Goal: Task Accomplishment & Management: Manage account settings

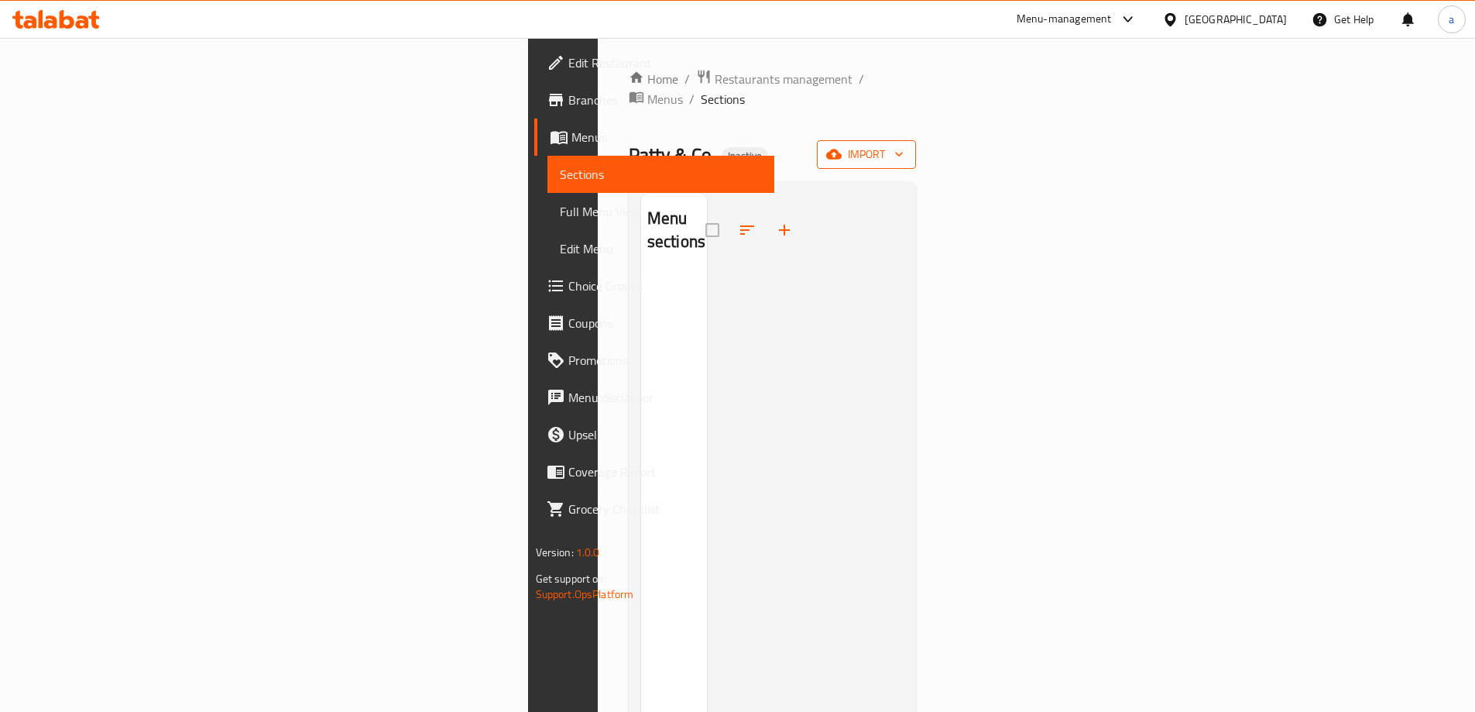
click at [904, 145] on span "import" at bounding box center [866, 154] width 74 height 19
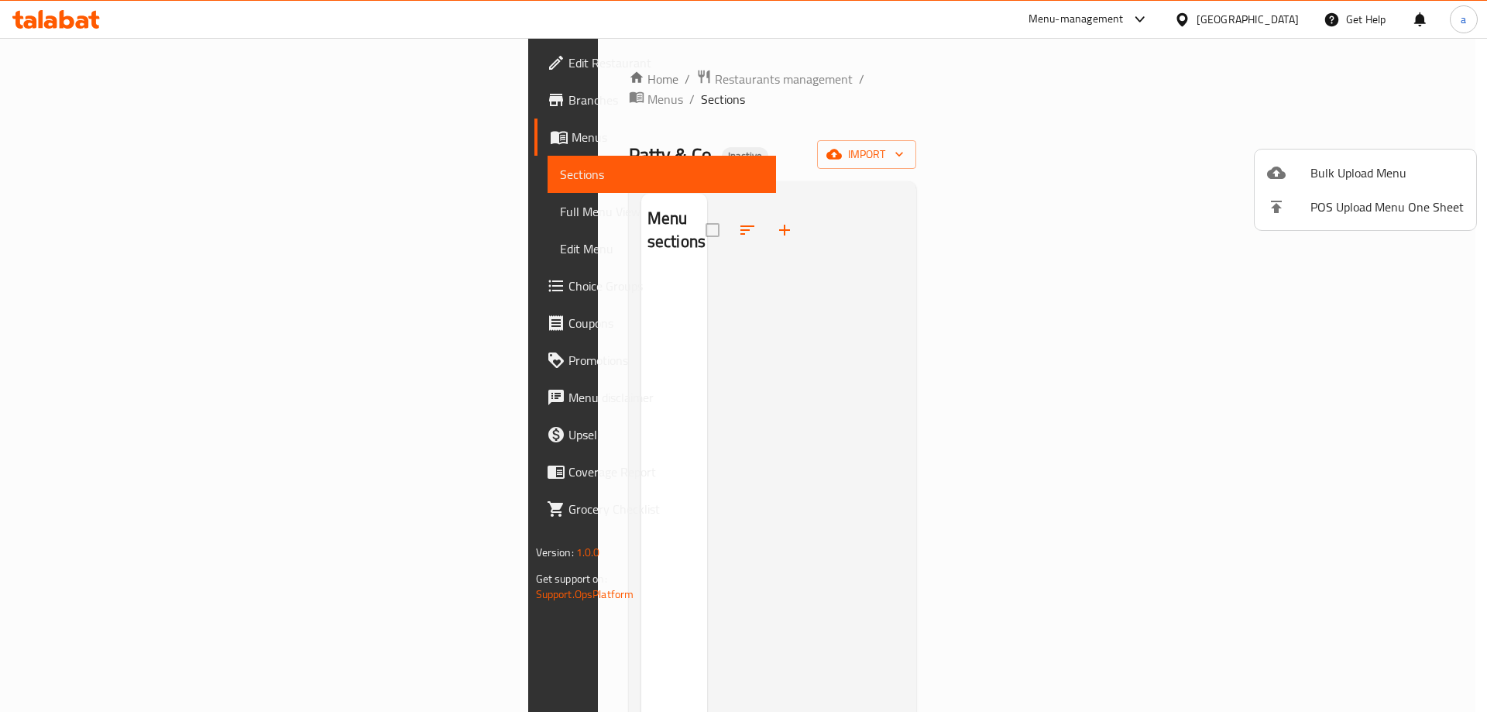
click at [1295, 173] on div at bounding box center [1288, 172] width 43 height 19
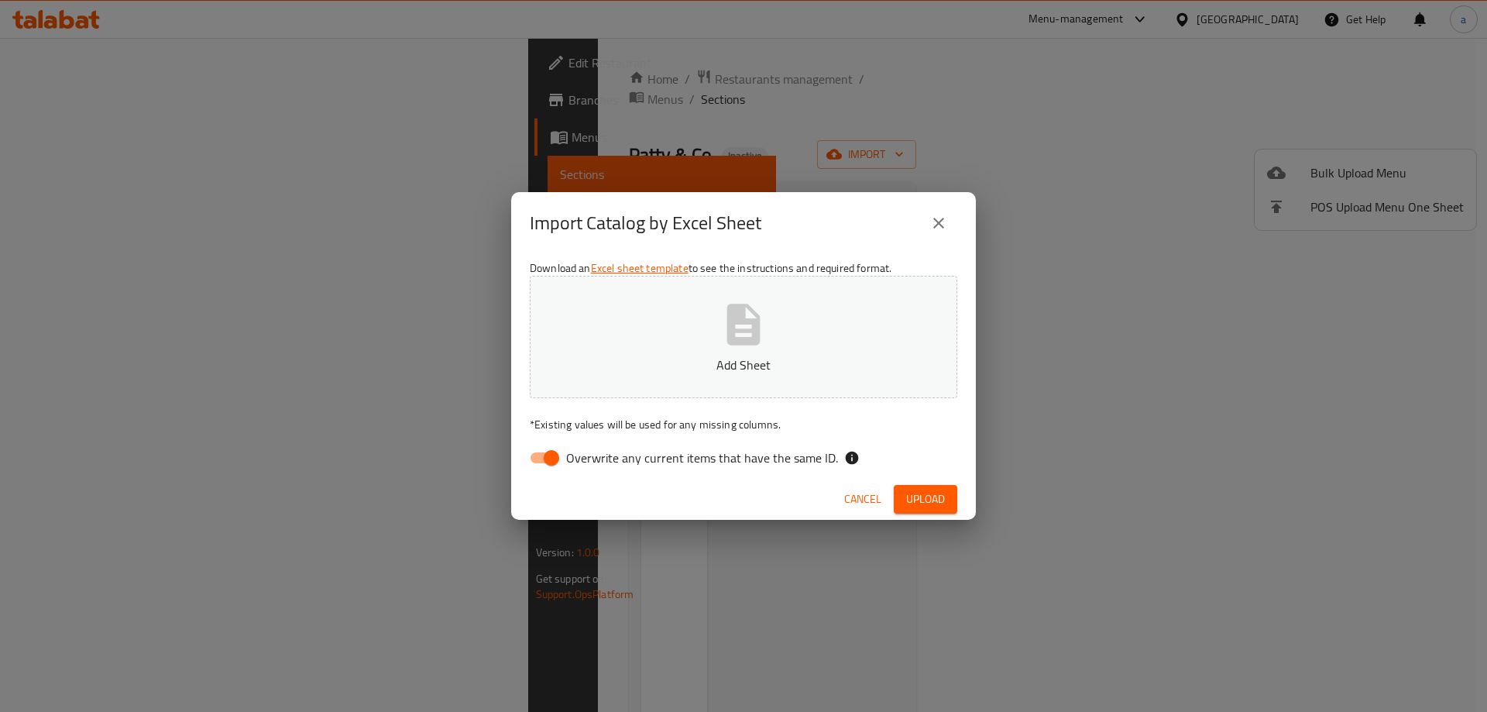
click at [534, 457] on input "Overwrite any current items that have the same ID." at bounding box center [551, 457] width 88 height 29
checkbox input "false"
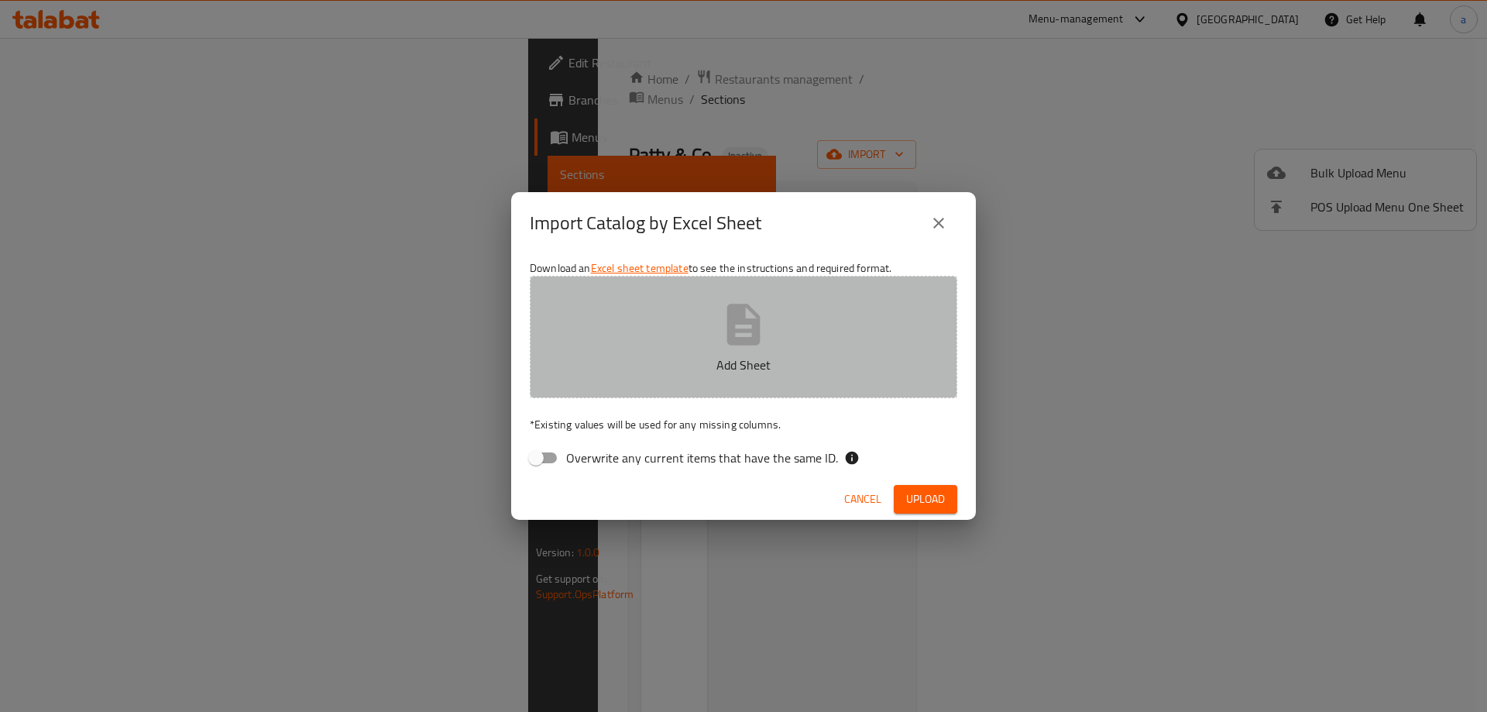
click at [723, 286] on button "Add Sheet" at bounding box center [743, 337] width 427 height 122
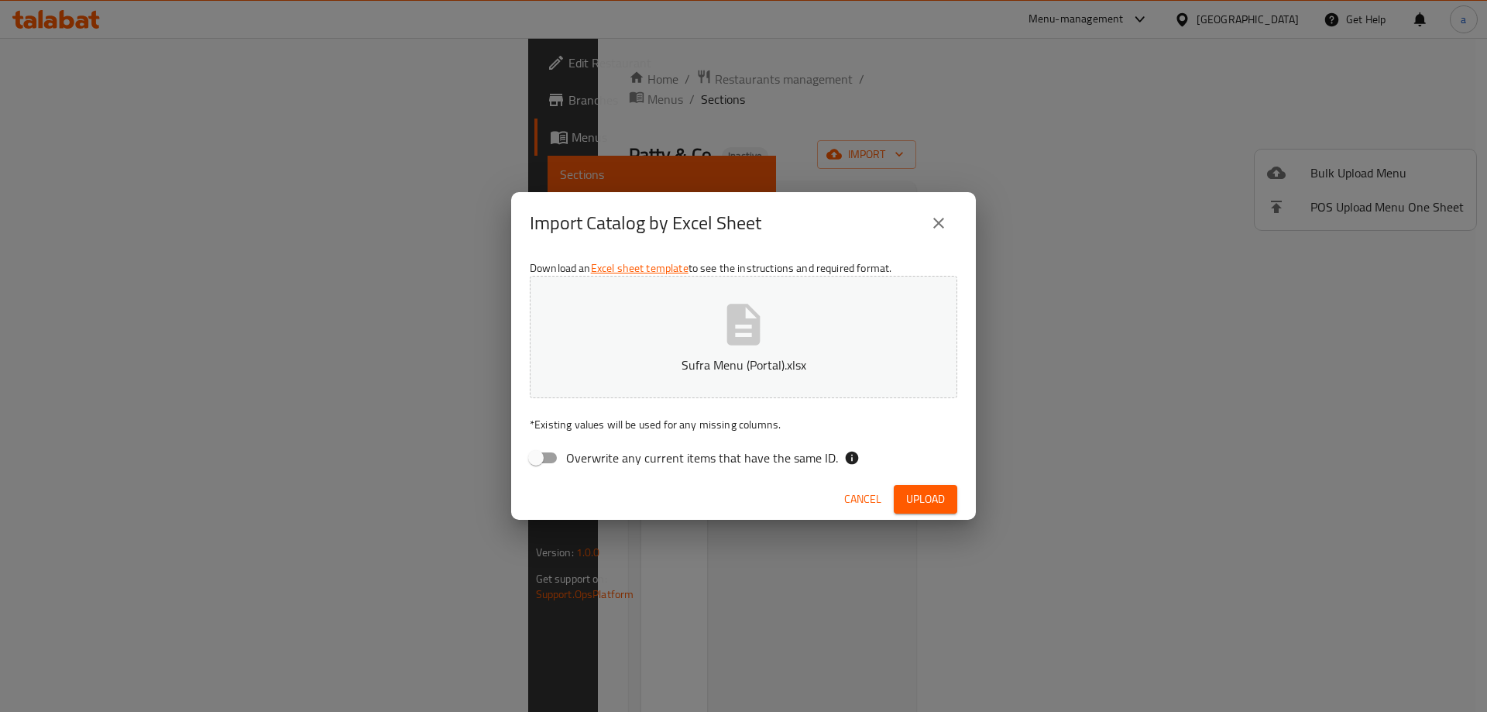
click at [941, 502] on span "Upload" at bounding box center [925, 498] width 39 height 19
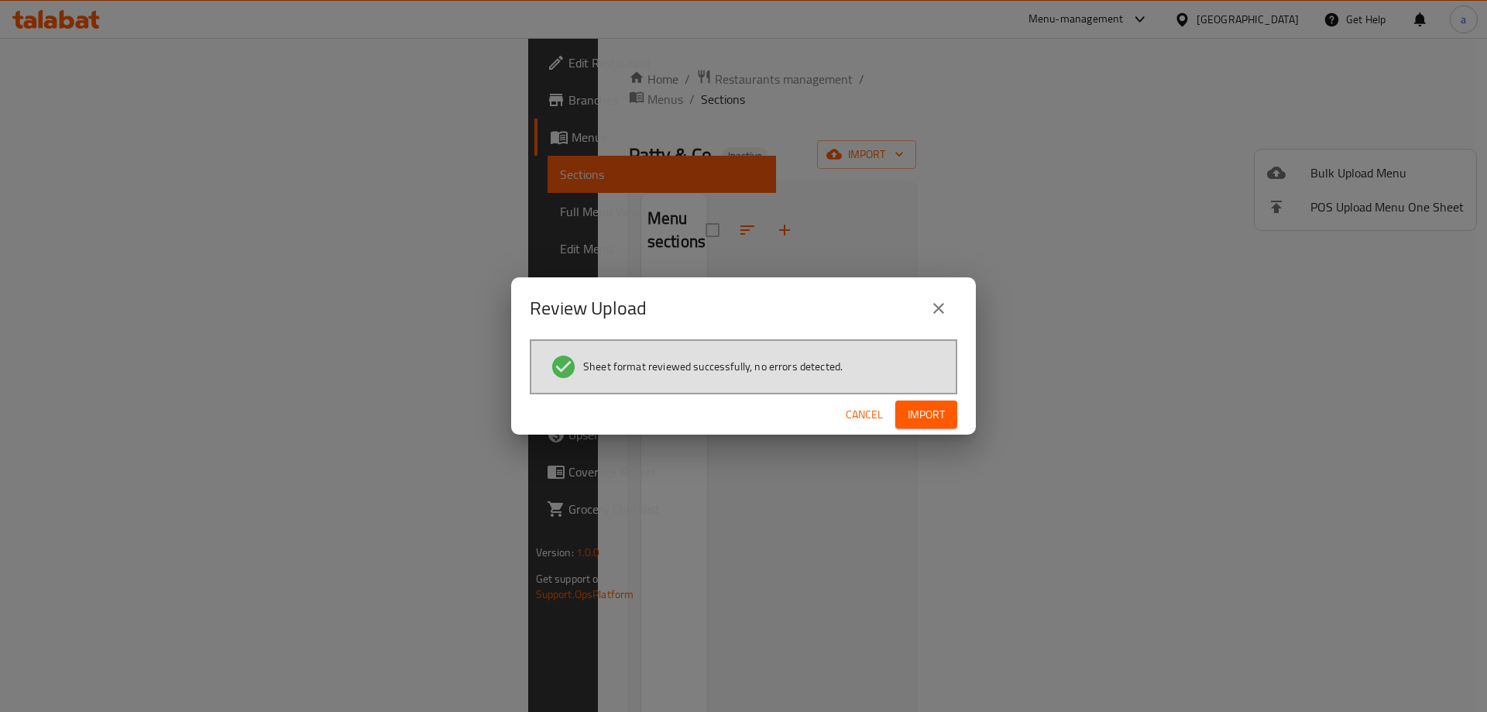
click at [924, 414] on span "Import" at bounding box center [925, 414] width 37 height 19
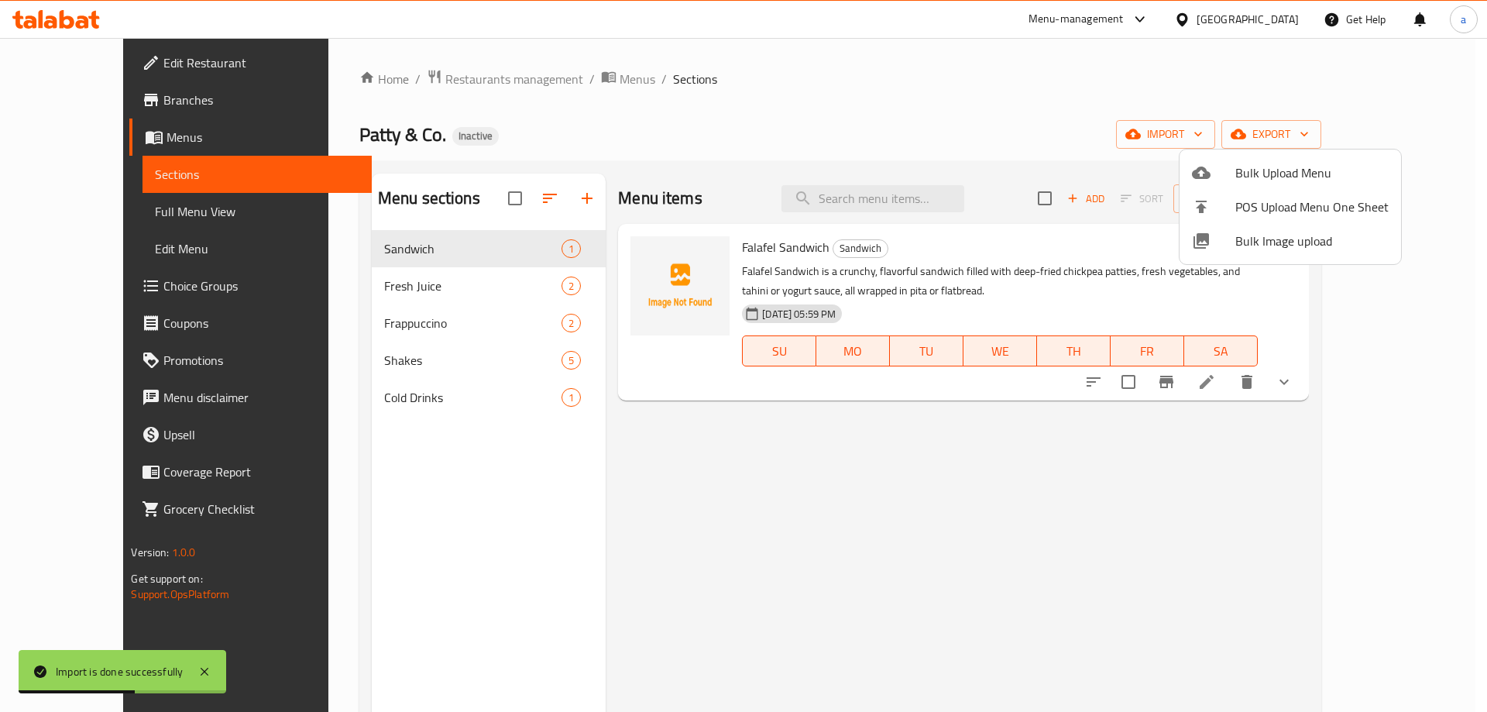
click at [430, 283] on div at bounding box center [743, 356] width 1487 height 712
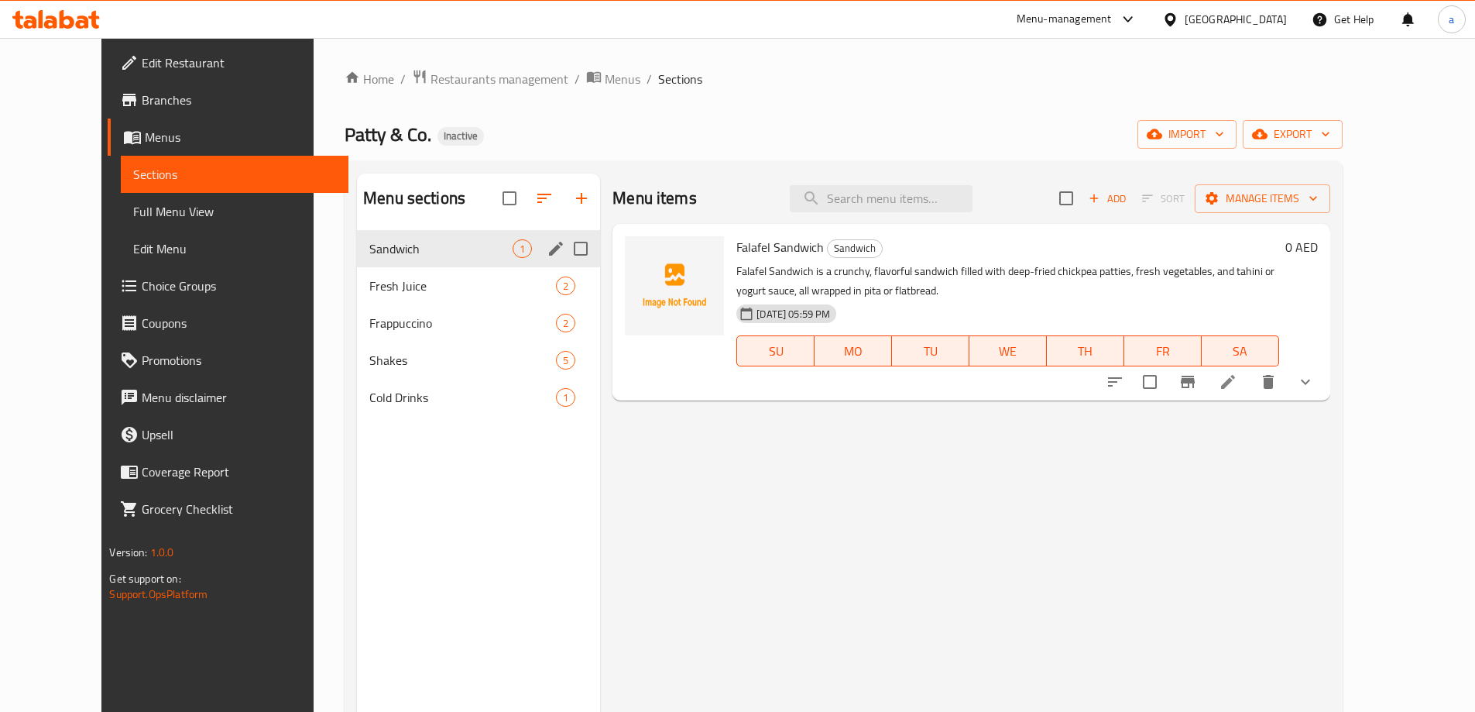
click at [564, 252] on input "Menu sections" at bounding box center [580, 248] width 33 height 33
checkbox input "true"
click at [564, 286] on input "Menu sections" at bounding box center [580, 285] width 33 height 33
checkbox input "true"
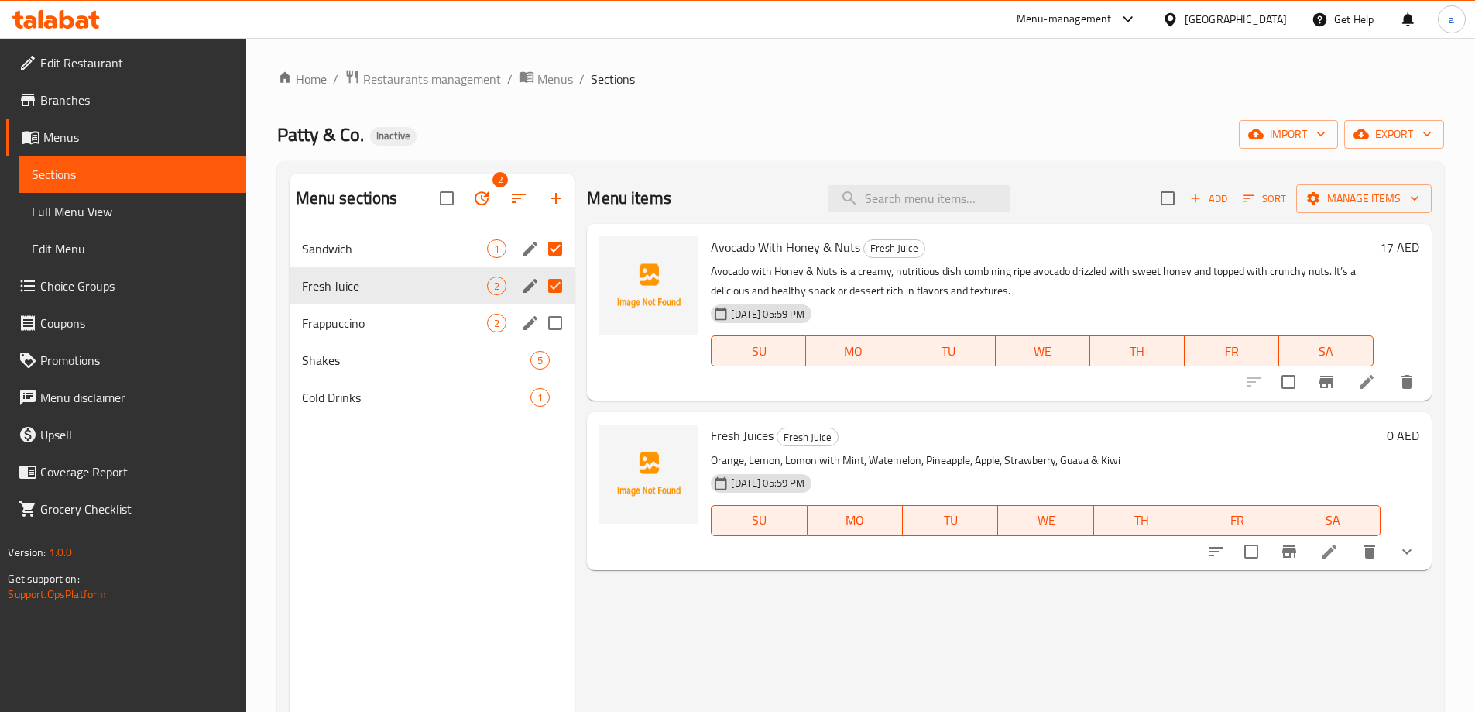
click at [555, 325] on input "Menu sections" at bounding box center [555, 323] width 33 height 33
checkbox input "true"
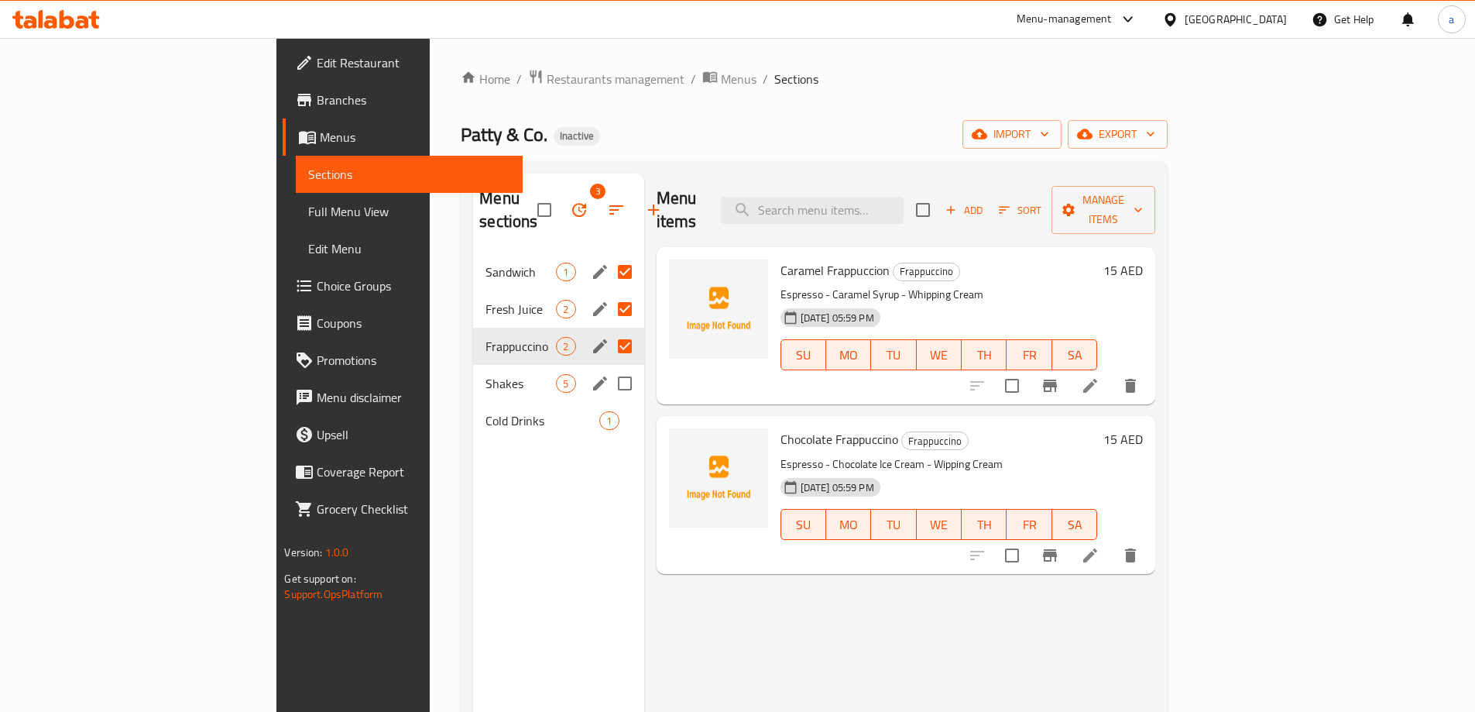
click at [609, 367] on input "Menu sections" at bounding box center [625, 383] width 33 height 33
checkbox input "true"
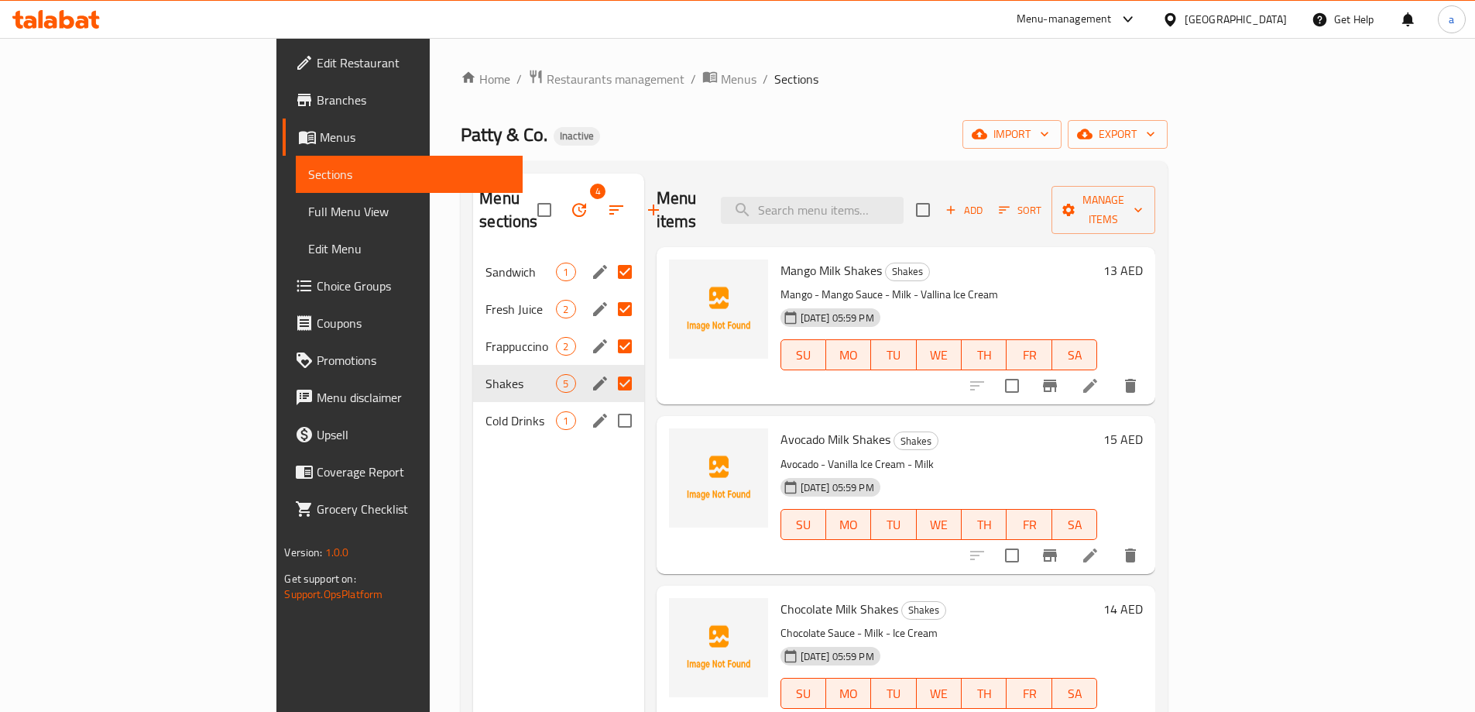
click at [609, 404] on input "Menu sections" at bounding box center [625, 420] width 33 height 33
checkbox input "true"
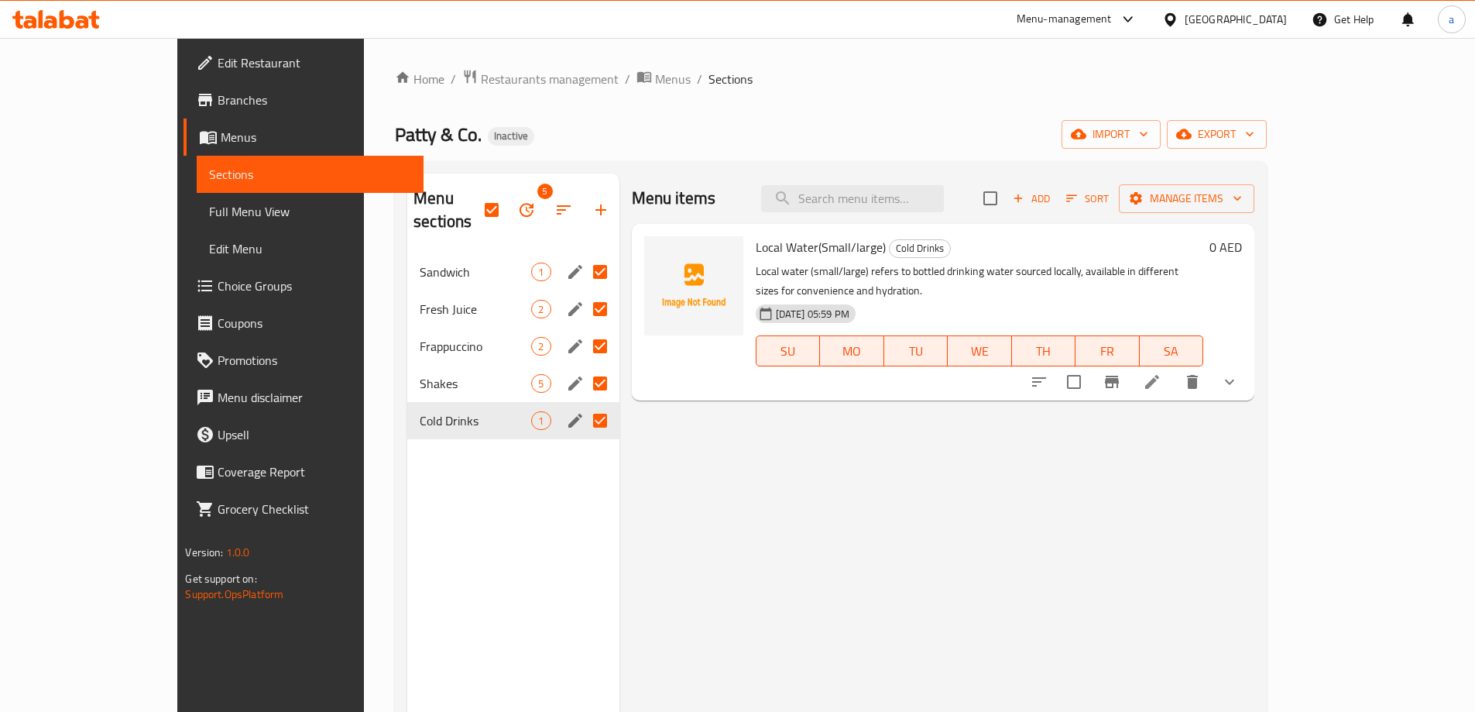
click at [509, 516] on div "Menu sections 5 Sandwich 1 Fresh Juice 2 Frappuccino 2 Shakes 5 Cold Drinks 1" at bounding box center [512, 529] width 211 height 712
click at [508, 210] on button "button" at bounding box center [526, 209] width 37 height 37
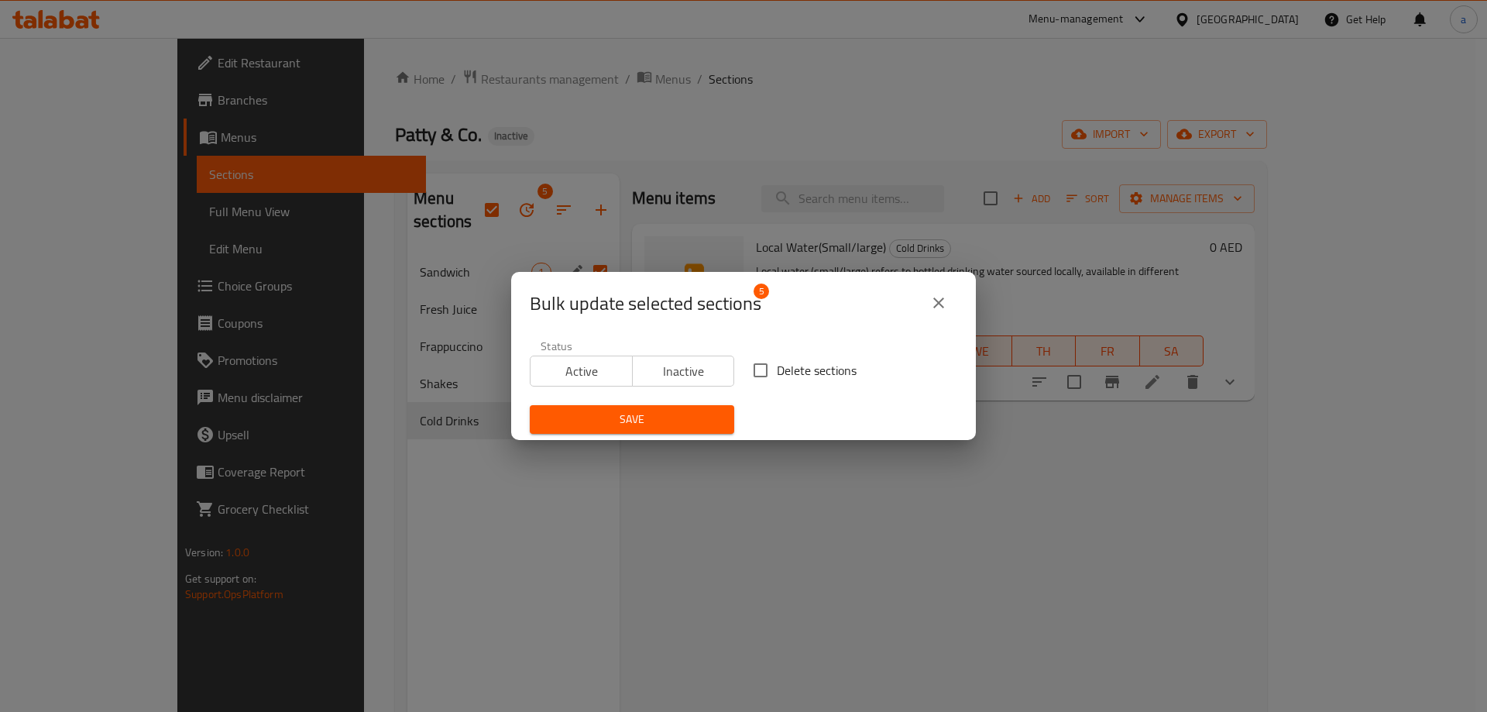
click at [818, 510] on div "Bulk update selected sections 5 Status Active Inactive Delete sections Save" at bounding box center [743, 356] width 1487 height 712
click at [945, 304] on icon "close" at bounding box center [938, 302] width 19 height 19
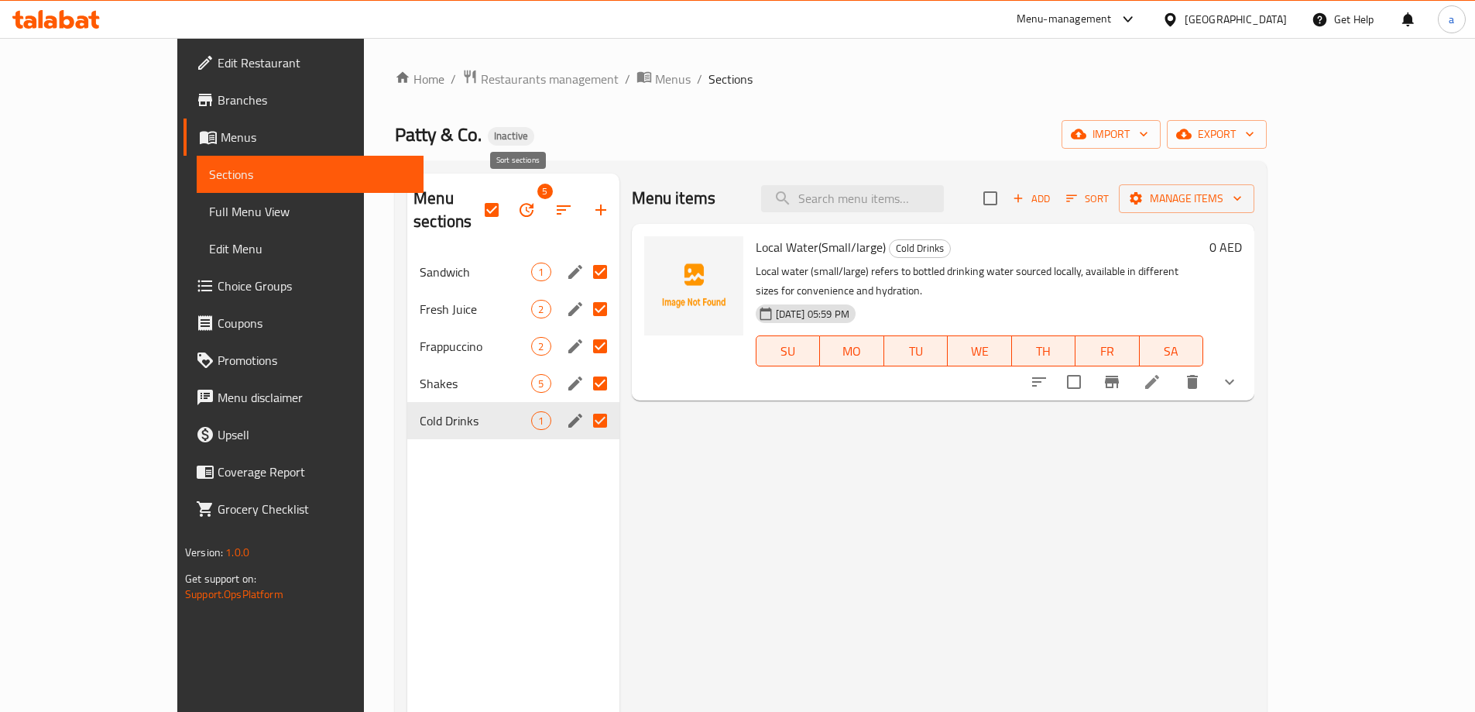
click at [554, 204] on icon "button" at bounding box center [563, 210] width 19 height 19
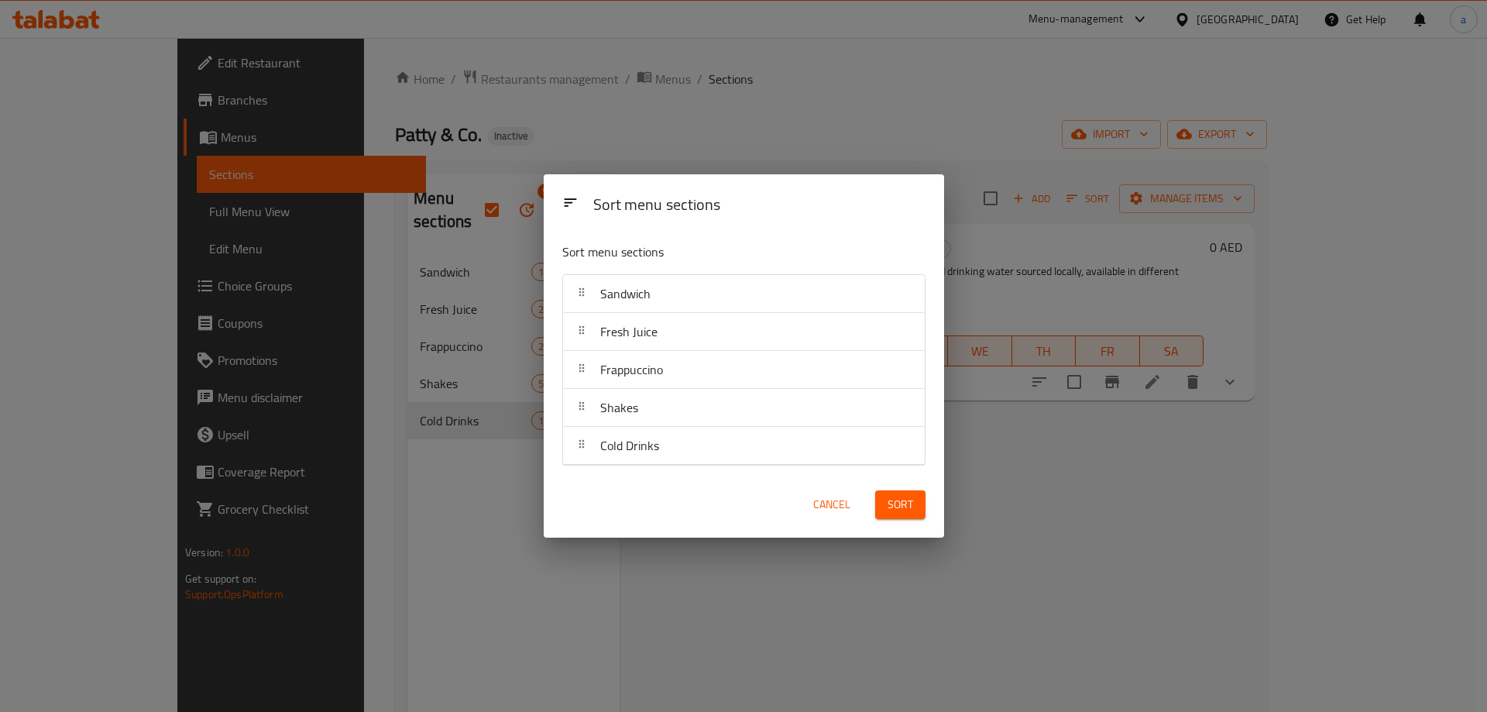
click at [424, 279] on div "Sort menu sections Sort menu sections Sandwich Fresh Juice Frappuccino Shakes C…" at bounding box center [743, 356] width 1487 height 712
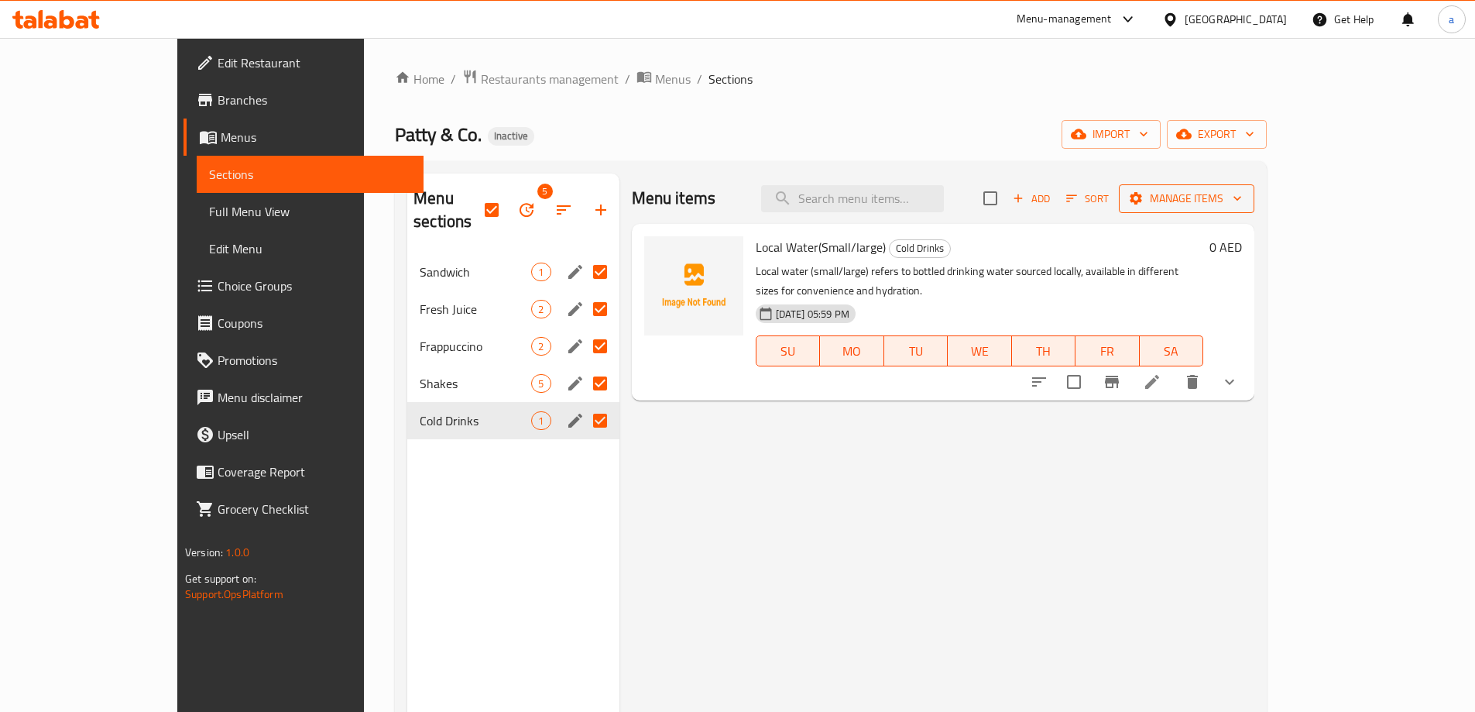
click at [1242, 200] on span "Manage items" at bounding box center [1186, 198] width 111 height 19
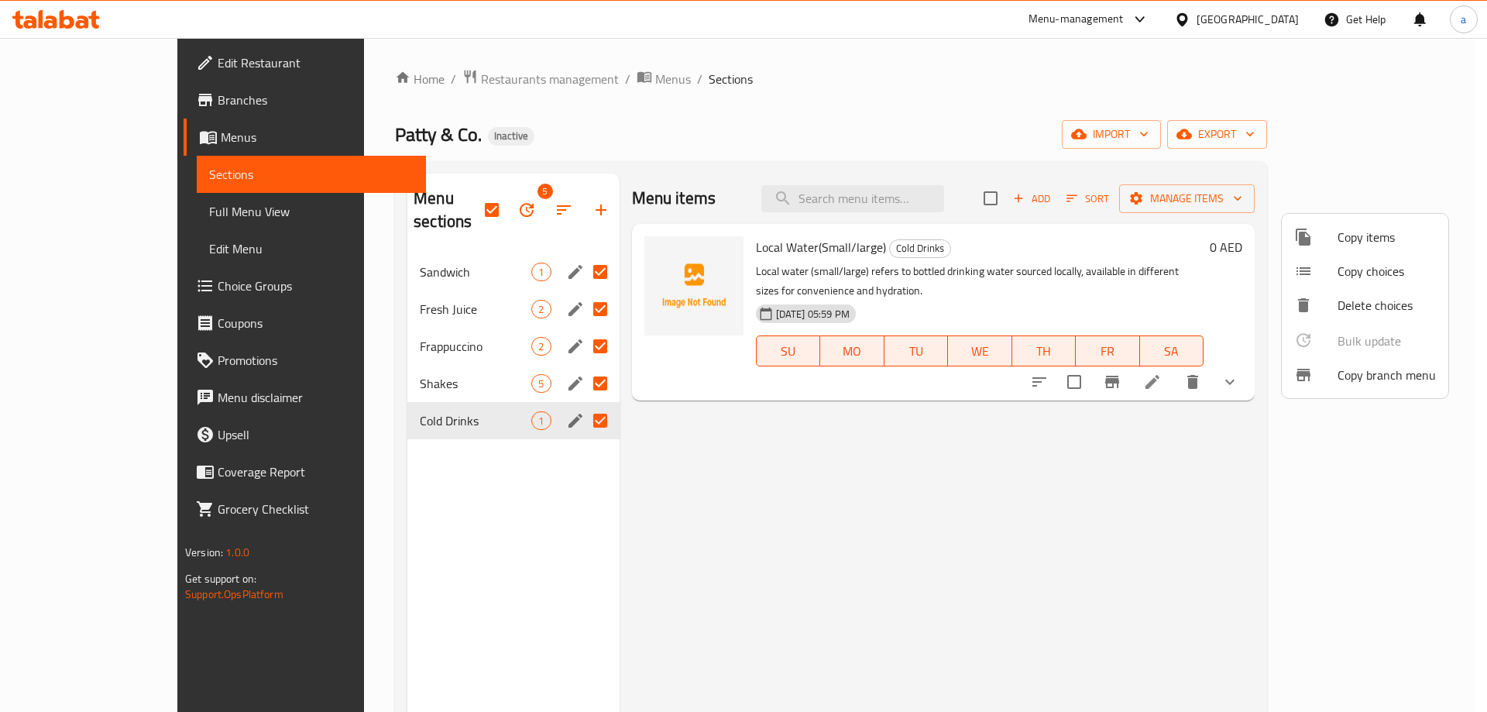
click at [893, 530] on div at bounding box center [743, 356] width 1487 height 712
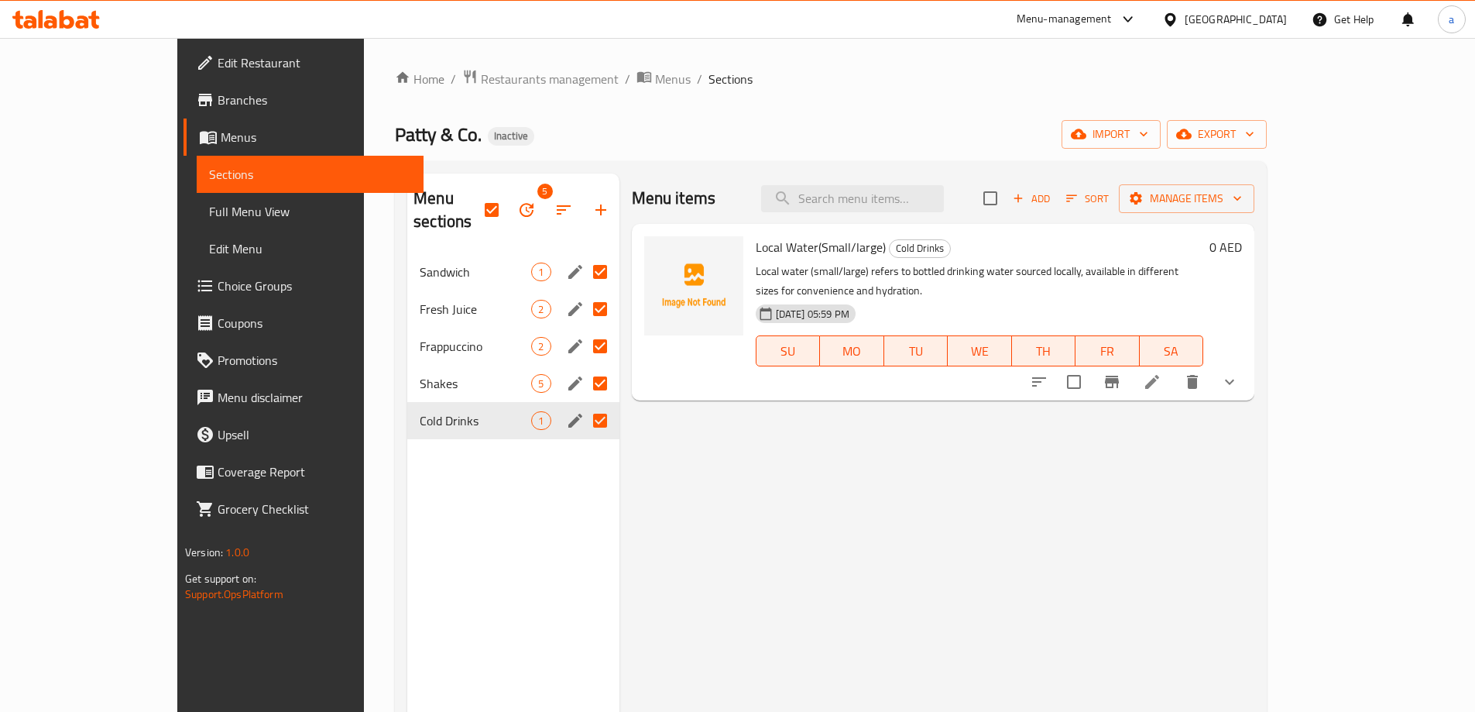
click at [1267, 518] on div "Menu sections 5 Sandwich 1 Fresh Juice 2 Frappuccino 2 Shakes 5 Cold Drinks 1 M…" at bounding box center [831, 529] width 872 height 736
click at [1254, 130] on span "export" at bounding box center [1216, 134] width 75 height 19
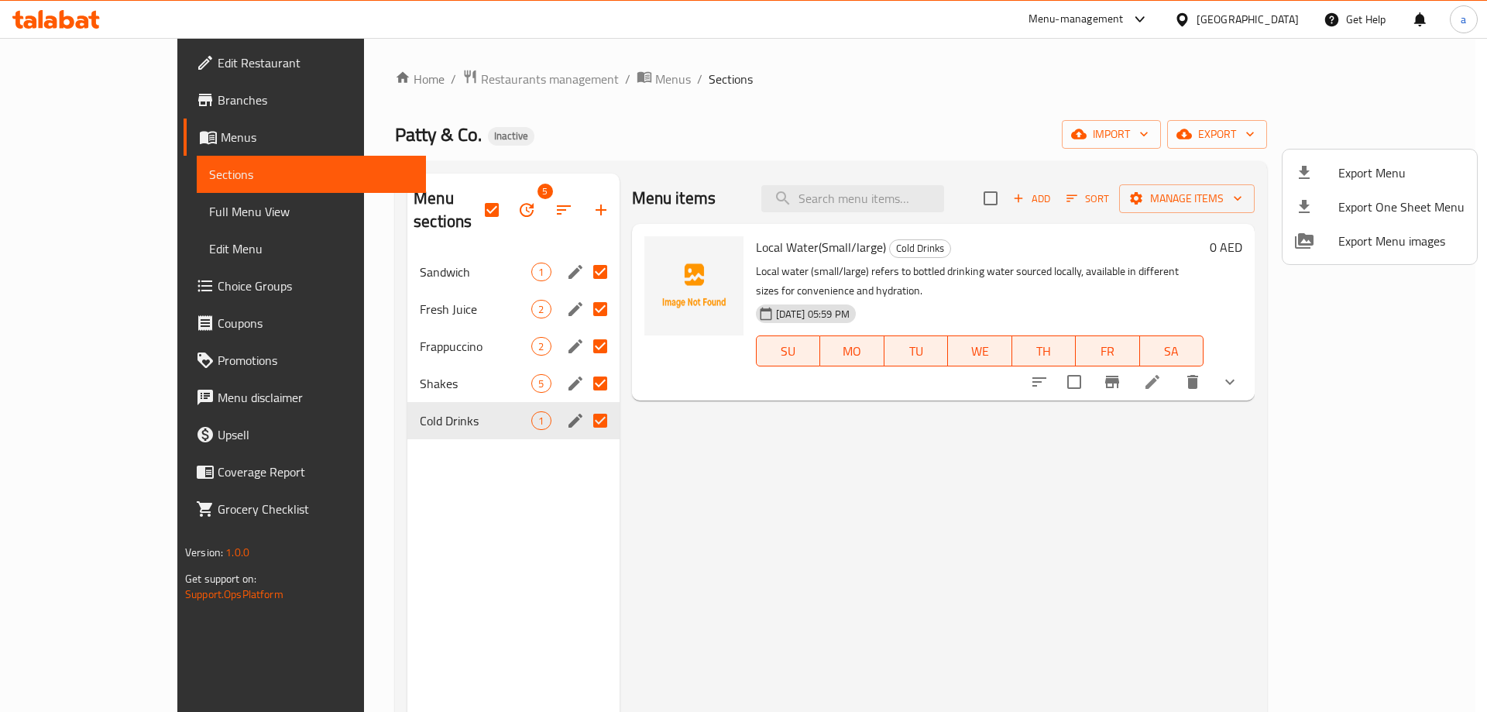
click at [1142, 517] on div at bounding box center [743, 356] width 1487 height 712
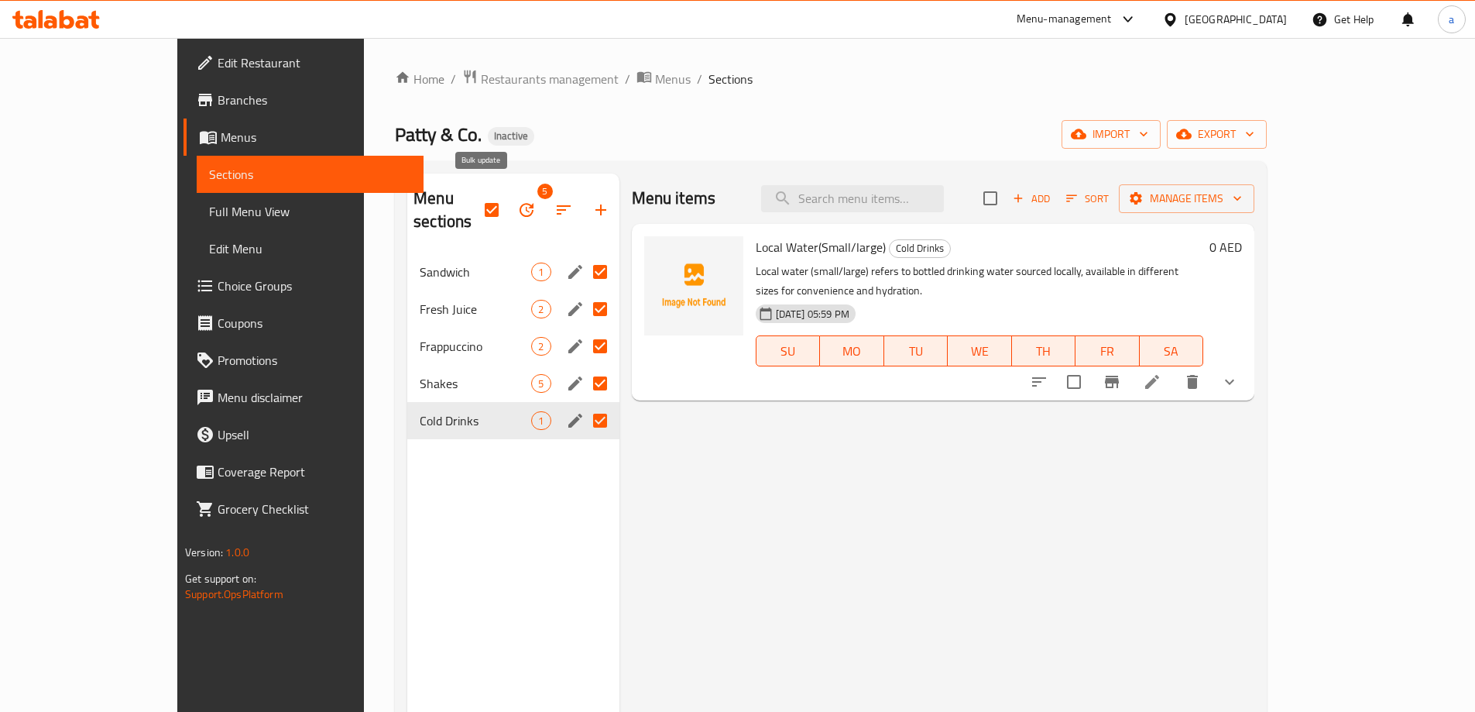
click at [517, 201] on icon "button" at bounding box center [526, 210] width 19 height 19
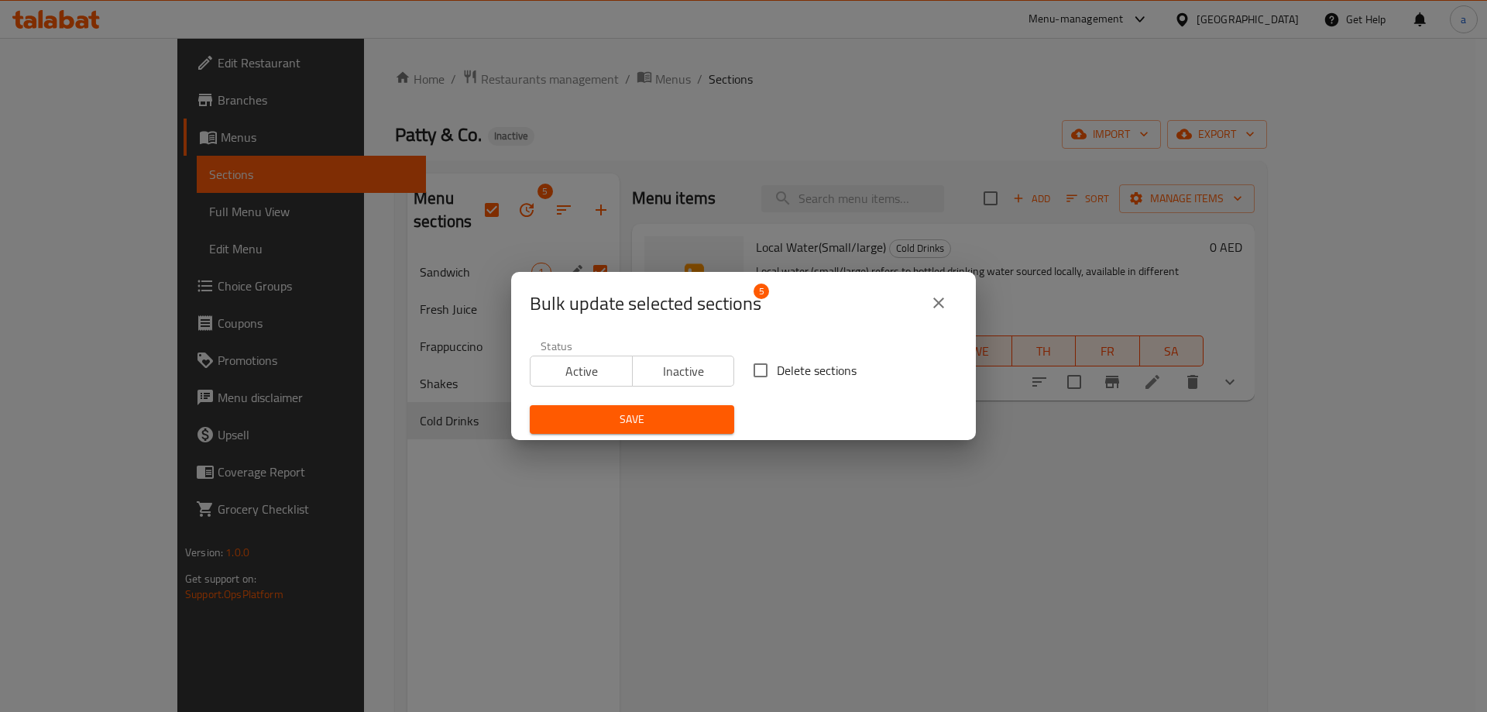
click at [846, 185] on div "Bulk update selected sections 5 Status Active Inactive Delete sections Save" at bounding box center [743, 356] width 1487 height 712
click at [942, 300] on icon "close" at bounding box center [938, 302] width 19 height 19
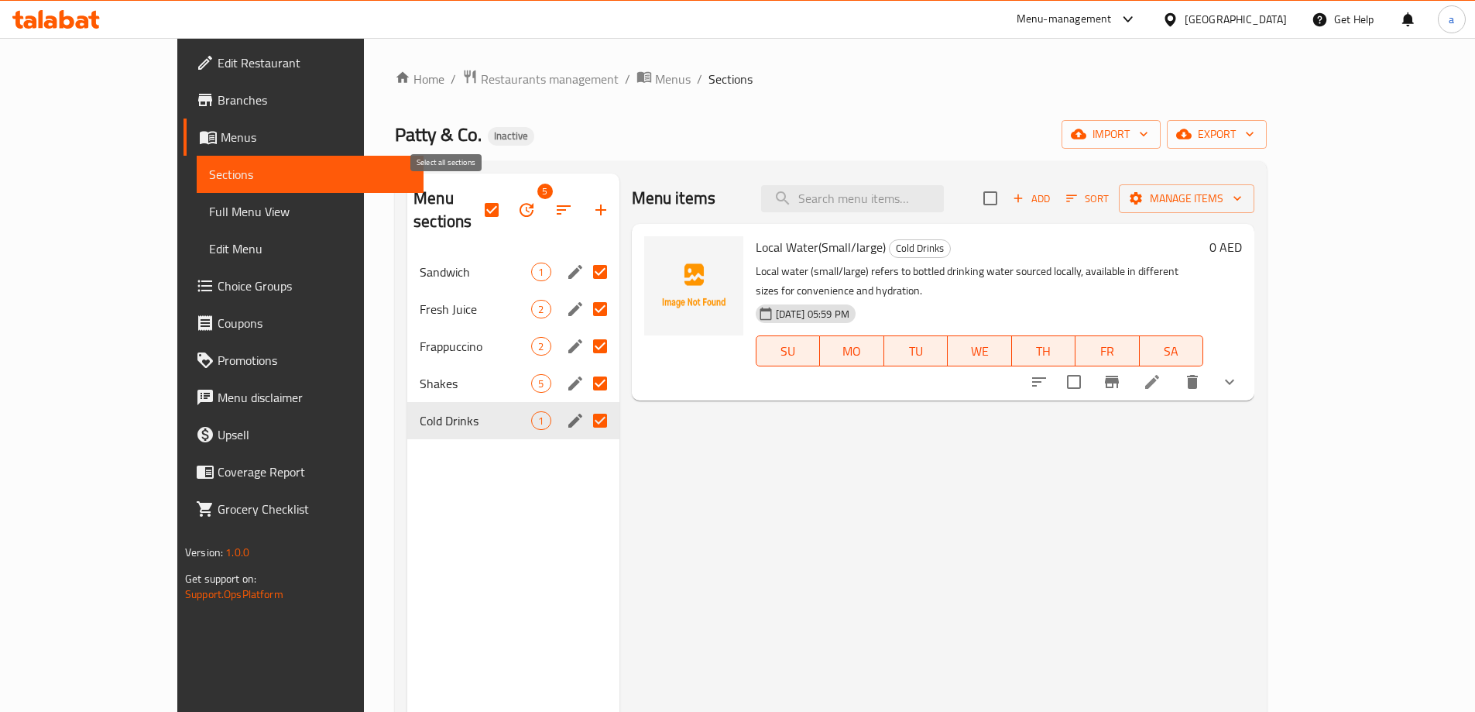
click at [475, 204] on input "checkbox" at bounding box center [491, 210] width 33 height 33
checkbox input "false"
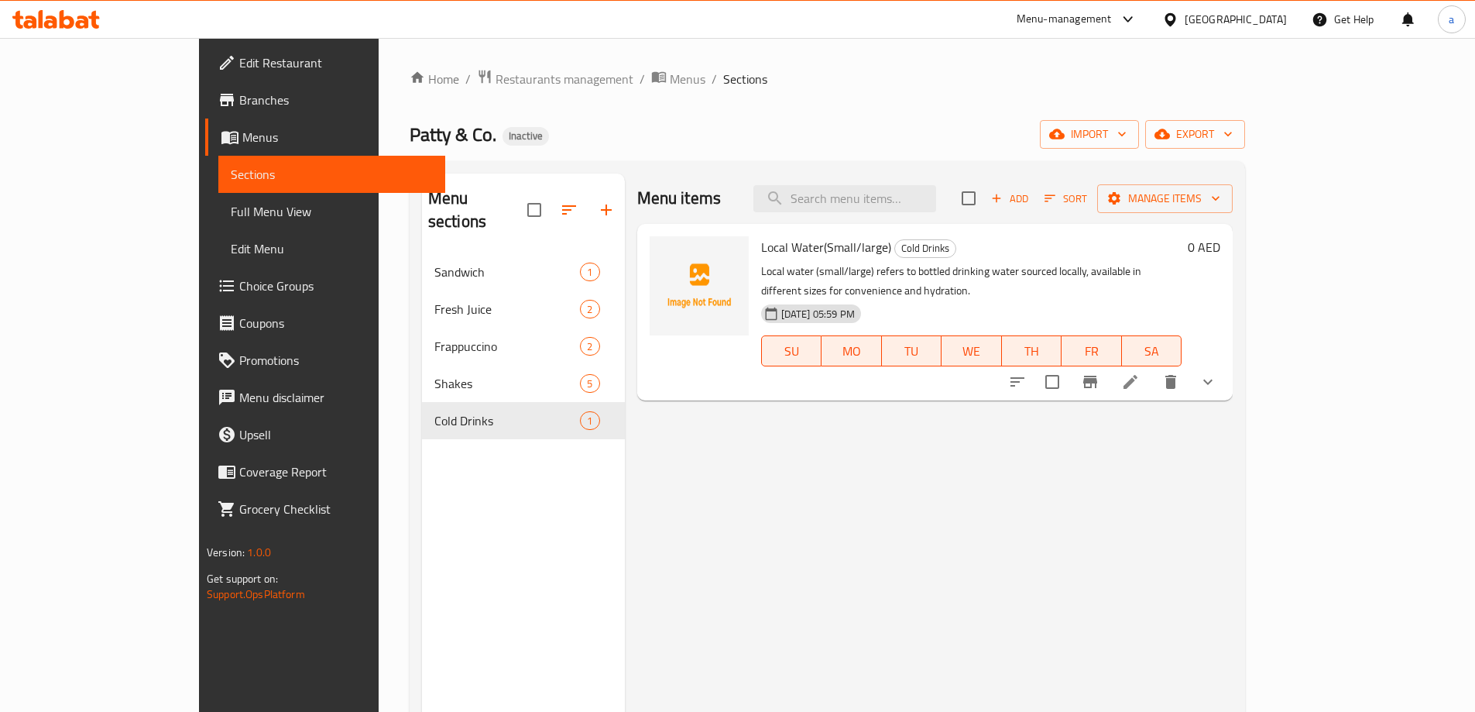
click at [640, 127] on div "Patty & Co. Inactive import export" at bounding box center [827, 134] width 835 height 29
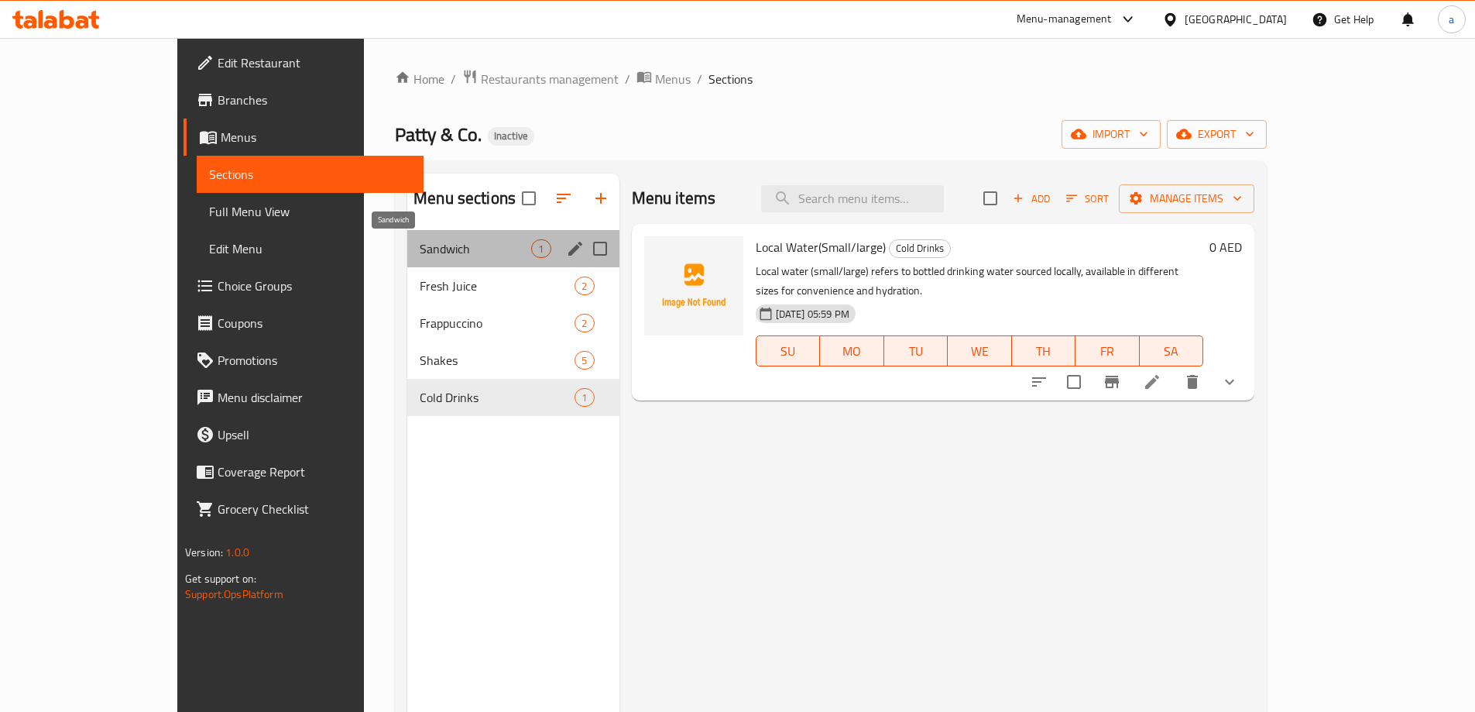
click at [420, 248] on span "Sandwich" at bounding box center [475, 248] width 111 height 19
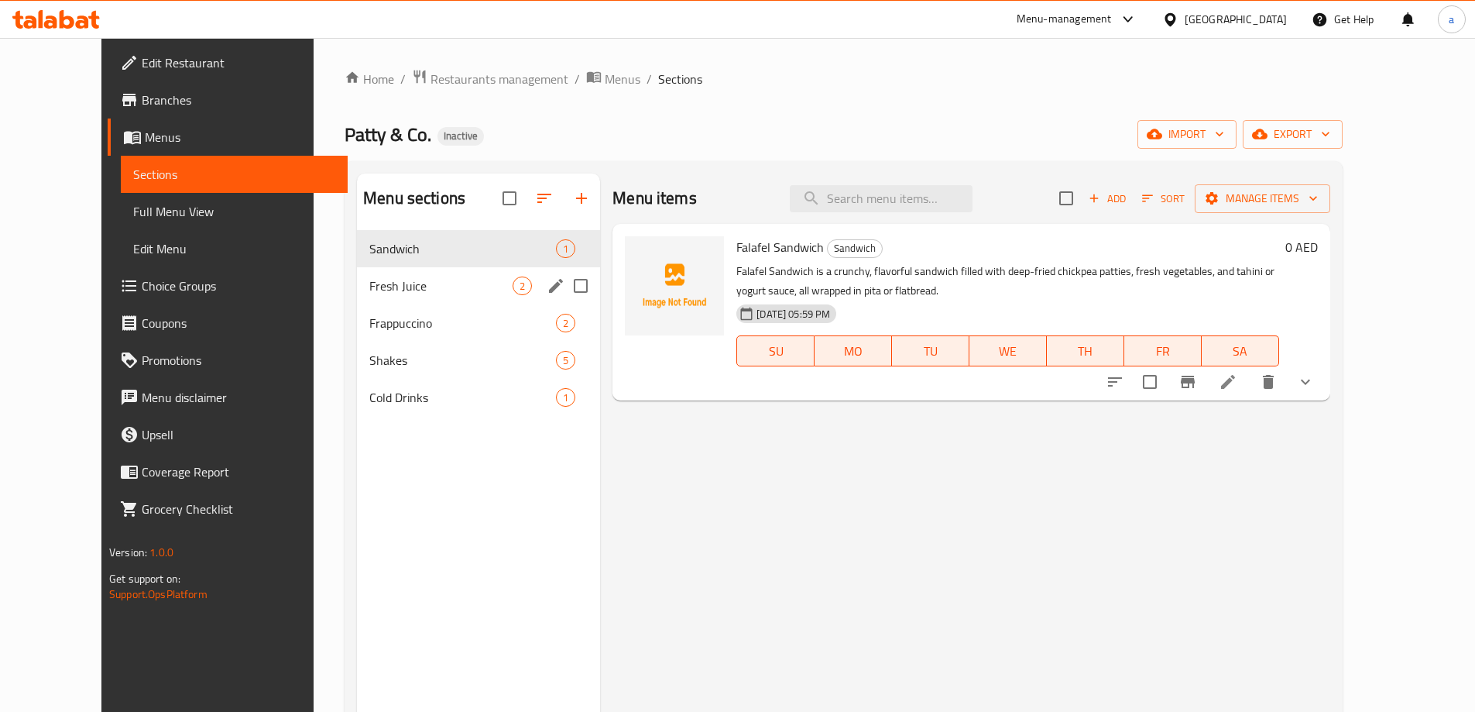
click at [375, 268] on div "Fresh Juice 2" at bounding box center [478, 285] width 243 height 37
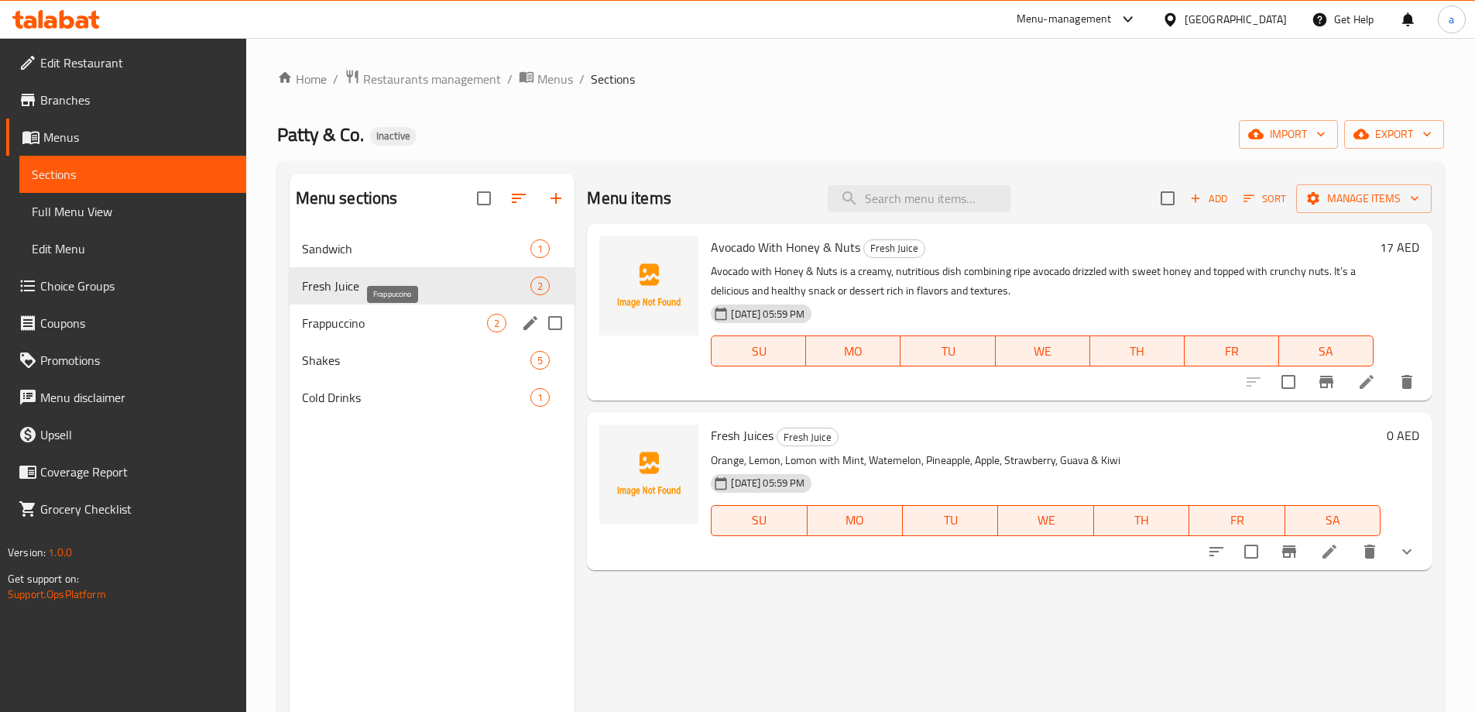
click at [374, 319] on span "Frappuccino" at bounding box center [395, 323] width 186 height 19
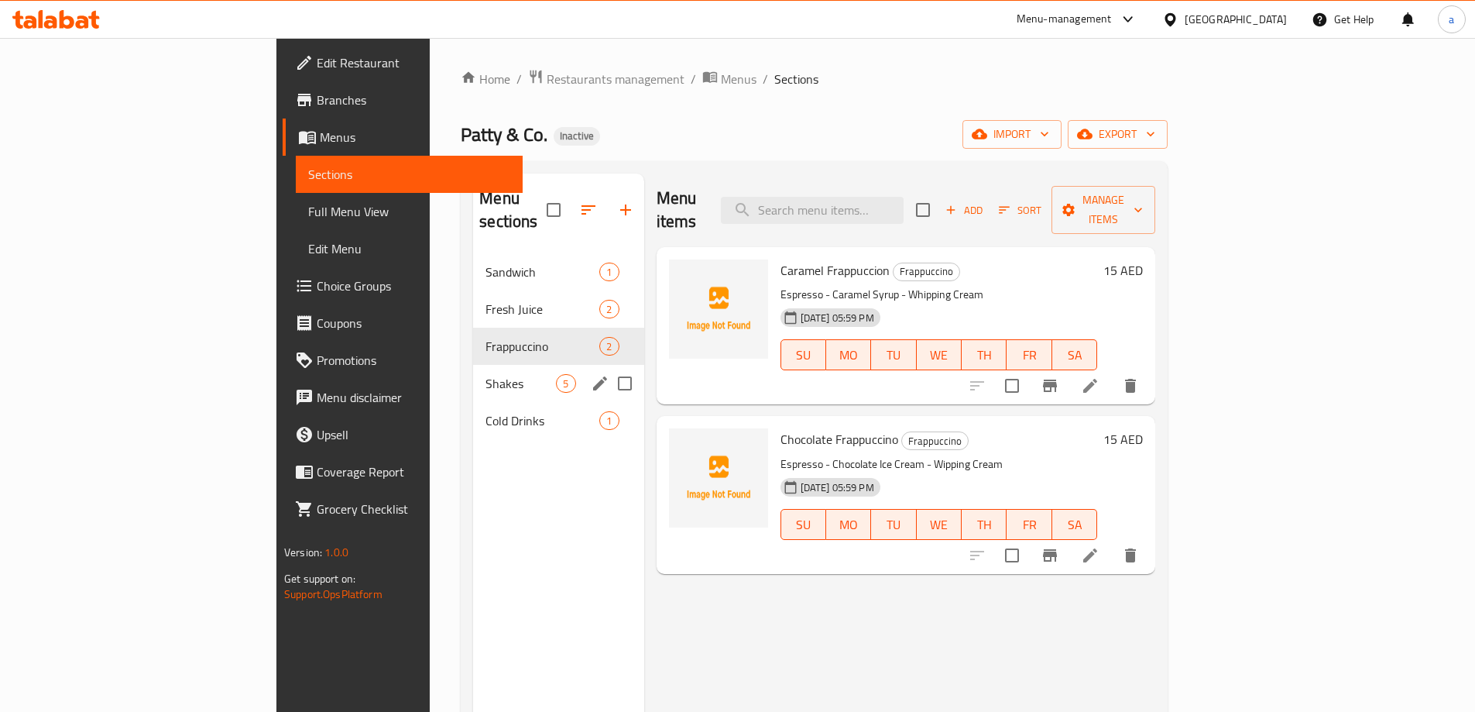
click at [485, 374] on span "Shakes" at bounding box center [520, 383] width 70 height 19
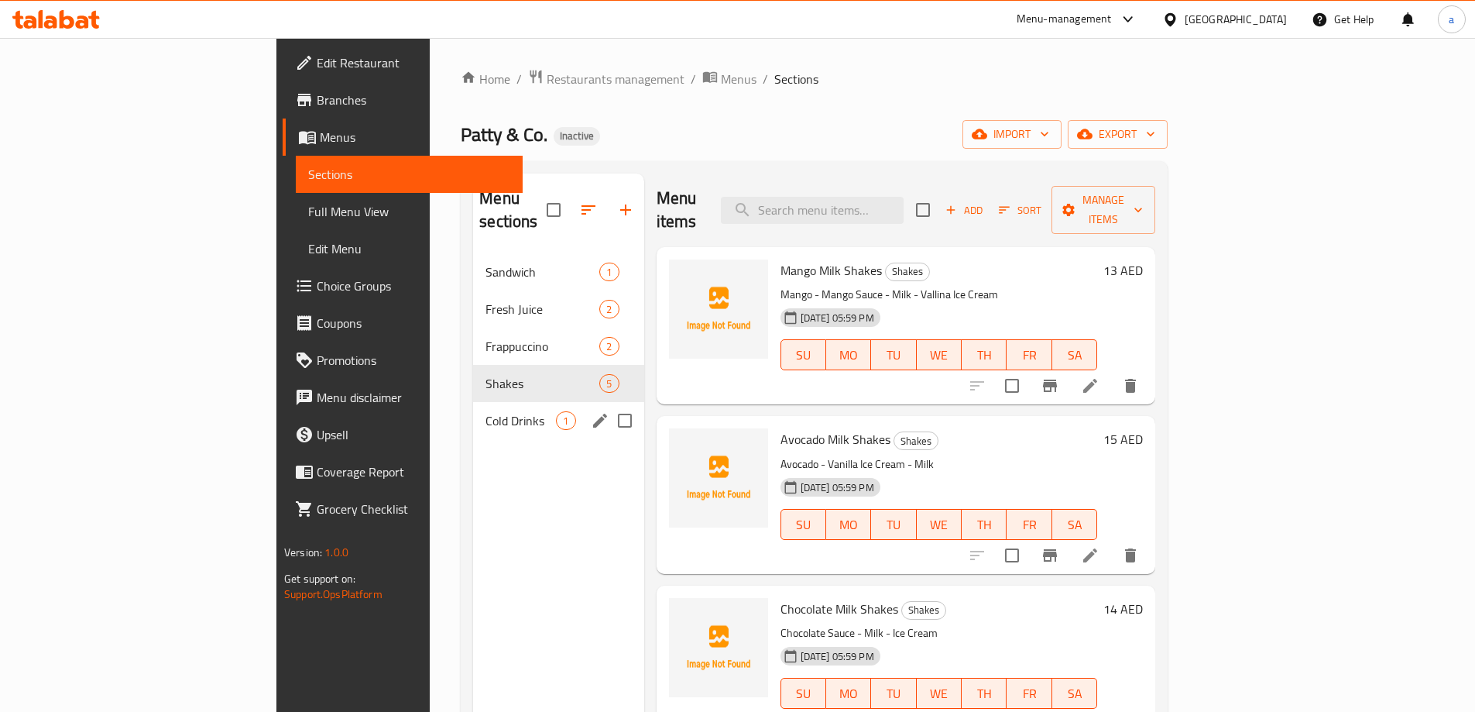
click at [473, 406] on div "Cold Drinks 1" at bounding box center [558, 420] width 170 height 37
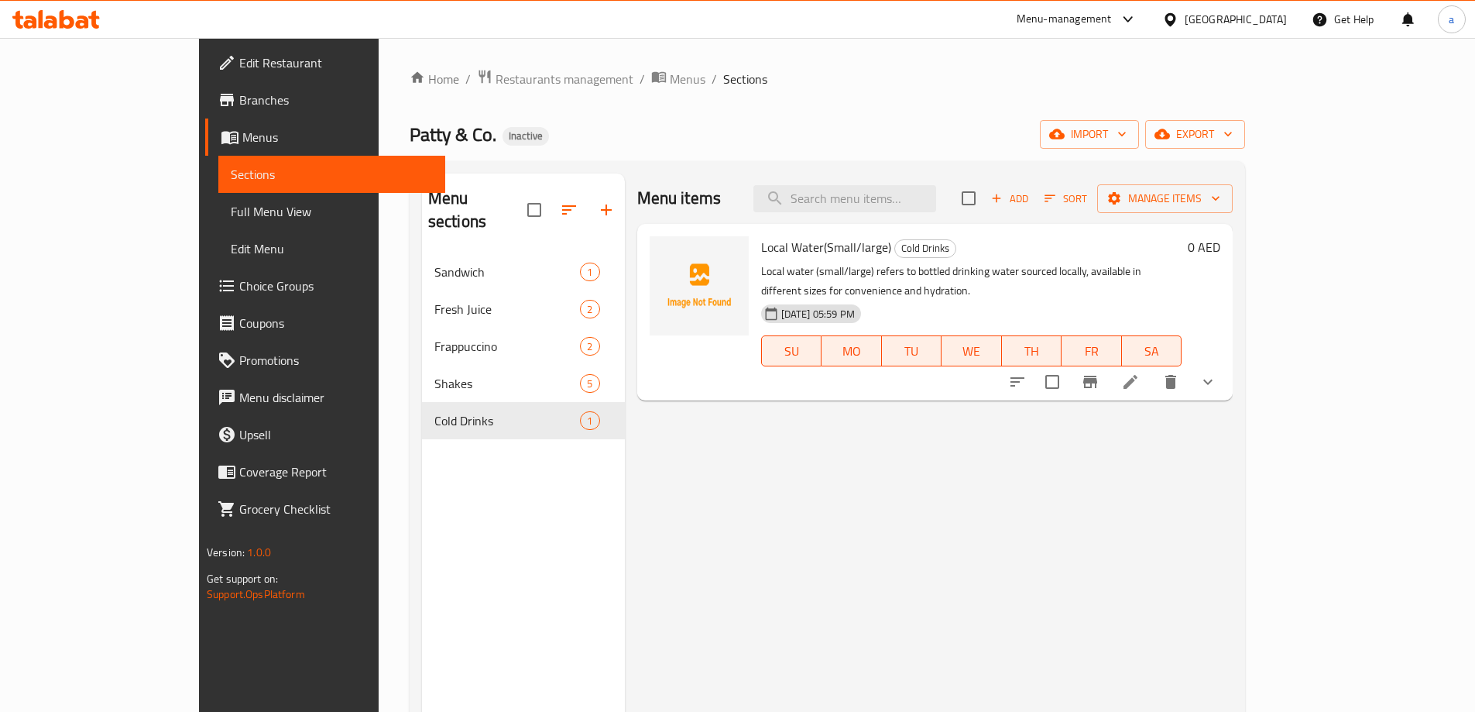
click at [242, 132] on span "Menus" at bounding box center [337, 137] width 190 height 19
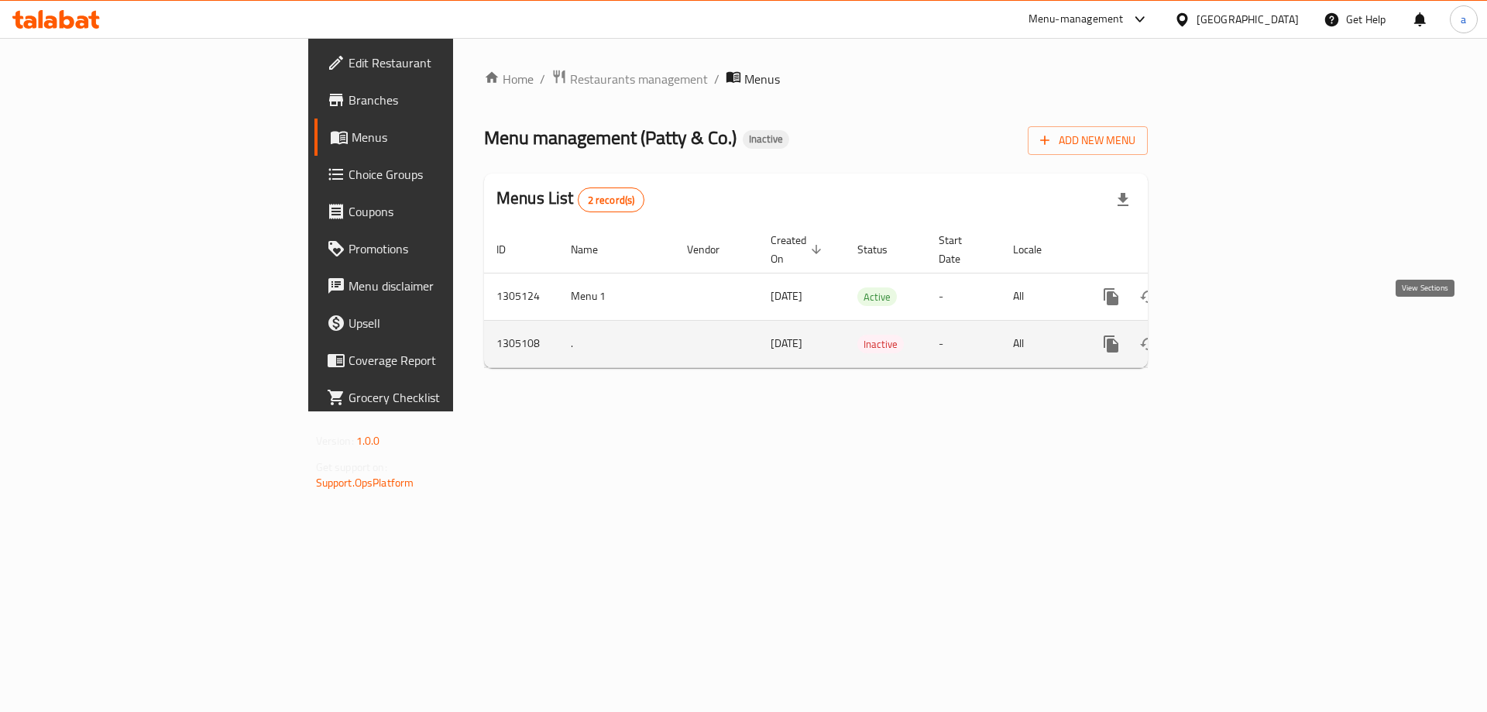
click at [1232, 334] on icon "enhanced table" at bounding box center [1222, 343] width 19 height 19
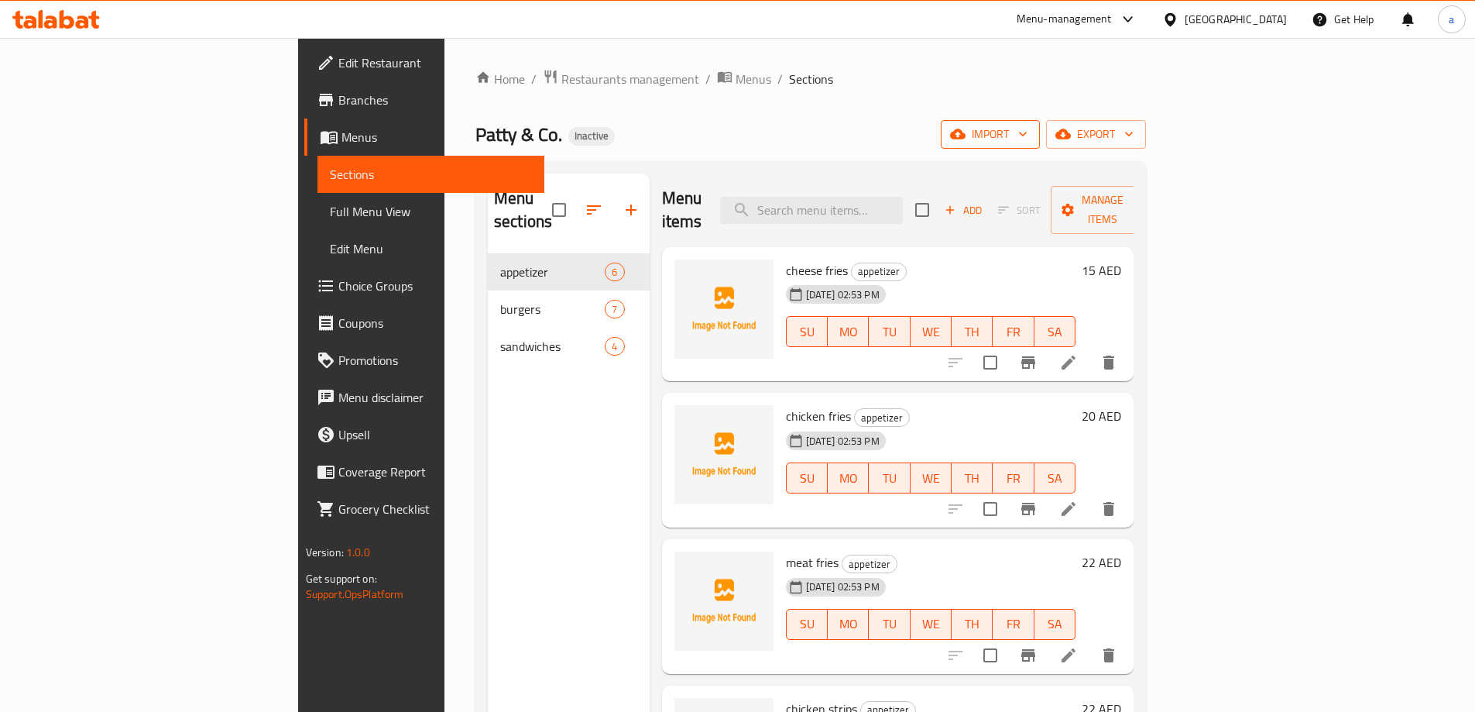
click at [1027, 138] on span "import" at bounding box center [990, 134] width 74 height 19
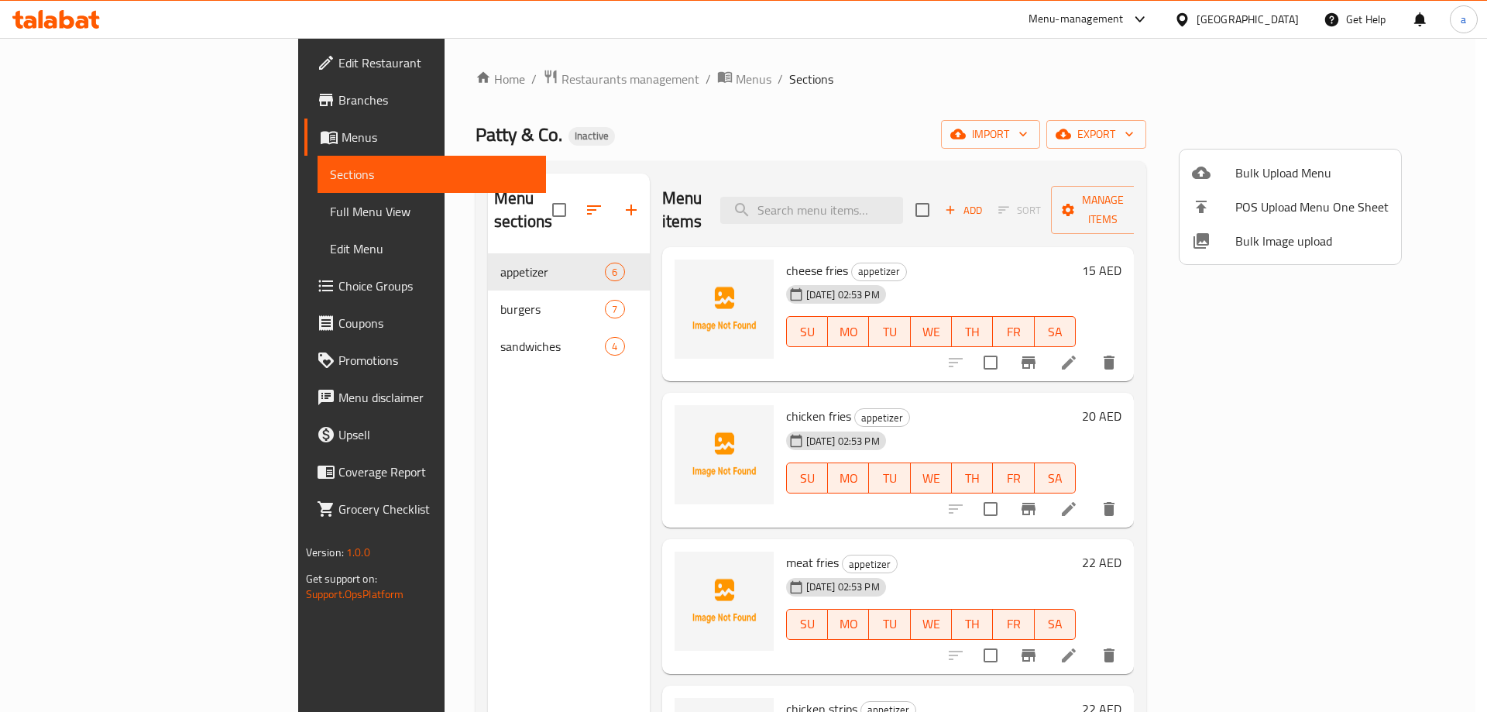
click at [1384, 132] on div at bounding box center [743, 356] width 1487 height 712
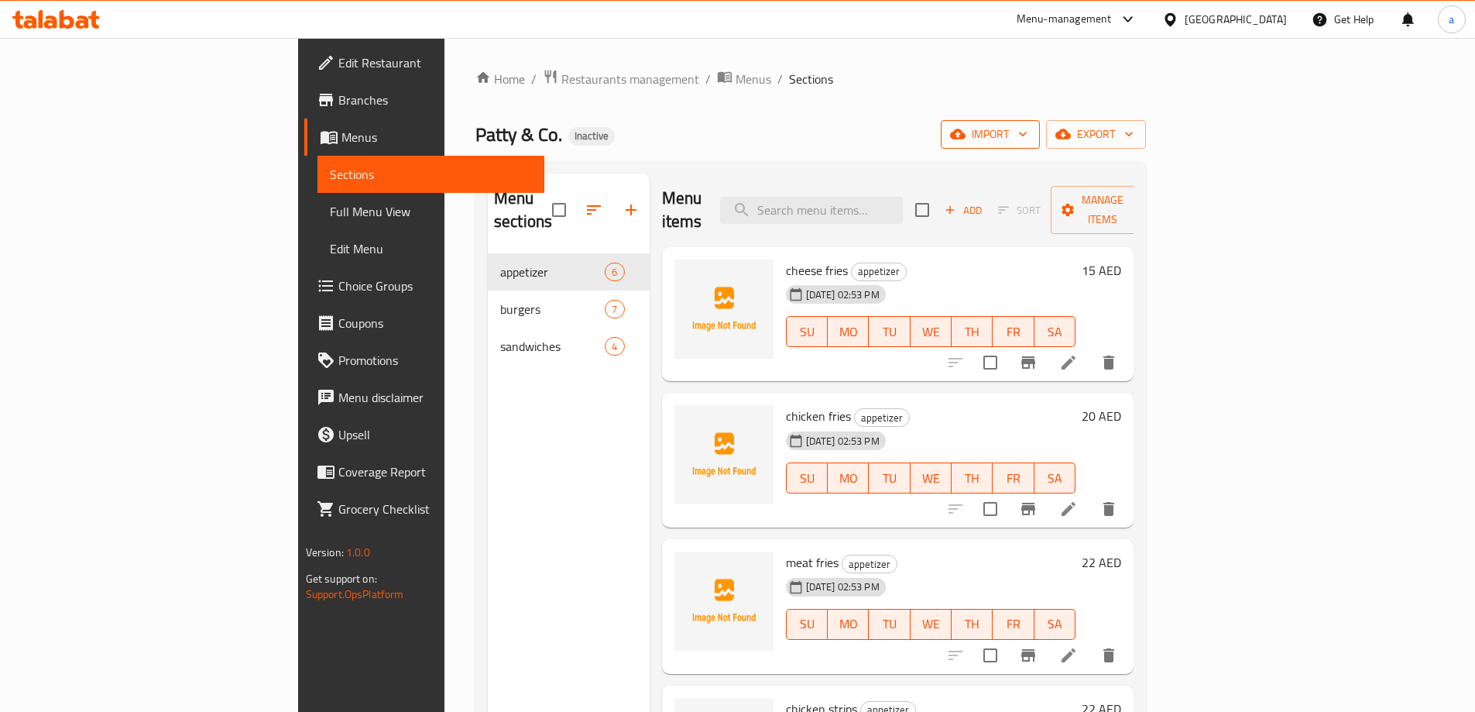
click at [1027, 134] on span "import" at bounding box center [990, 134] width 74 height 19
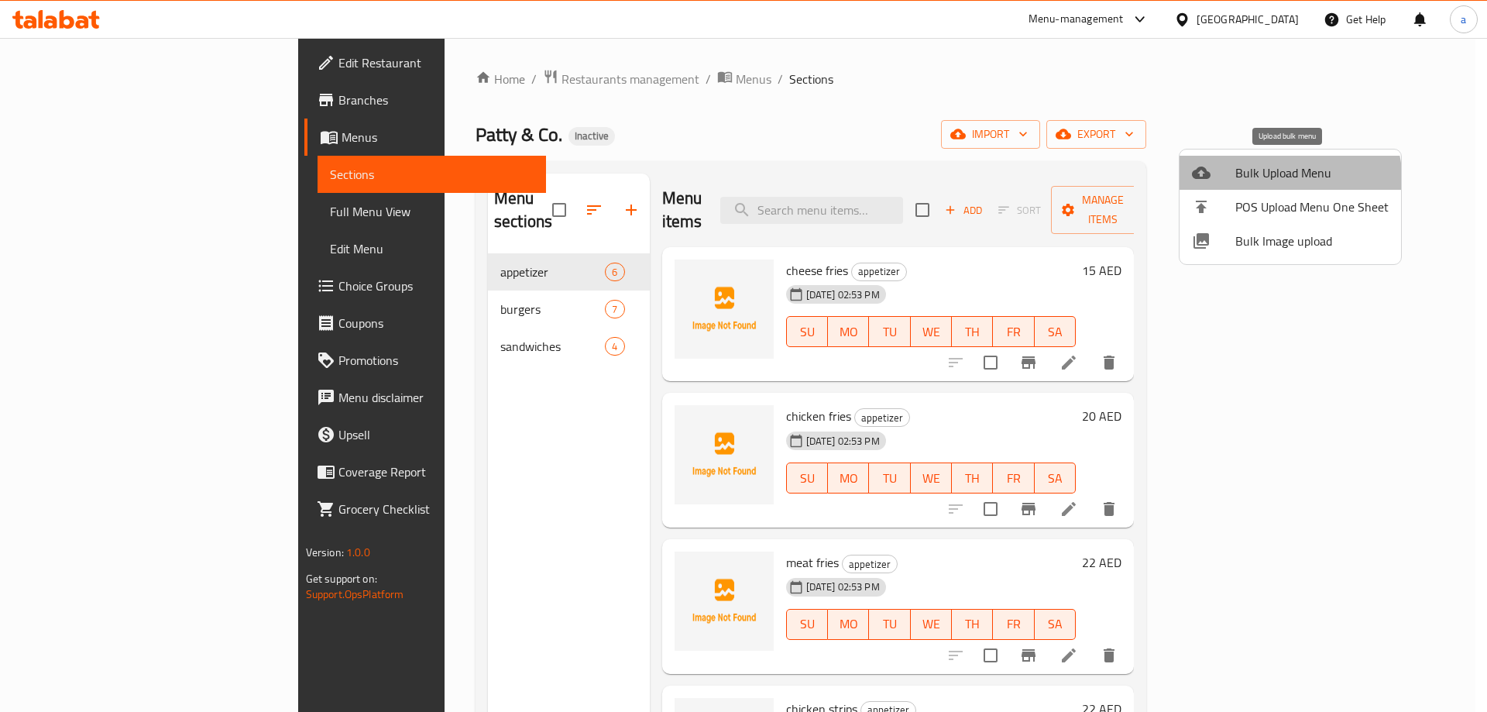
click at [1271, 182] on span "Bulk Upload Menu" at bounding box center [1311, 172] width 153 height 19
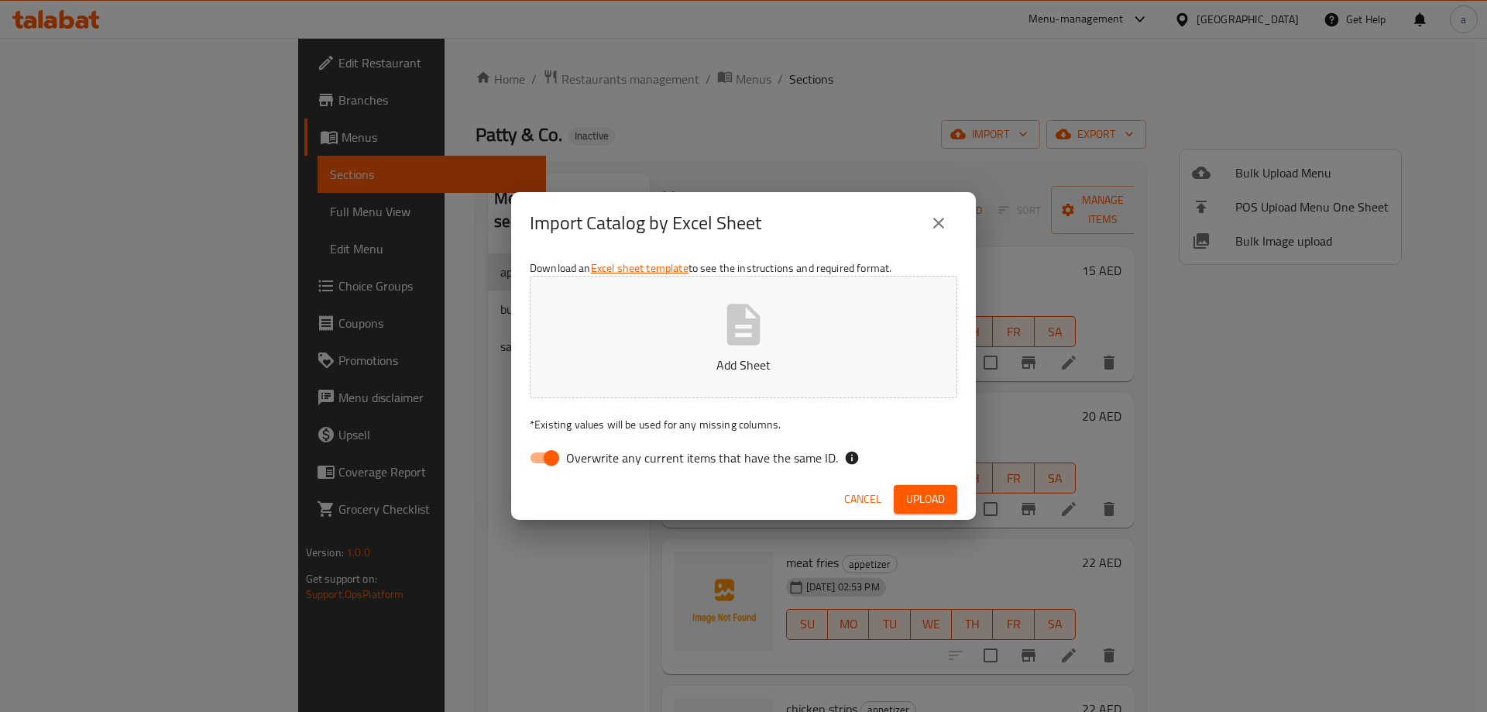
click at [540, 453] on input "Overwrite any current items that have the same ID." at bounding box center [551, 457] width 88 height 29
checkbox input "false"
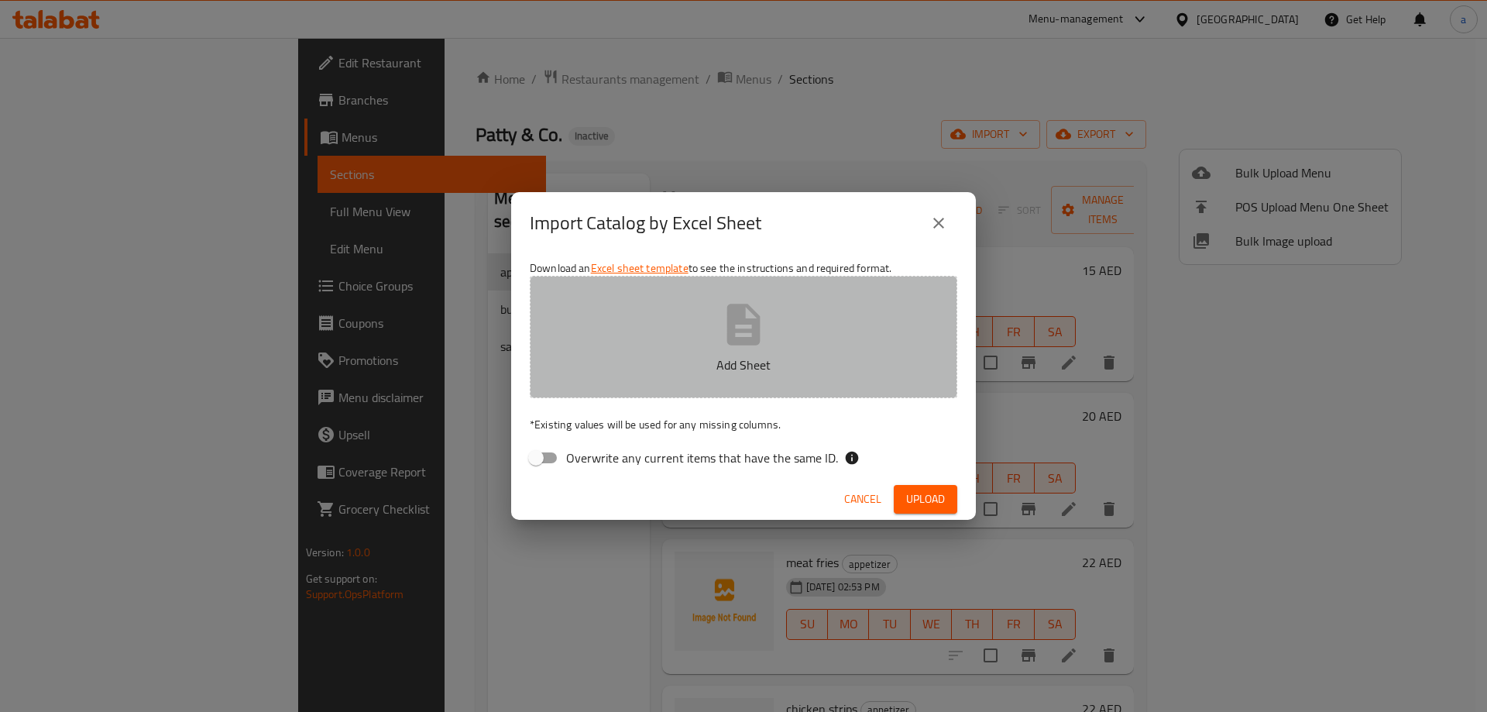
click at [720, 326] on icon "button" at bounding box center [744, 325] width 50 height 50
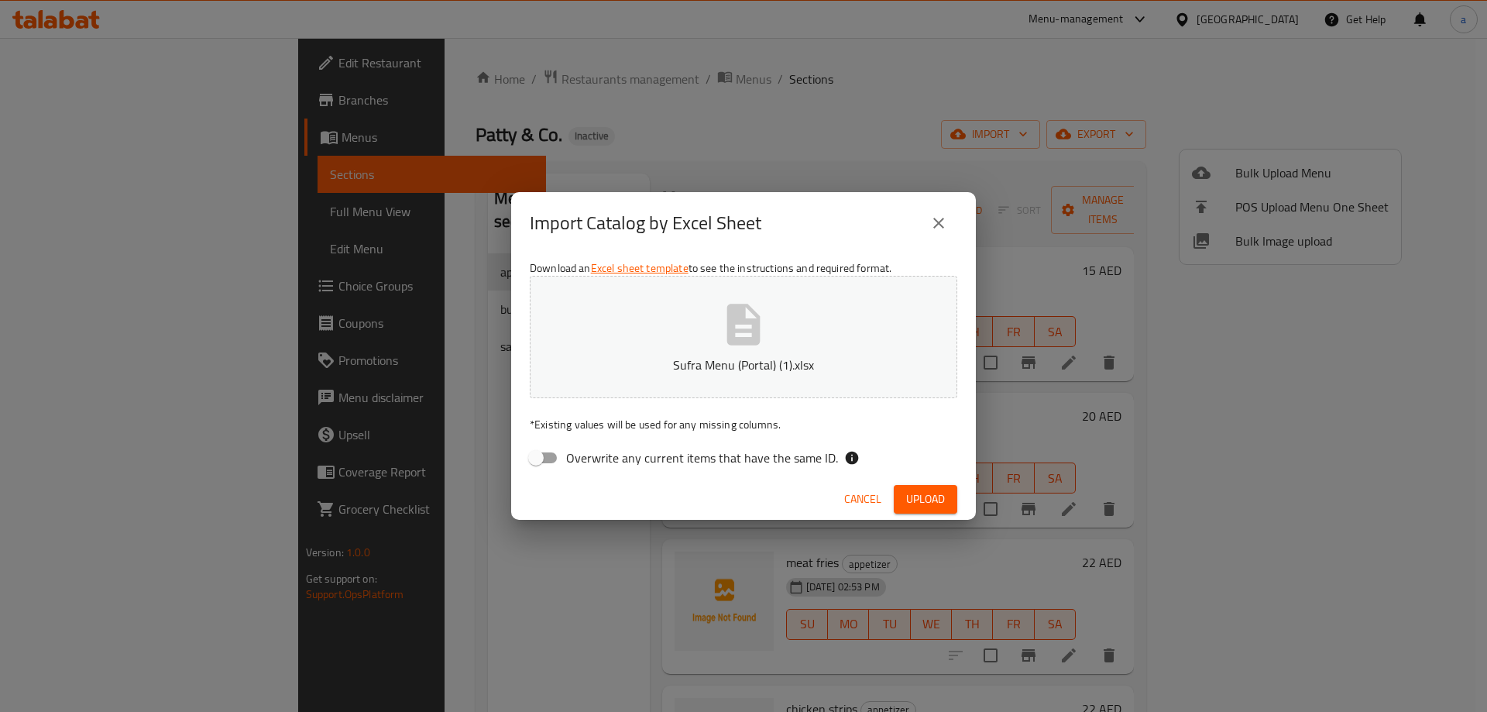
click at [950, 494] on button "Upload" at bounding box center [924, 499] width 63 height 29
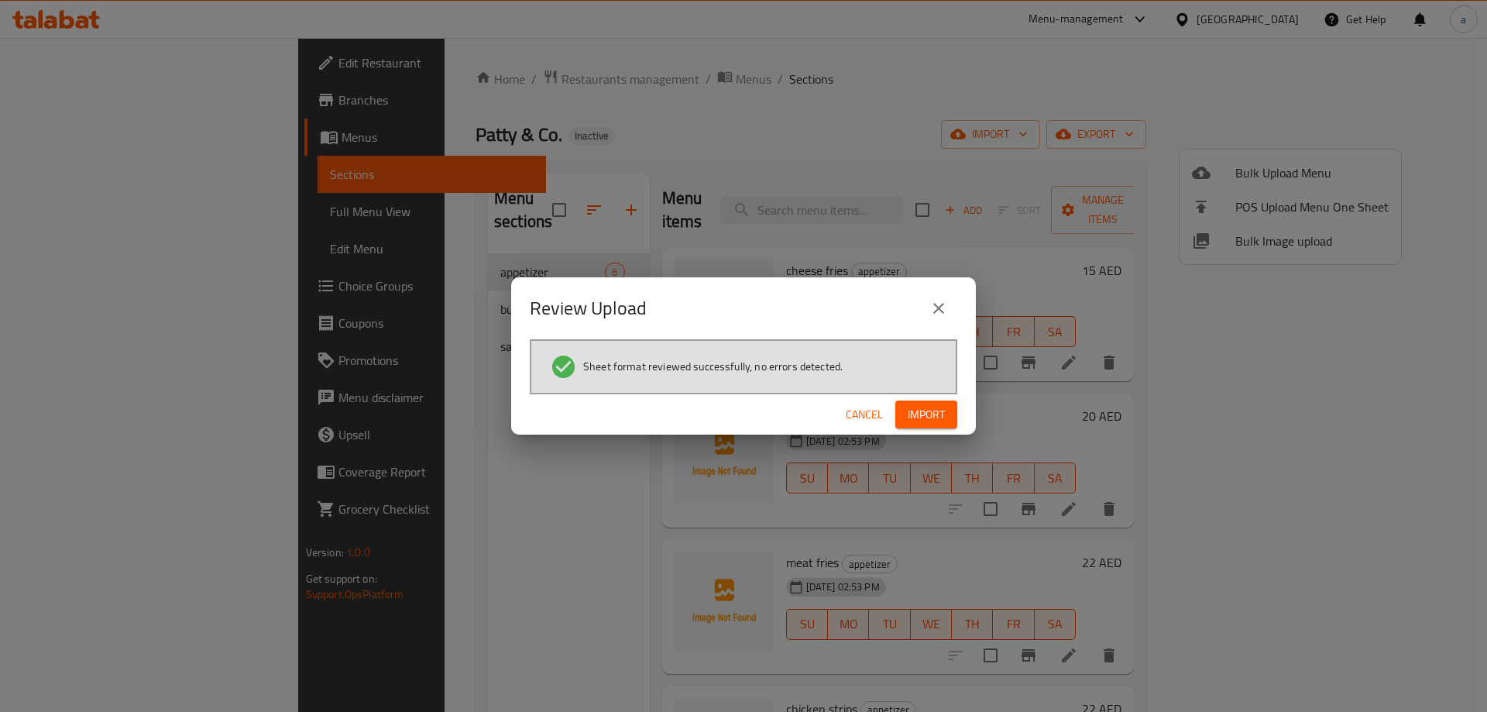
click at [902, 417] on button "Import" at bounding box center [926, 414] width 62 height 29
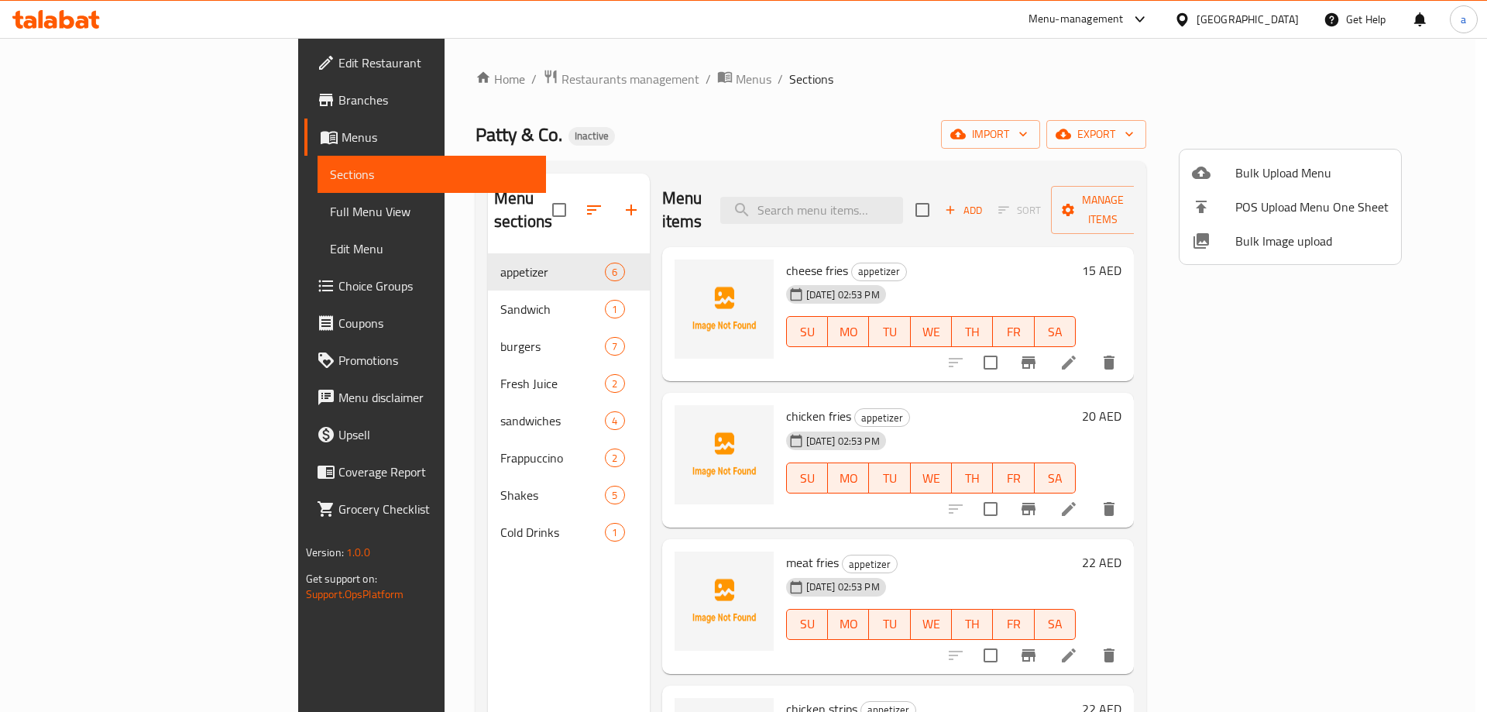
click at [87, 214] on div at bounding box center [743, 356] width 1487 height 712
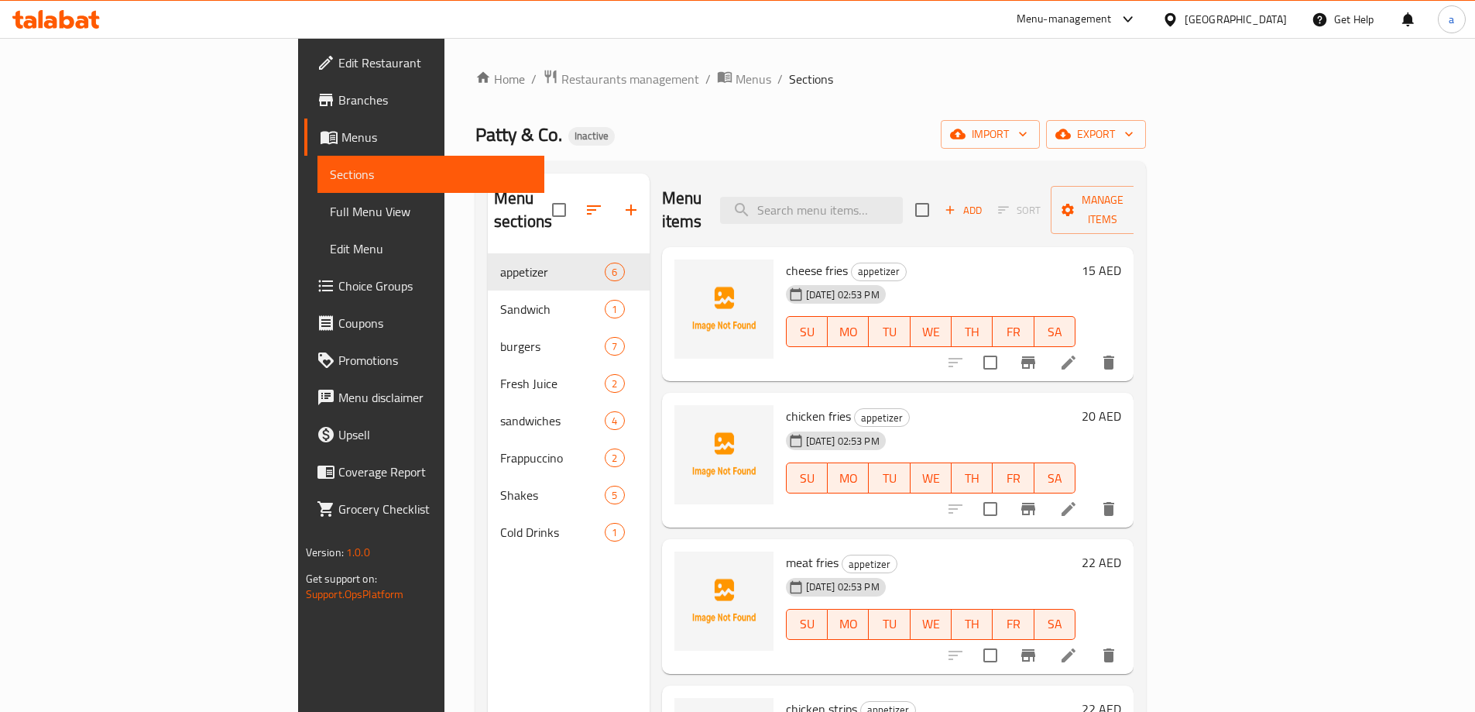
click at [330, 214] on span "Full Menu View" at bounding box center [431, 211] width 202 height 19
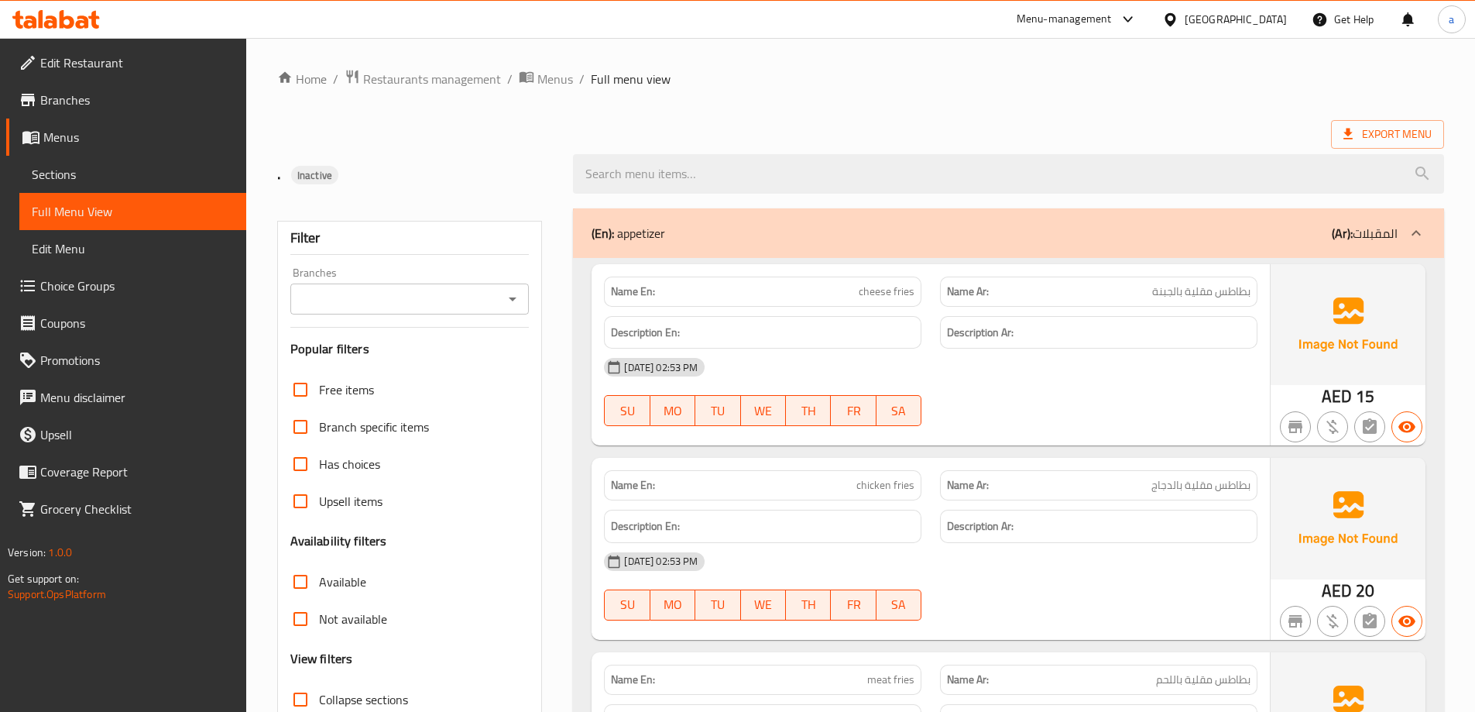
click at [110, 175] on span "Sections" at bounding box center [133, 174] width 202 height 19
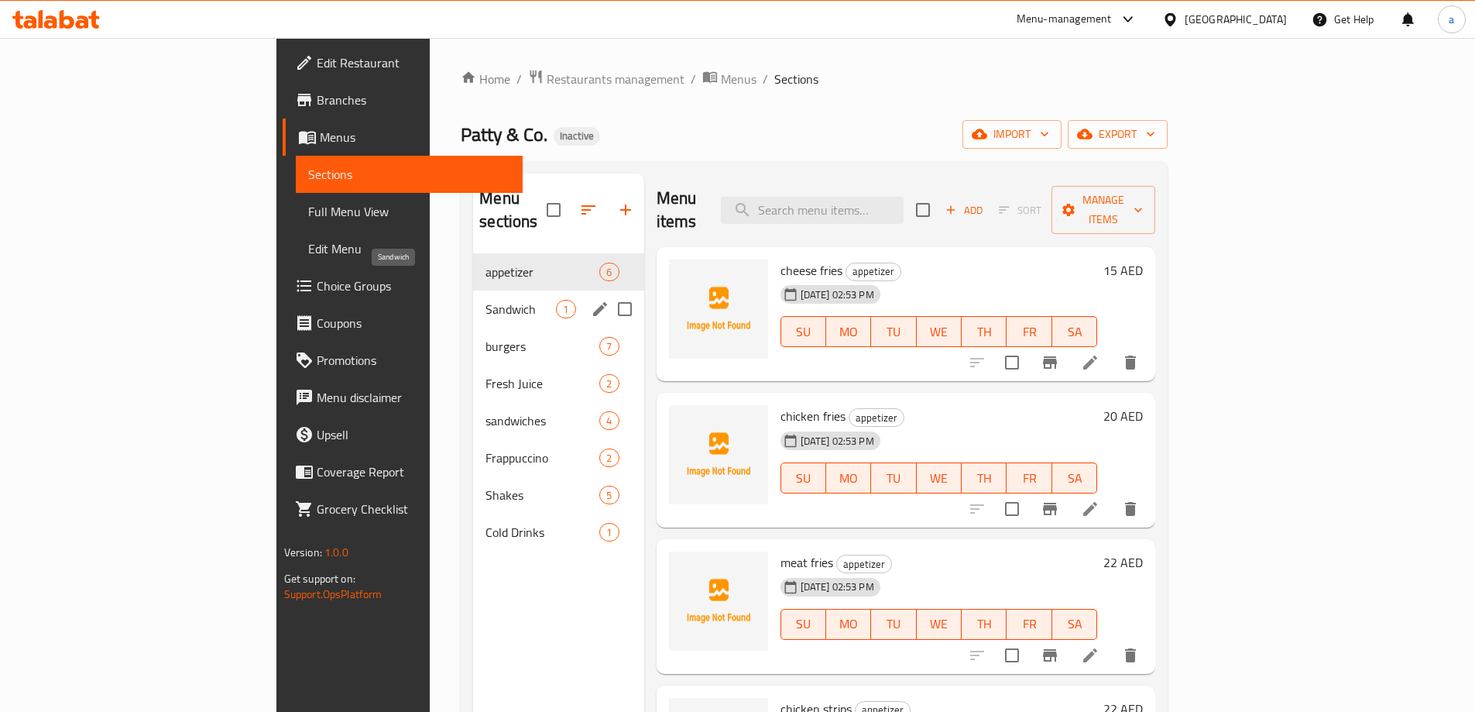
click at [485, 300] on span "Sandwich" at bounding box center [520, 309] width 70 height 19
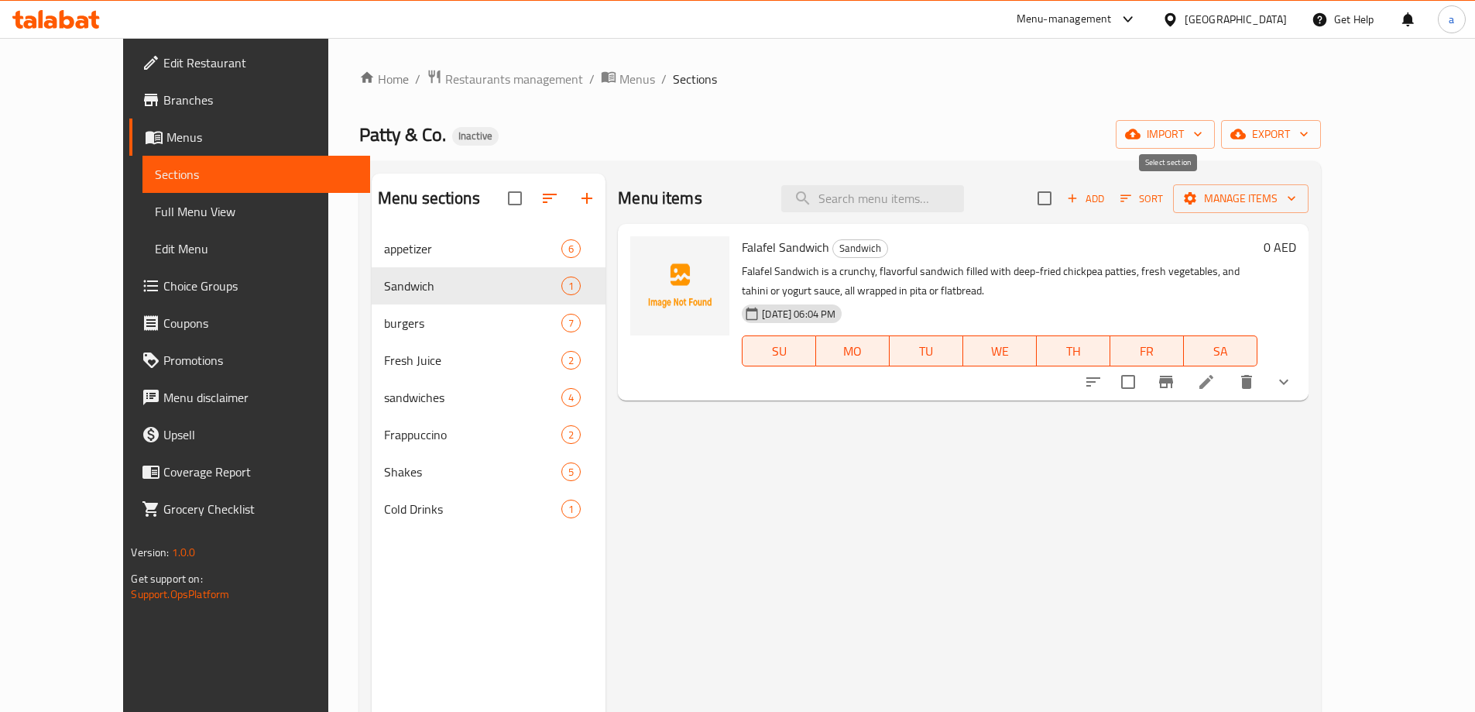
click at [1061, 202] on input "checkbox" at bounding box center [1044, 198] width 33 height 33
checkbox input "true"
click at [1296, 197] on span "Manage items" at bounding box center [1240, 198] width 111 height 19
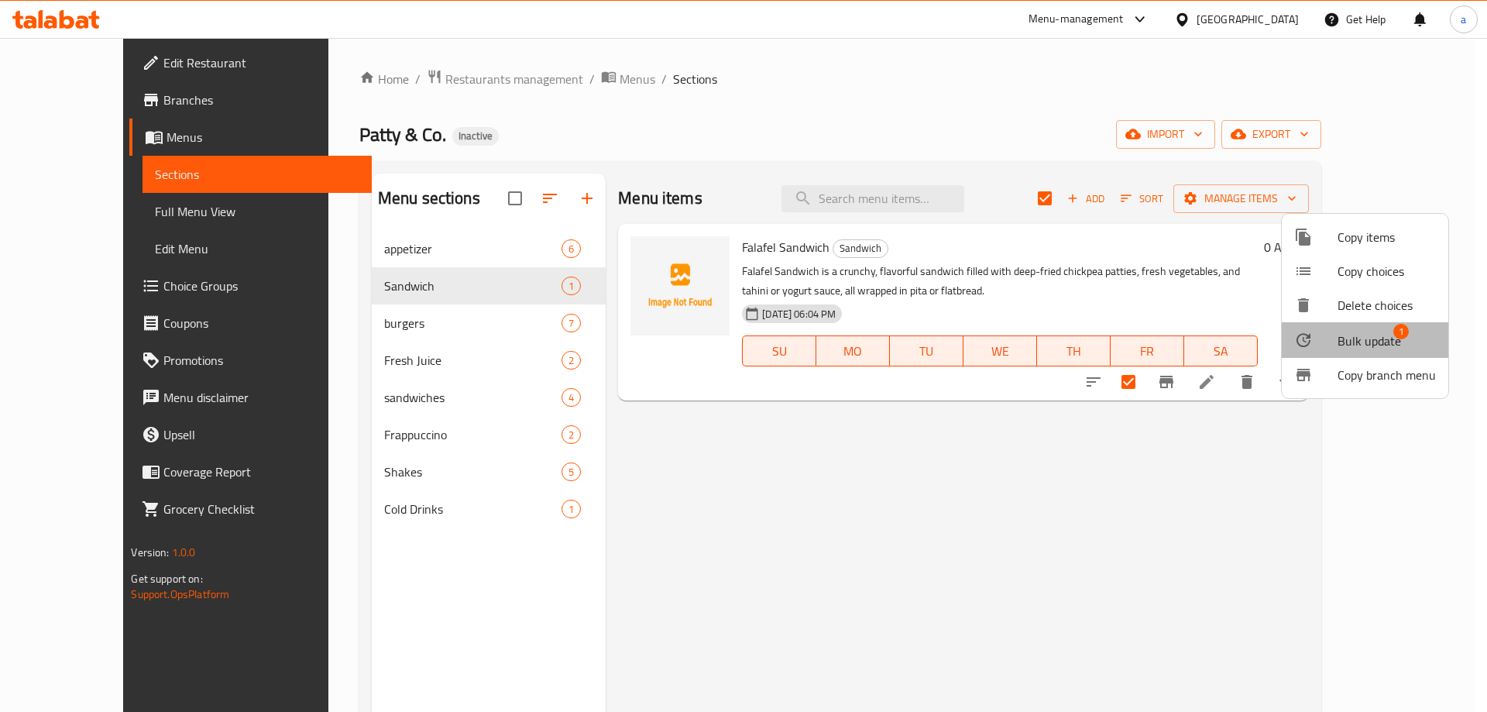
click at [1375, 337] on span "Bulk update" at bounding box center [1368, 340] width 63 height 19
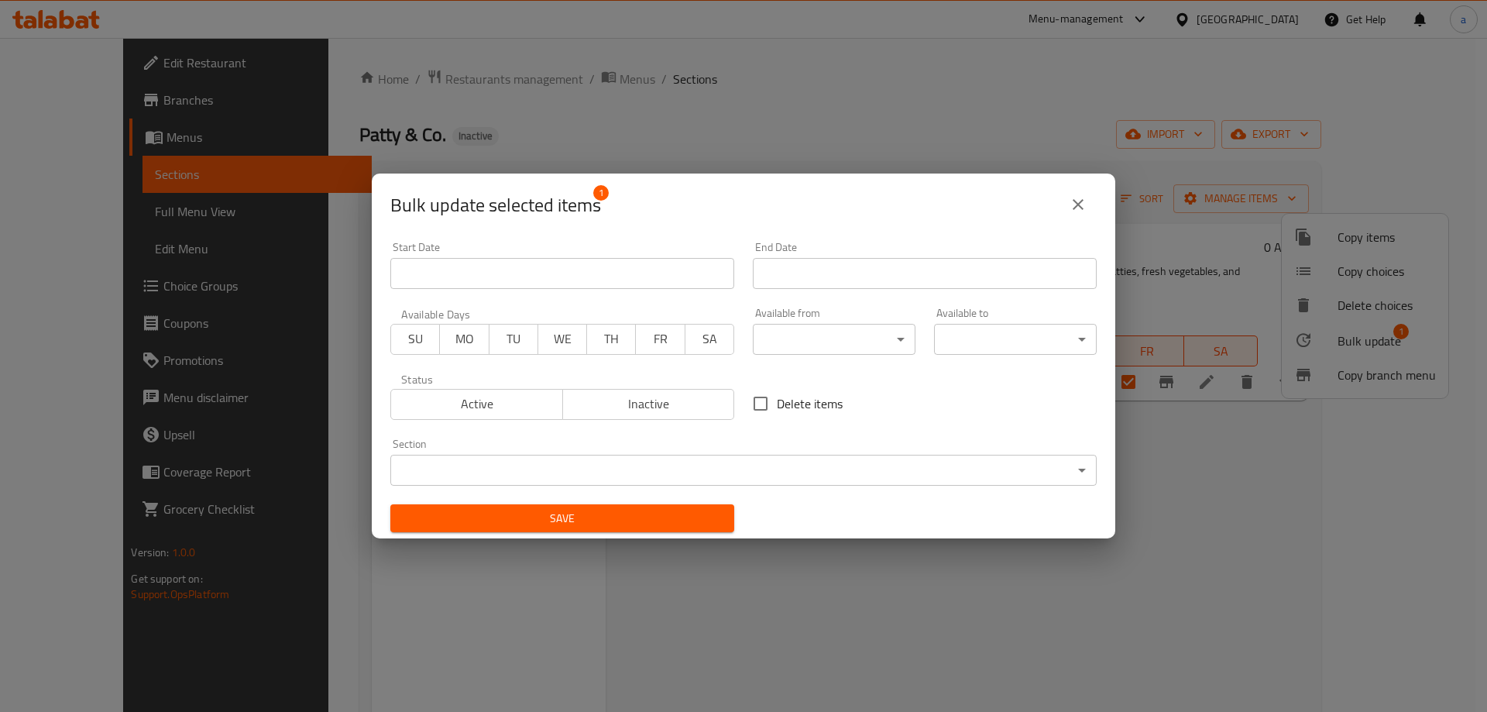
click at [610, 478] on body "​ Menu-management [GEOGRAPHIC_DATA] Get Help a Edit Restaurant Branches Menus S…" at bounding box center [743, 375] width 1487 height 674
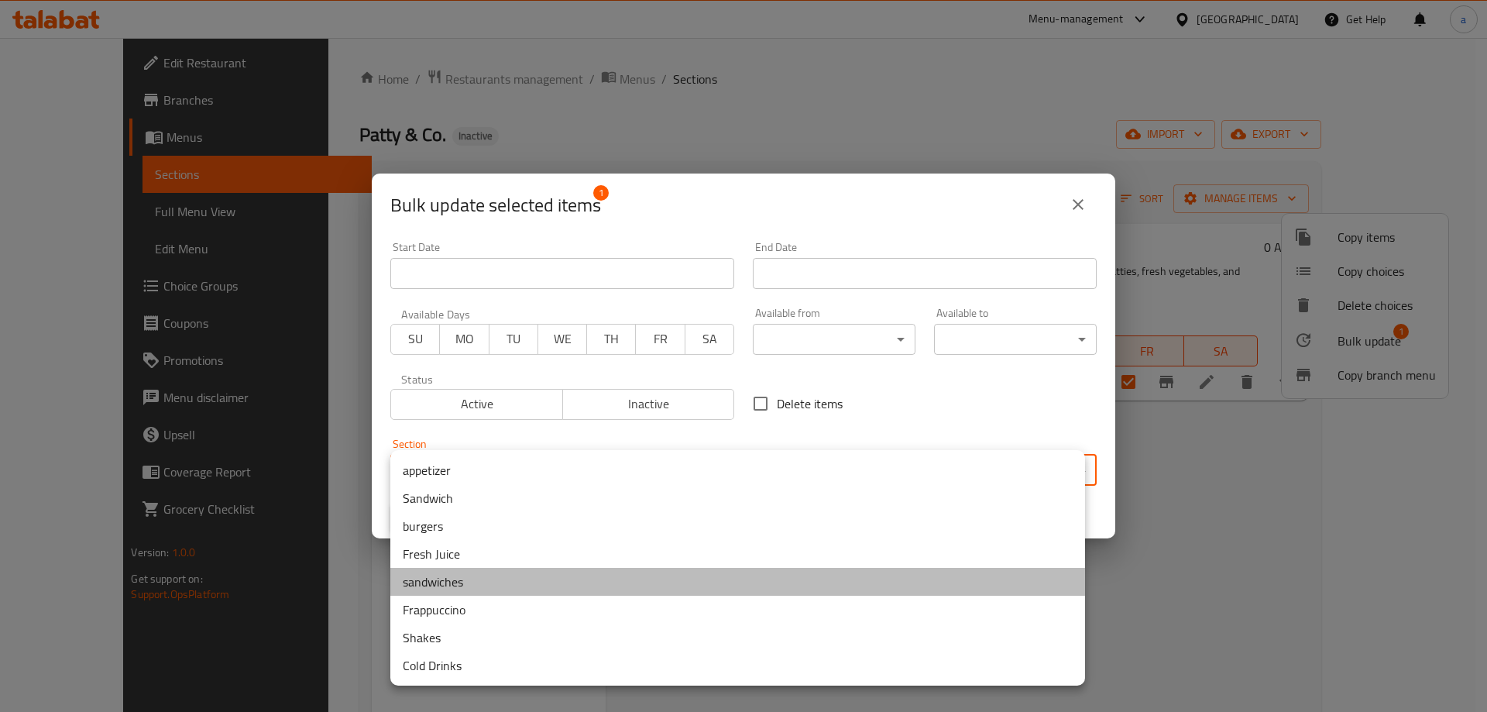
click at [444, 584] on li "sandwiches" at bounding box center [737, 582] width 695 height 28
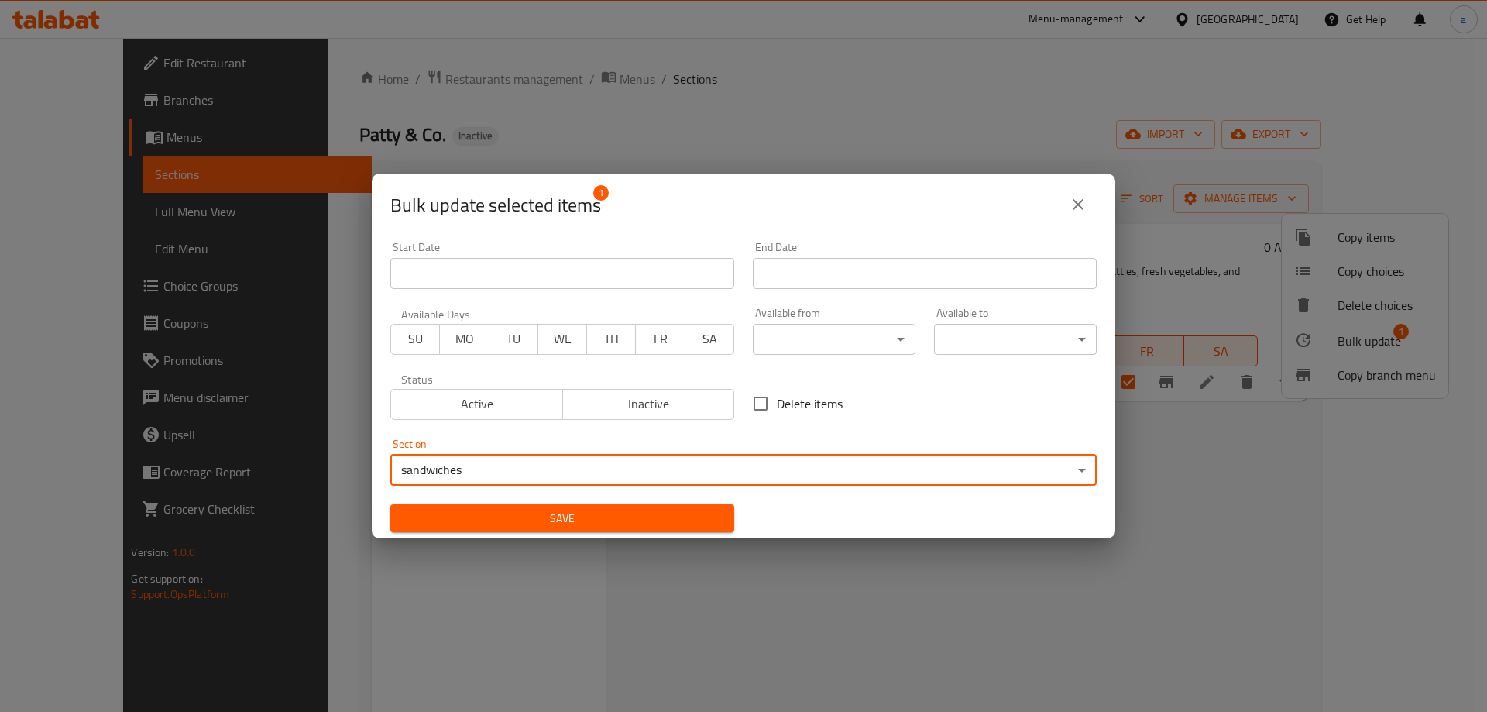
click at [616, 520] on span "Save" at bounding box center [562, 518] width 319 height 19
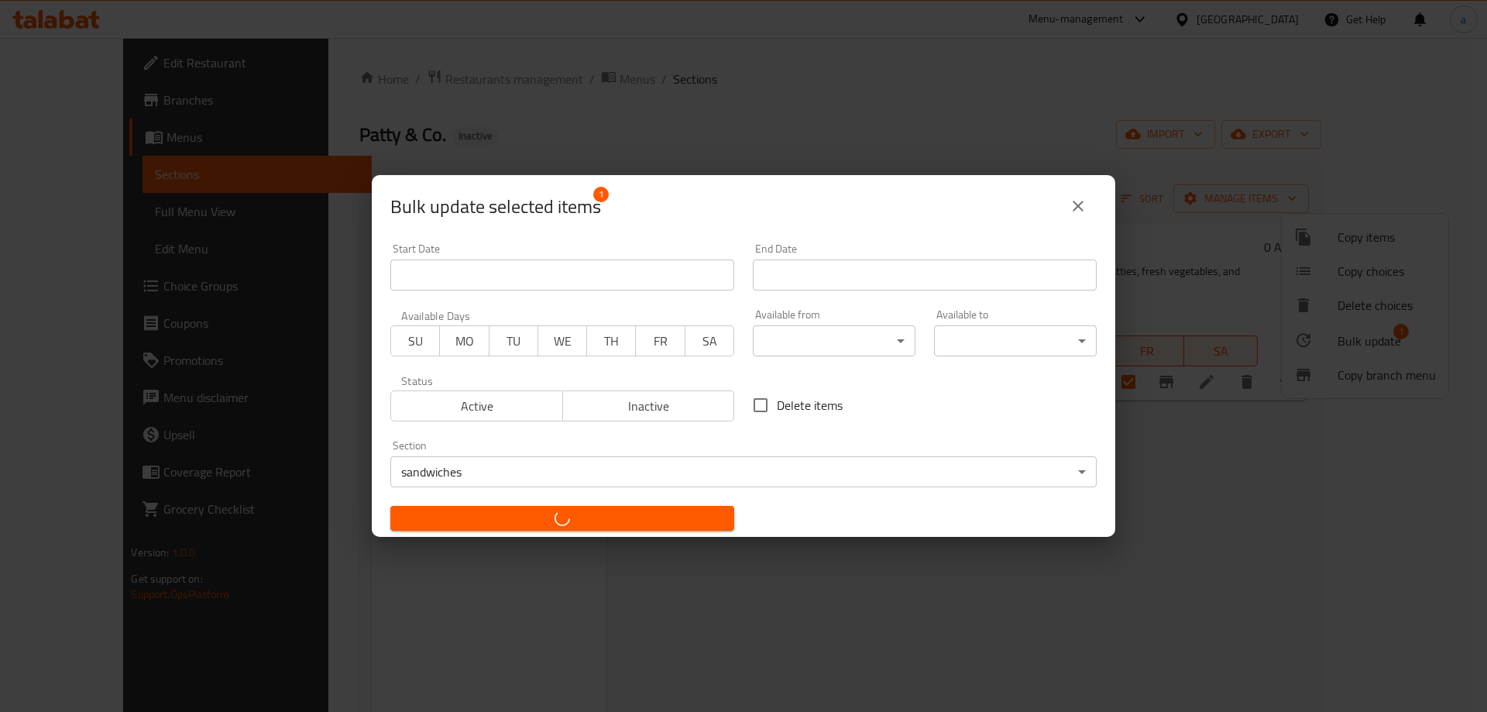
checkbox input "false"
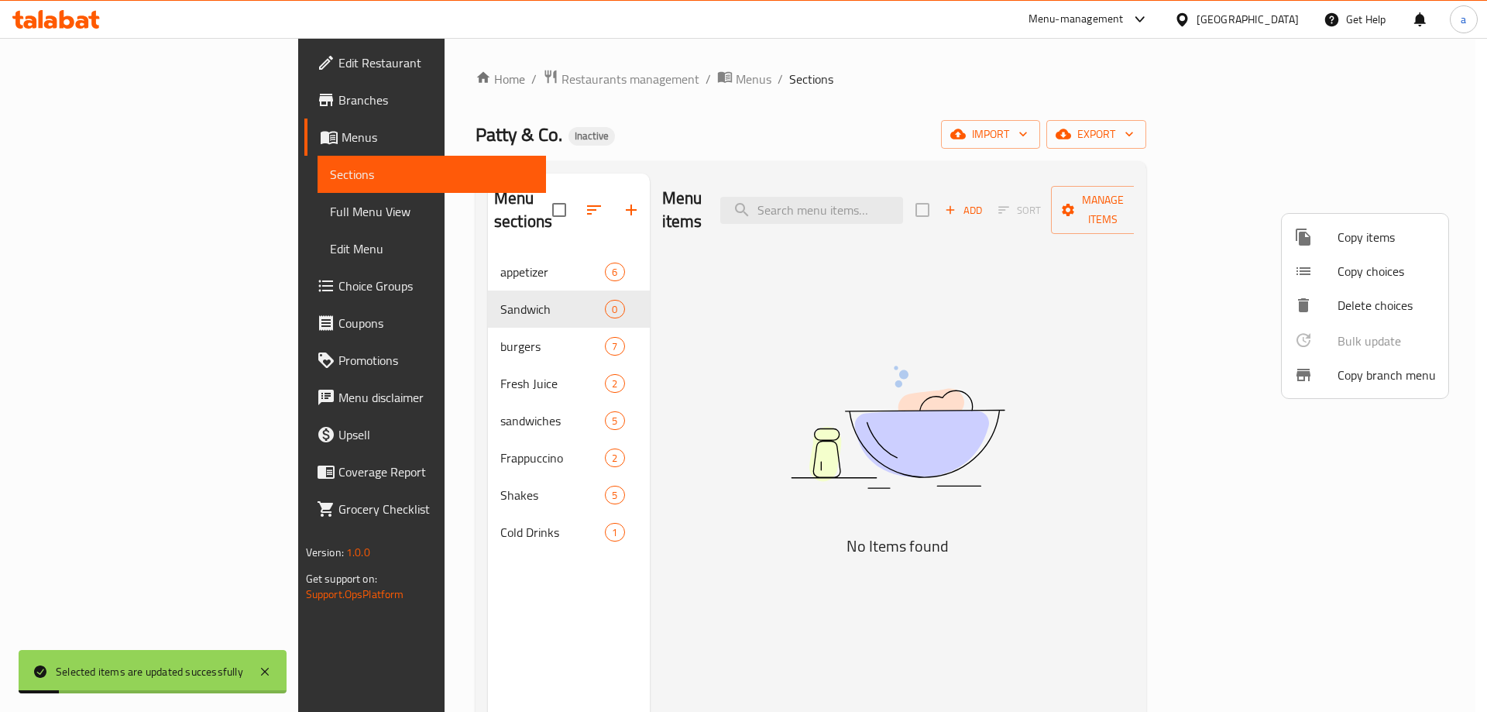
click at [544, 285] on div at bounding box center [743, 356] width 1487 height 712
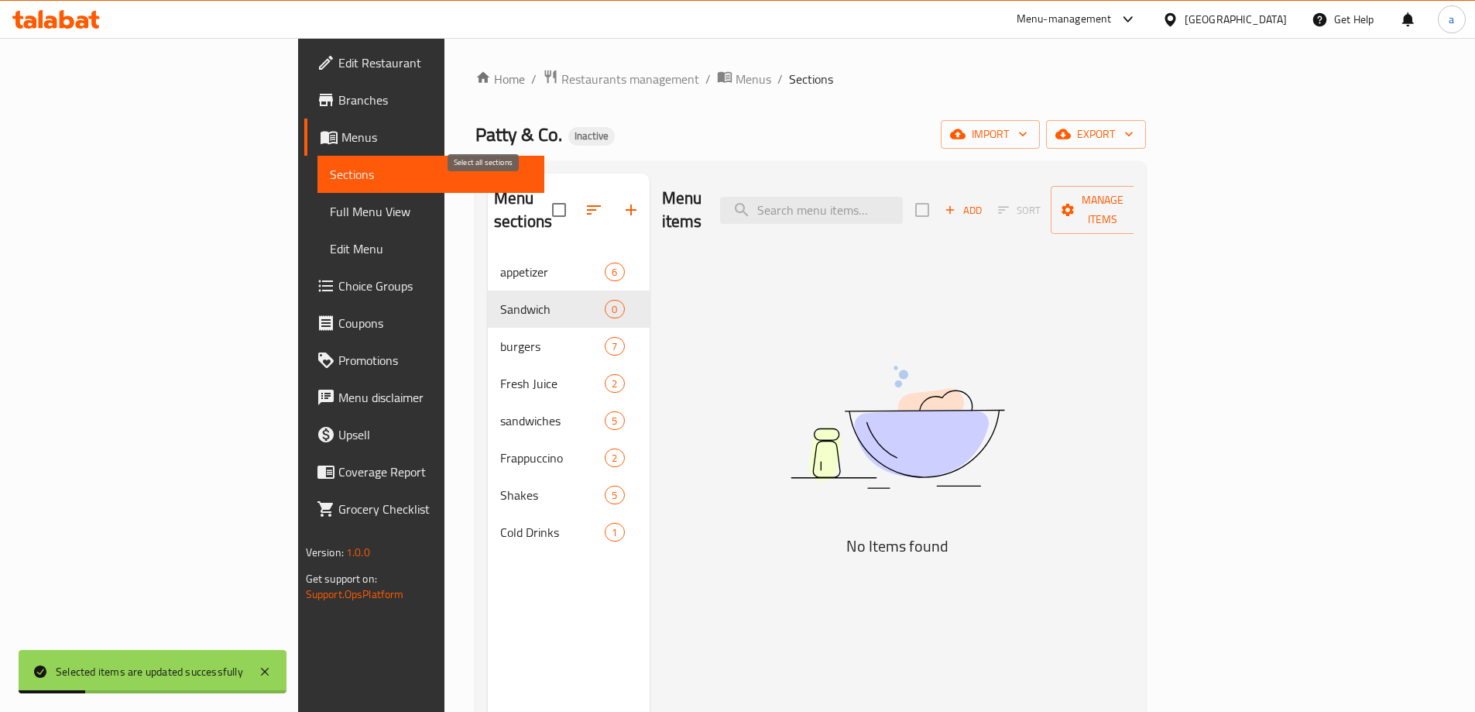
click at [543, 200] on input "checkbox" at bounding box center [559, 210] width 33 height 33
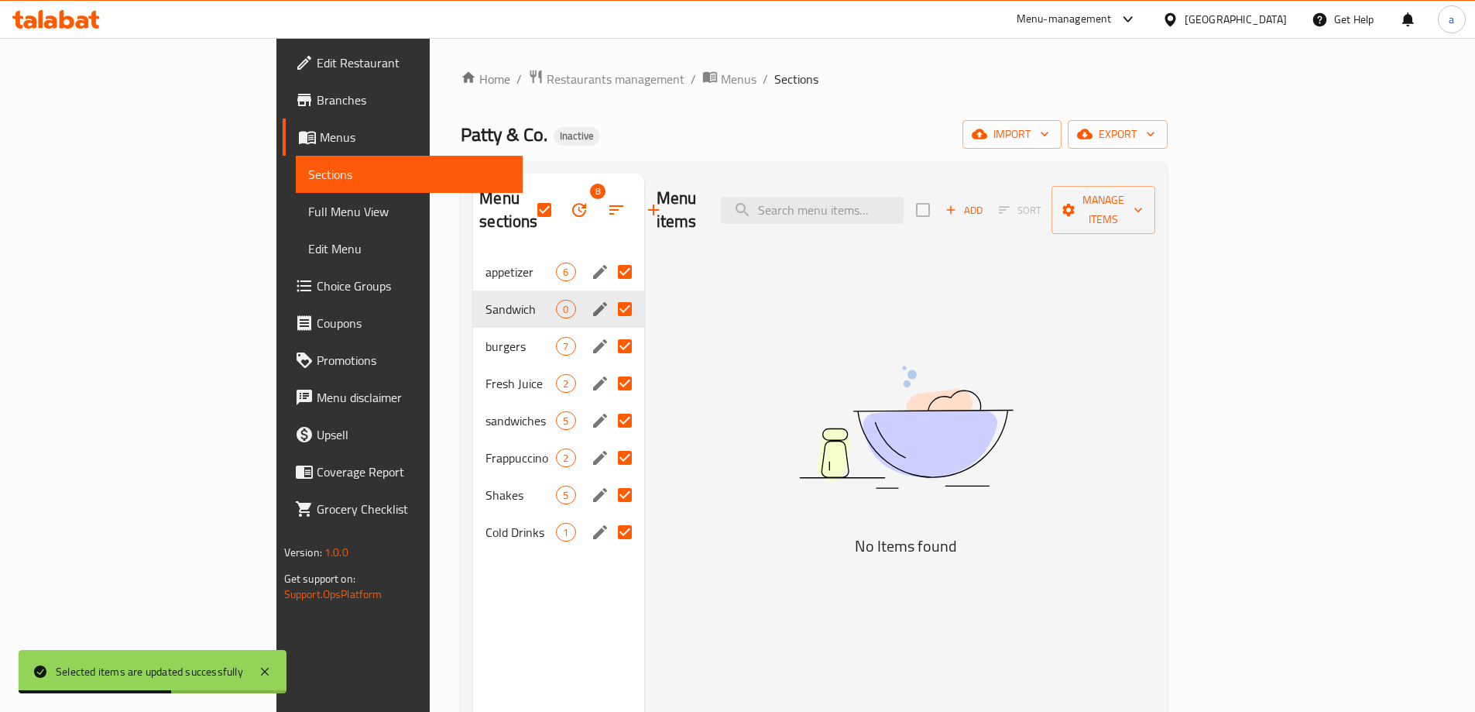
click at [528, 199] on input "checkbox" at bounding box center [544, 210] width 33 height 33
checkbox input "false"
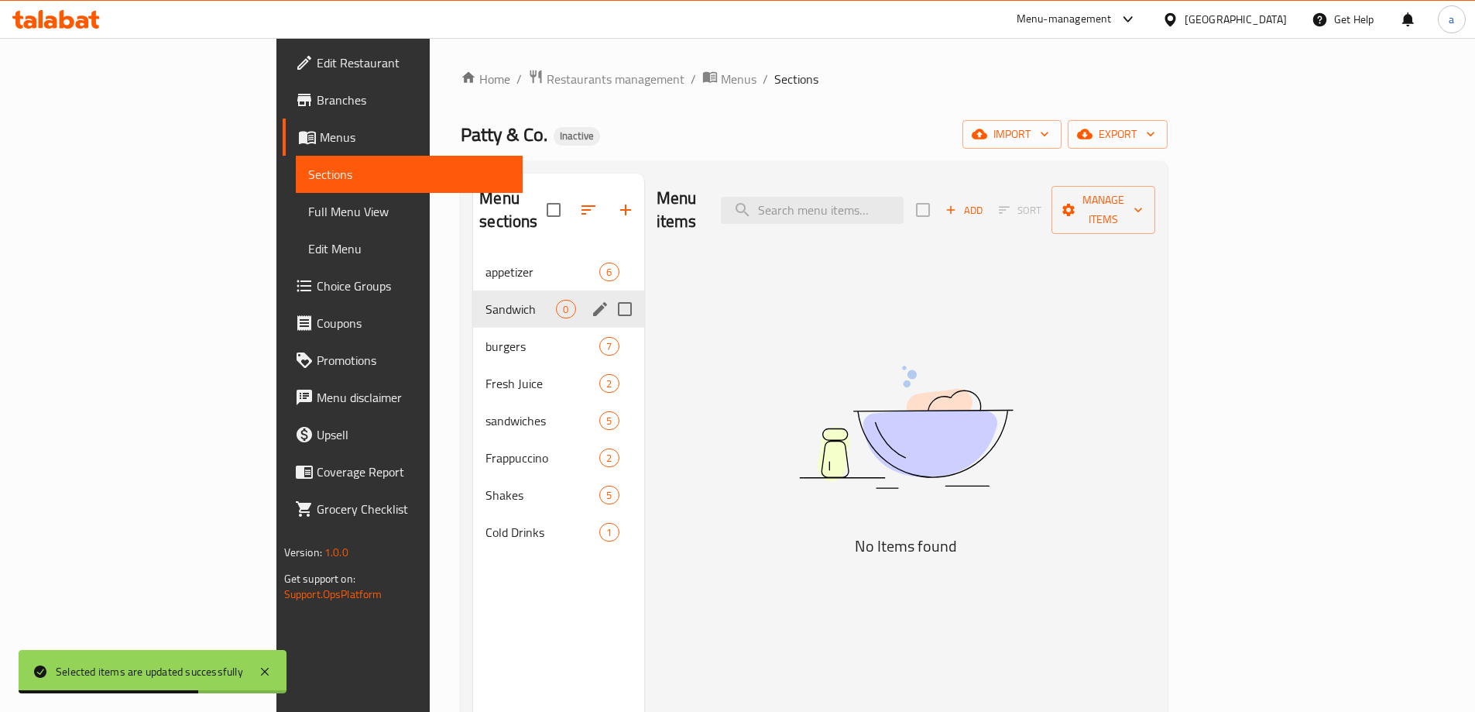
click at [609, 293] on input "Menu sections" at bounding box center [625, 309] width 33 height 33
checkbox input "true"
click at [570, 201] on icon "button" at bounding box center [579, 210] width 19 height 19
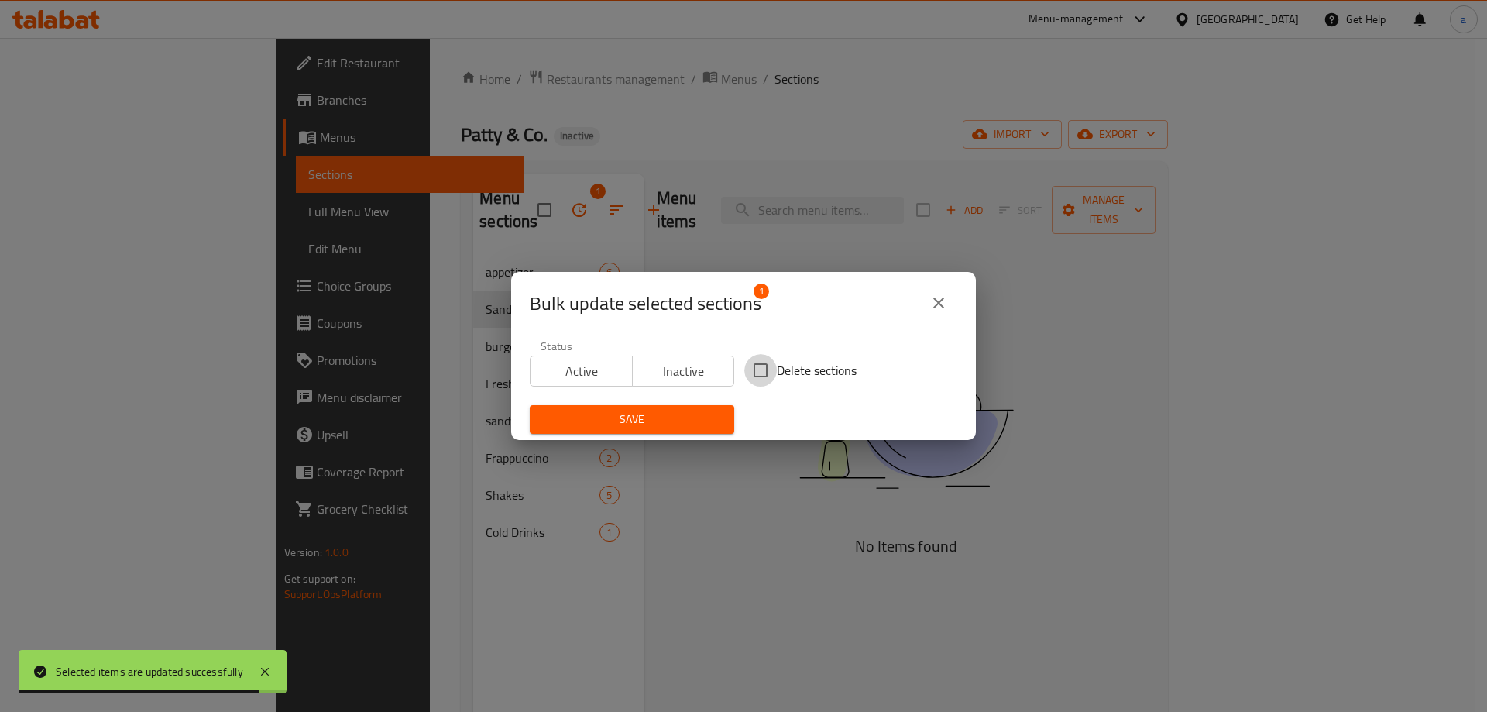
click at [749, 374] on input "Delete sections" at bounding box center [760, 370] width 33 height 33
checkbox input "true"
click at [697, 425] on span "Save" at bounding box center [632, 419] width 180 height 19
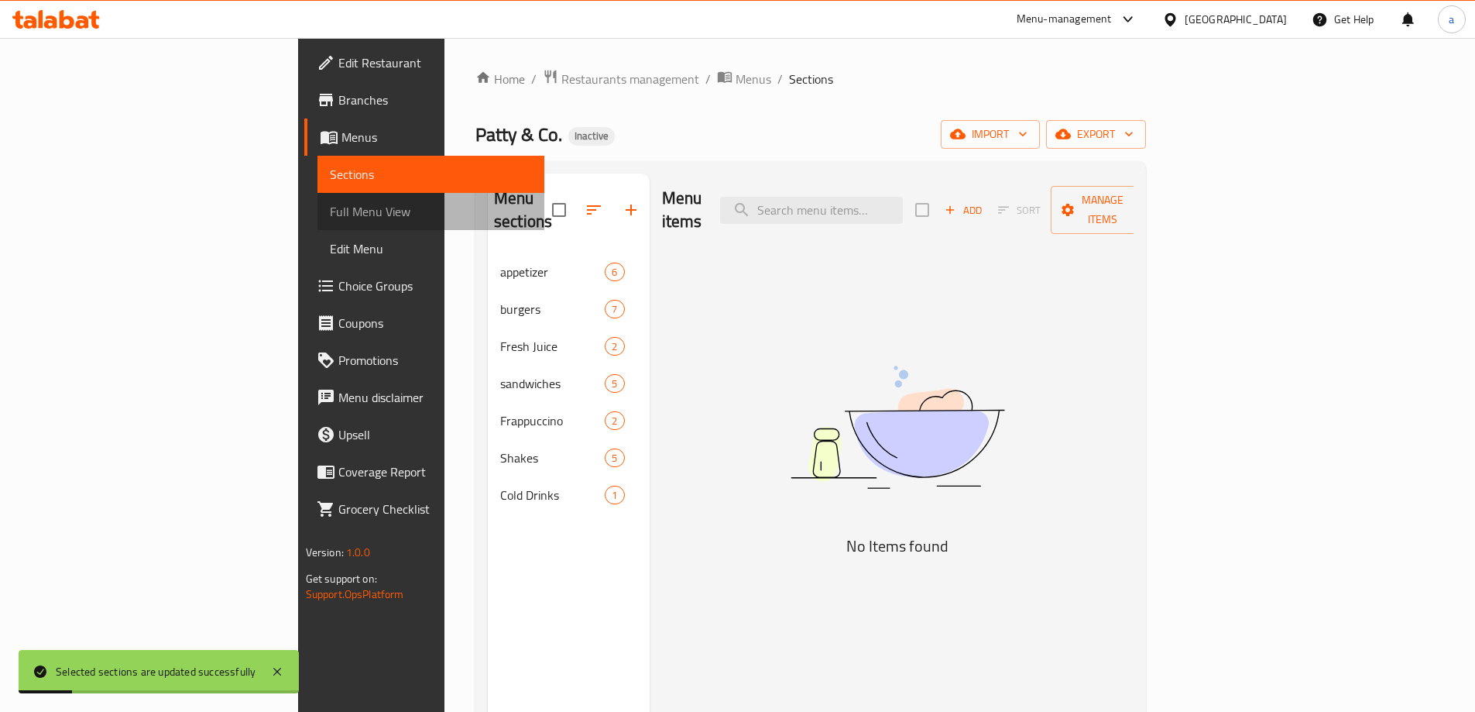
click at [330, 203] on span "Full Menu View" at bounding box center [431, 211] width 202 height 19
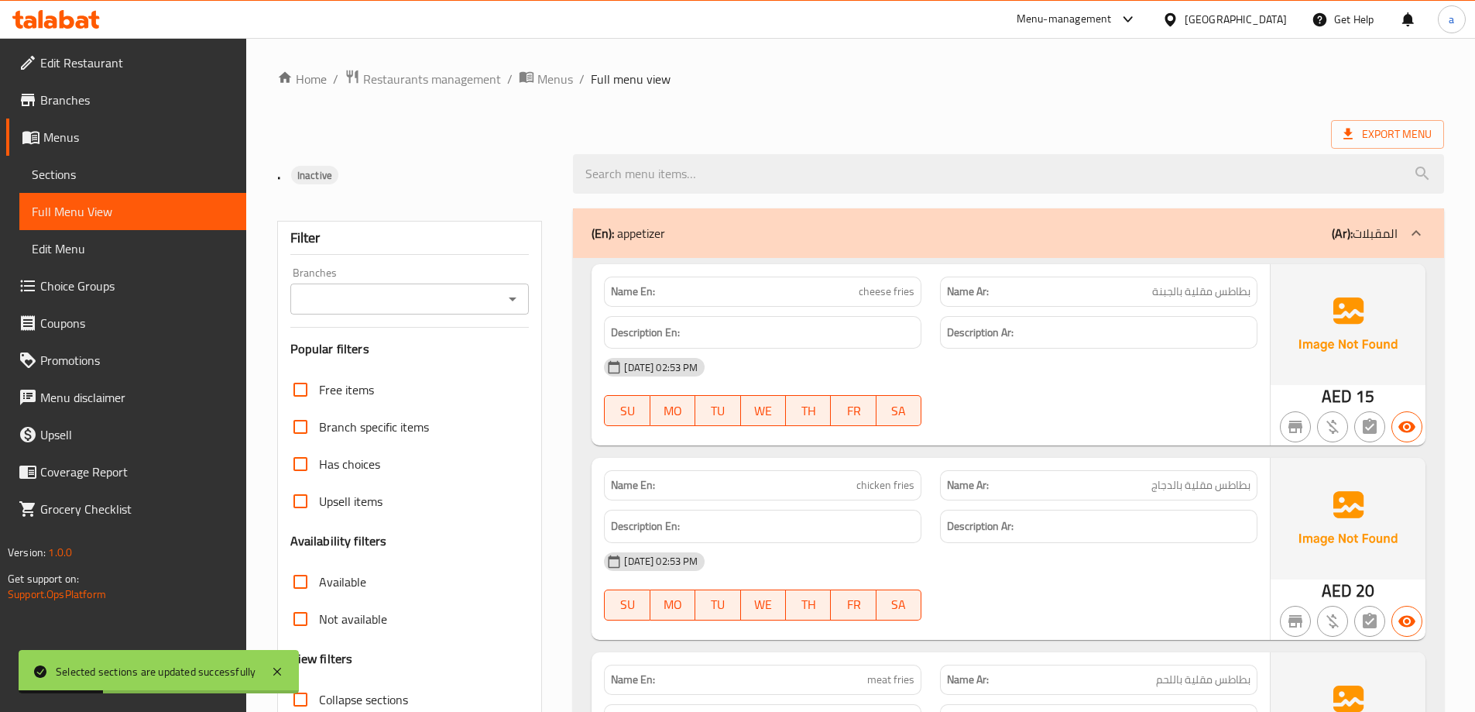
scroll to position [310, 0]
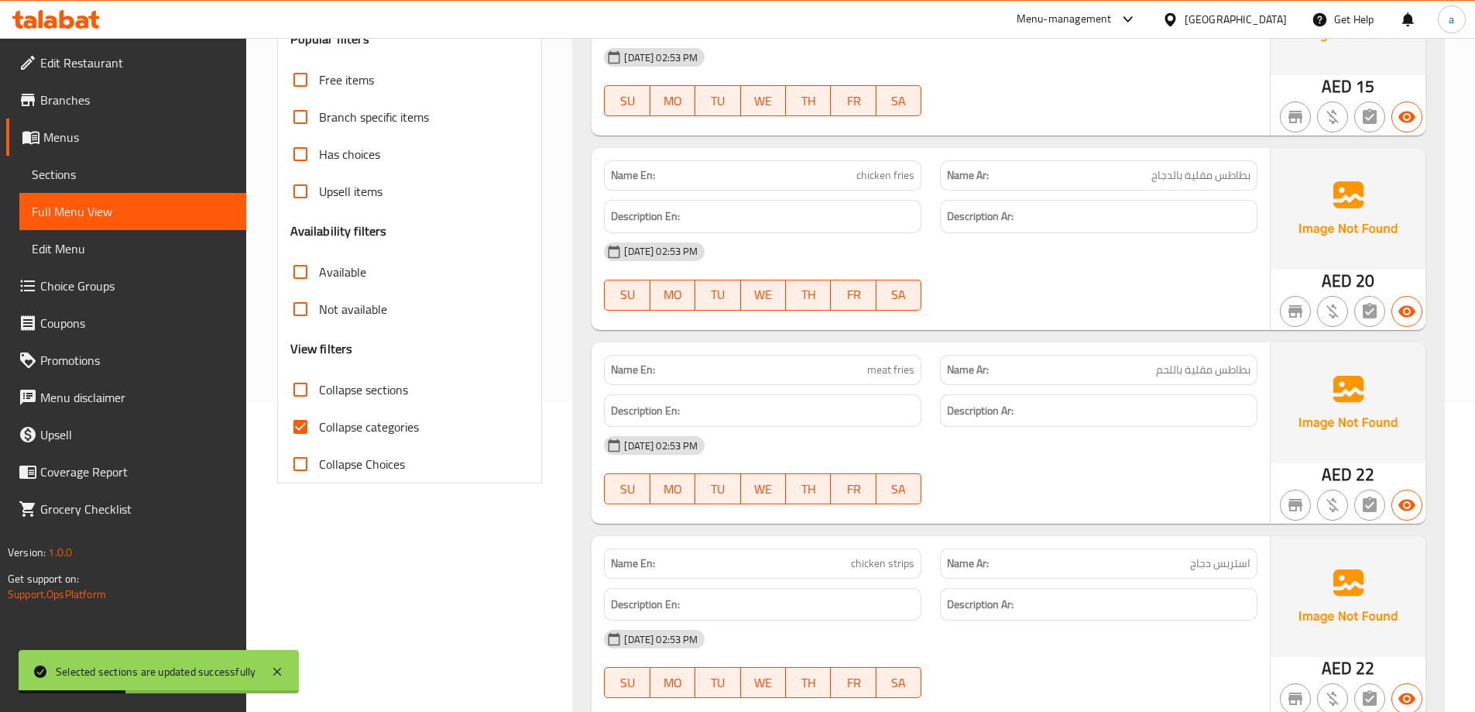
click at [327, 385] on span "Collapse sections" at bounding box center [363, 389] width 89 height 19
click at [319, 385] on input "Collapse sections" at bounding box center [300, 389] width 37 height 37
checkbox input "true"
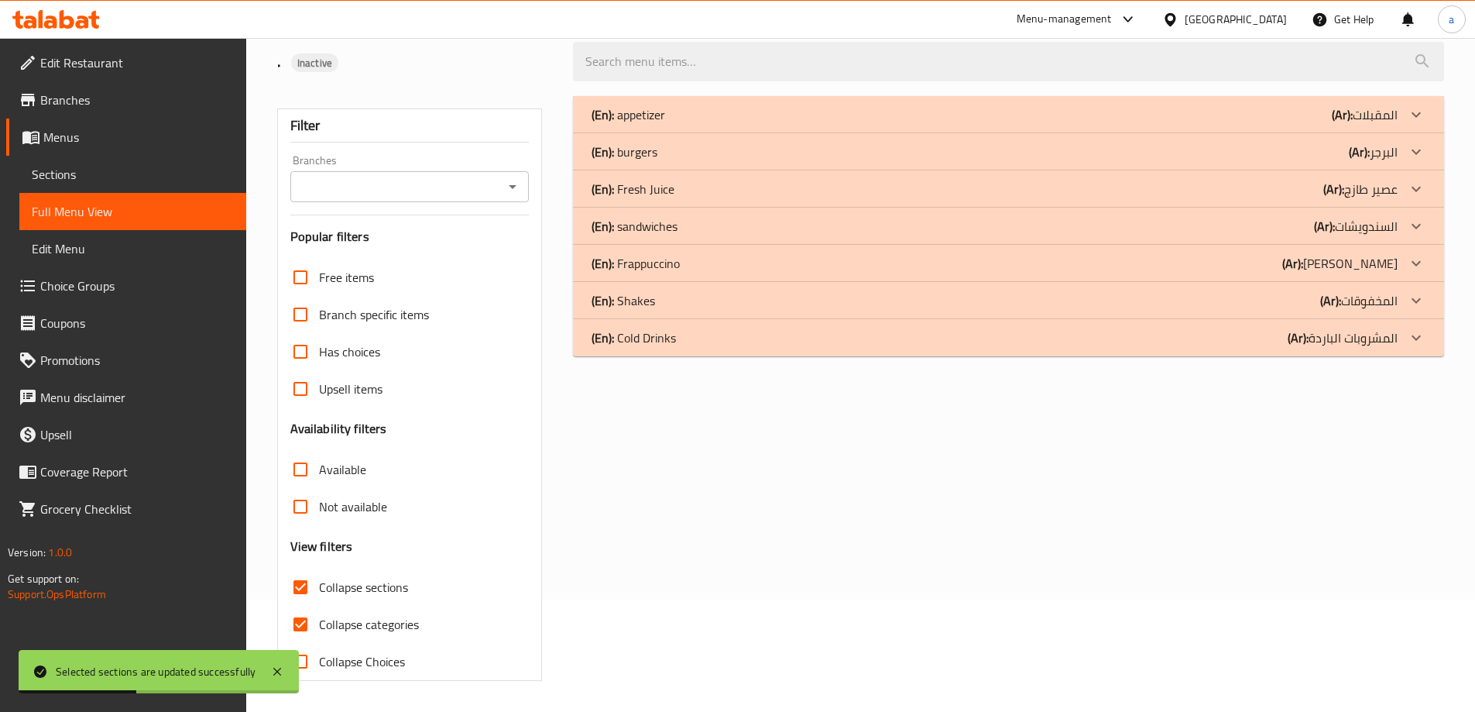
scroll to position [112, 0]
click at [297, 426] on h3 "Availability filters" at bounding box center [338, 429] width 97 height 18
click at [305, 625] on input "Collapse categories" at bounding box center [300, 623] width 37 height 37
checkbox input "false"
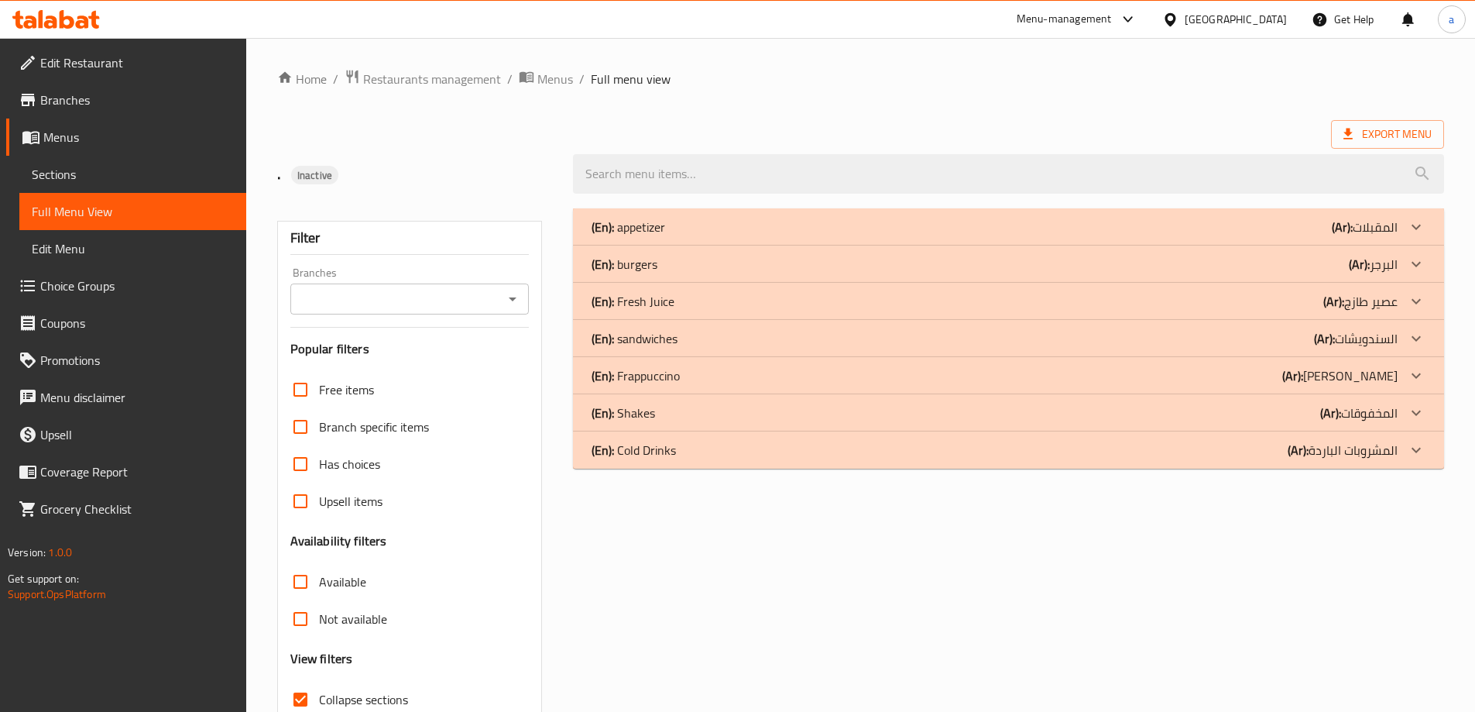
click at [592, 238] on b "(En):" at bounding box center [603, 226] width 22 height 23
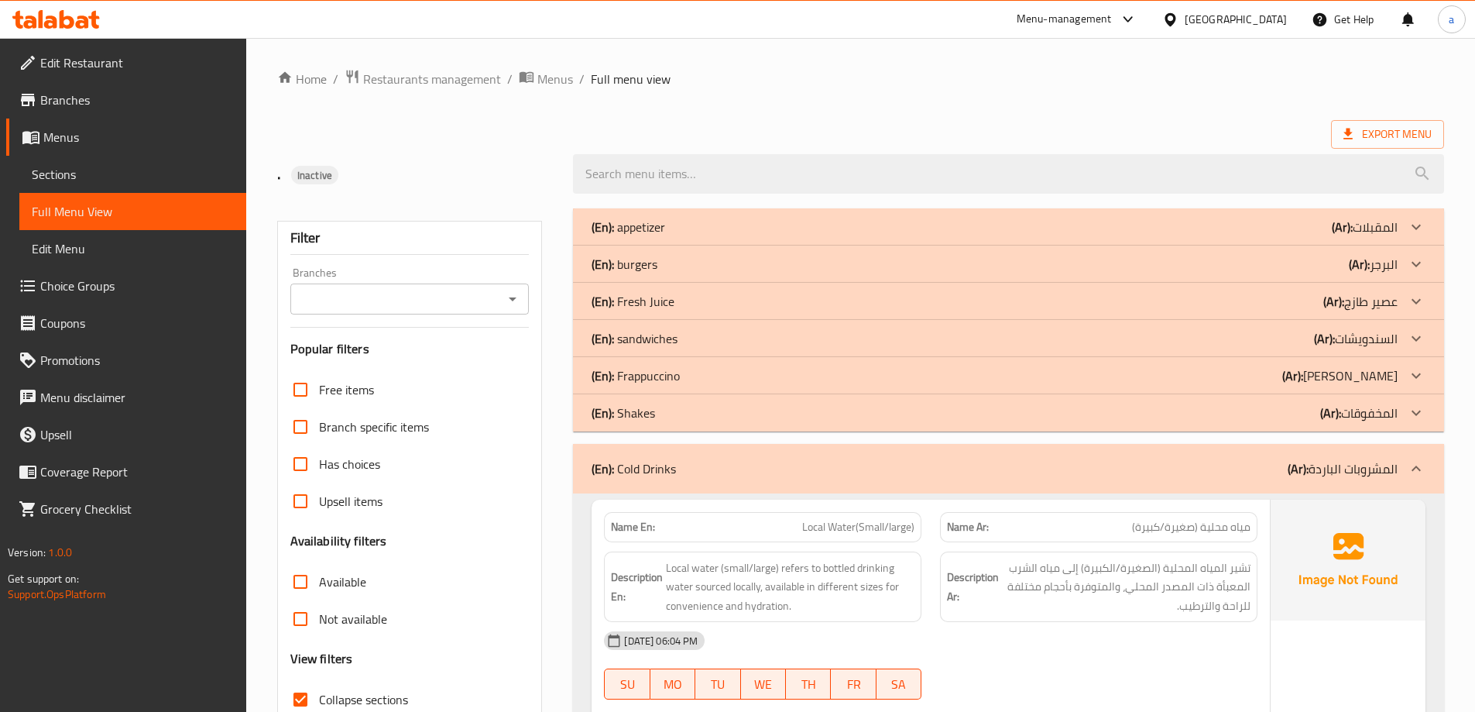
click at [602, 238] on b "(En):" at bounding box center [603, 226] width 22 height 23
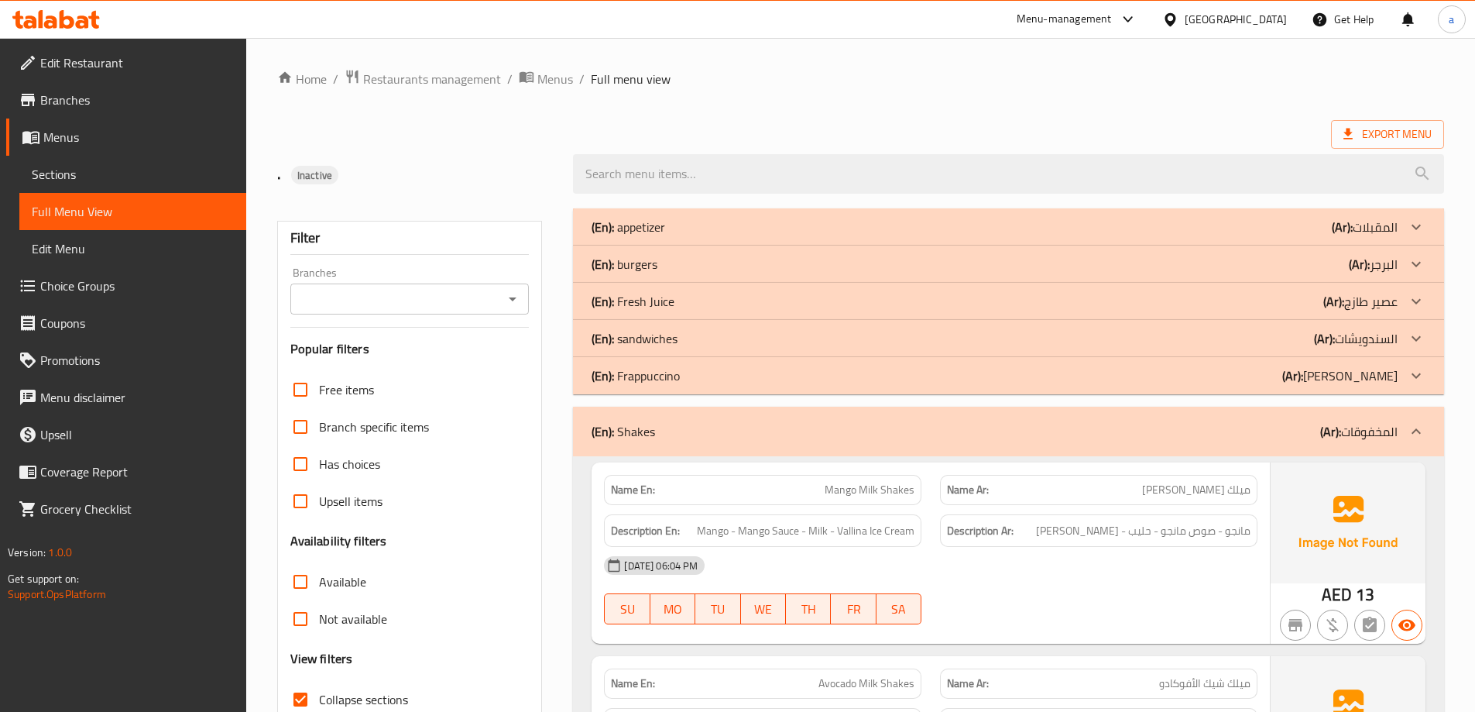
click at [605, 238] on b "(En):" at bounding box center [603, 226] width 22 height 23
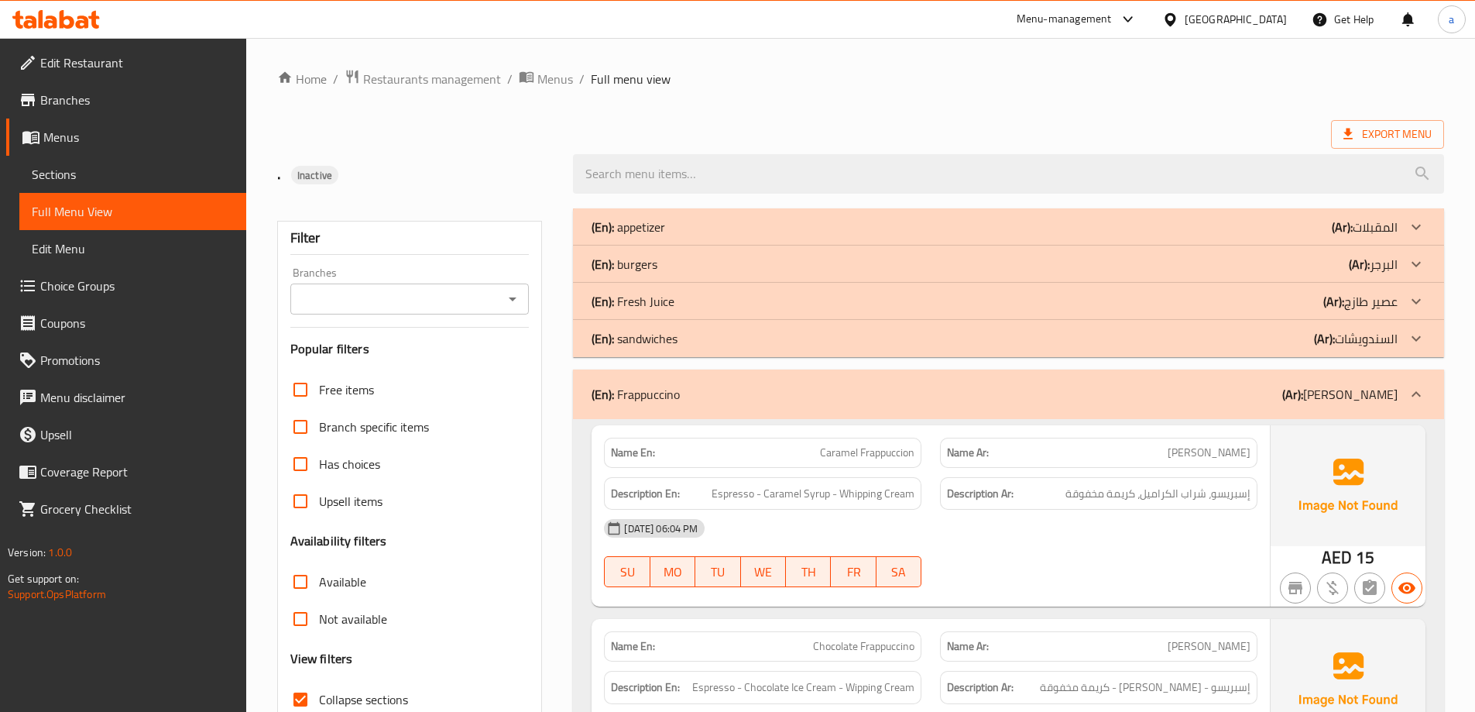
click at [601, 238] on b "(En):" at bounding box center [603, 226] width 22 height 23
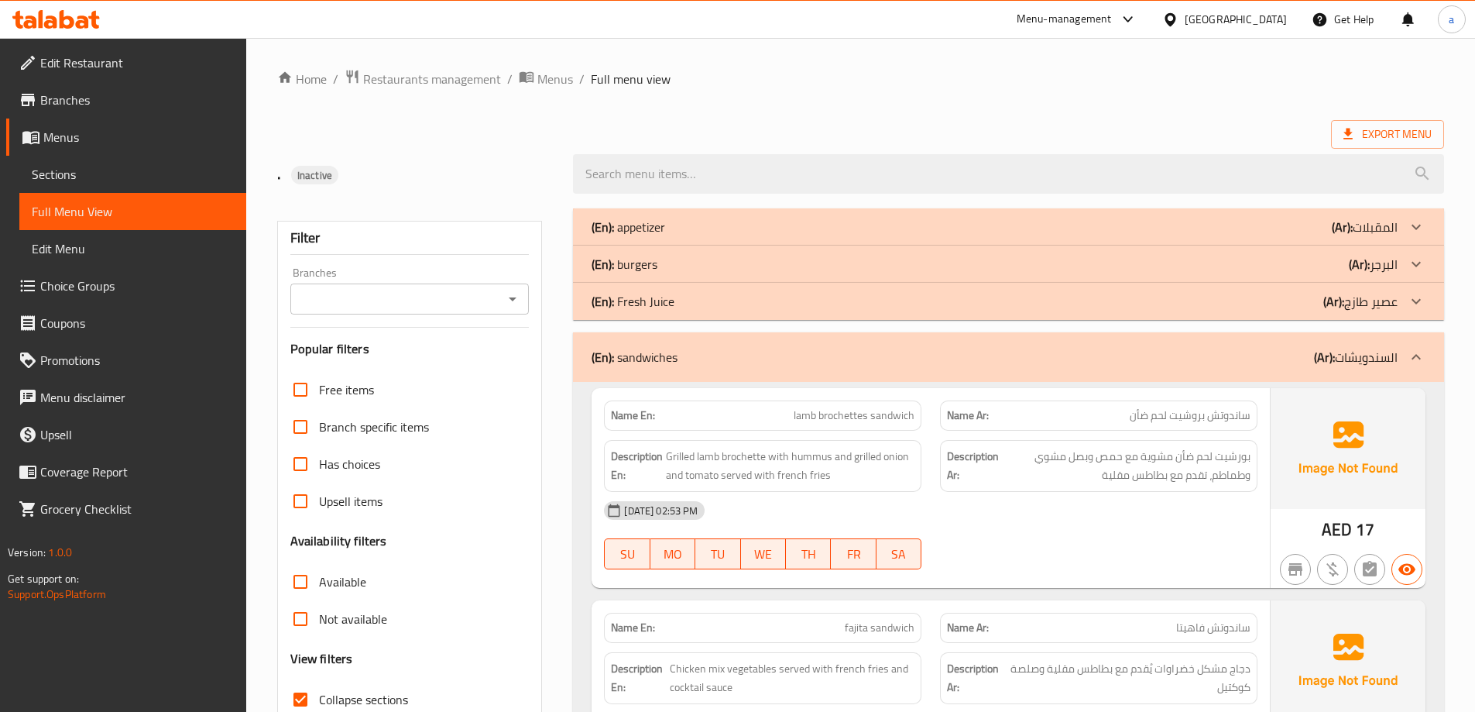
click at [605, 238] on b "(En):" at bounding box center [603, 226] width 22 height 23
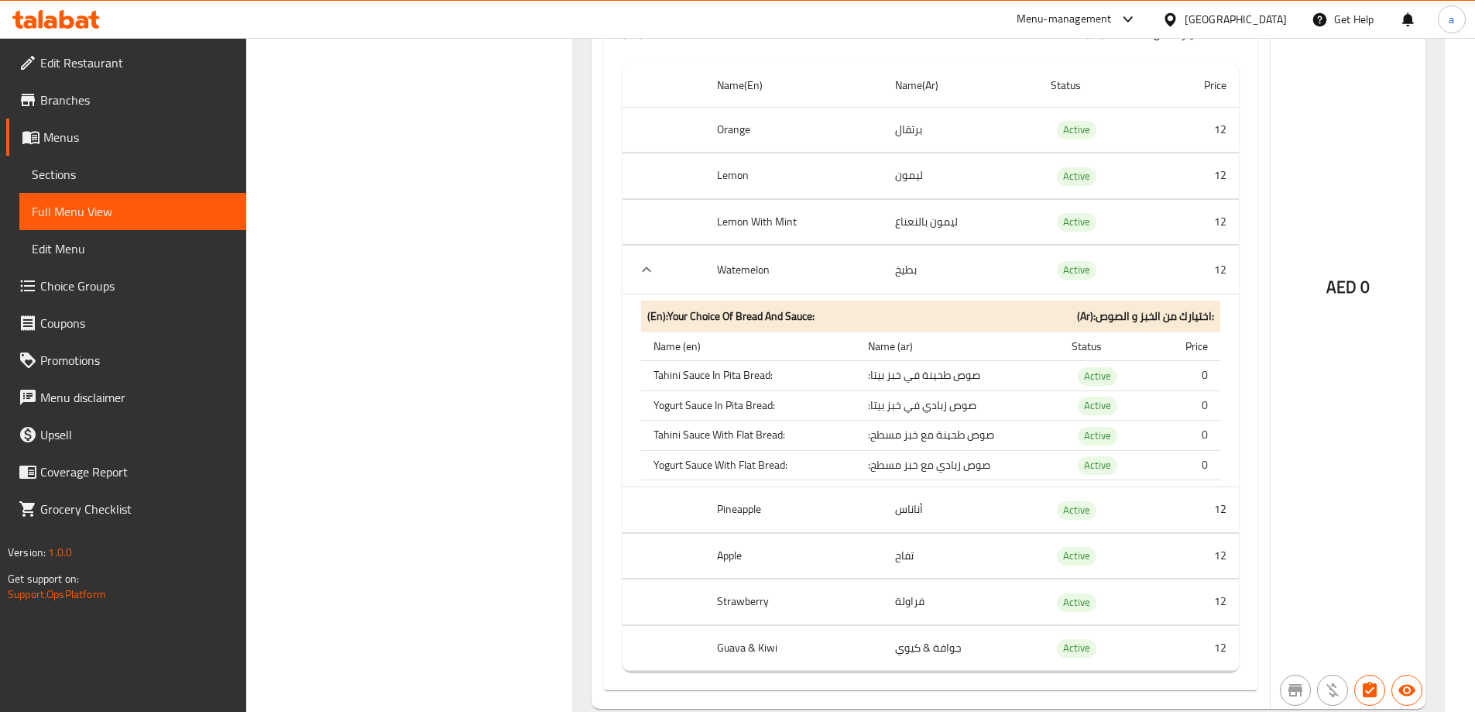
scroll to position [852, 0]
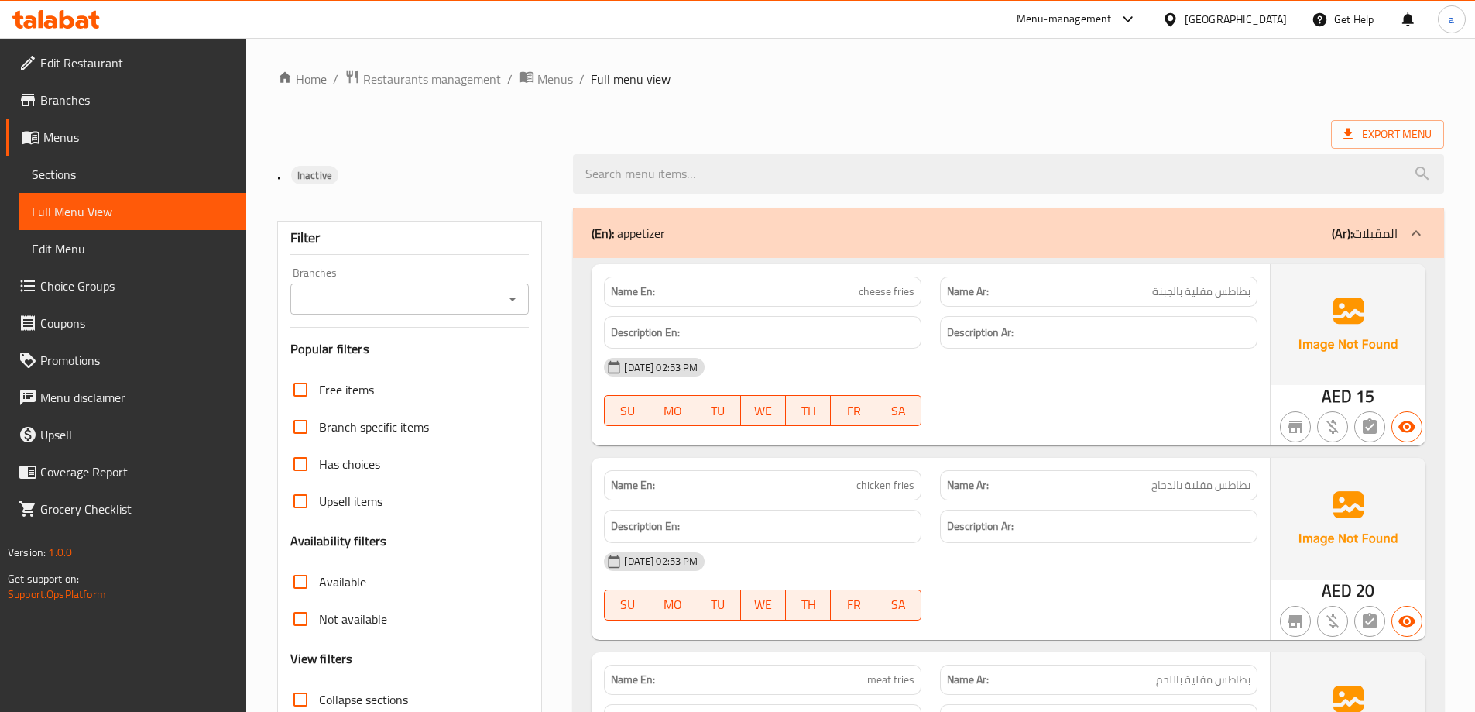
click at [104, 290] on span "Choice Groups" at bounding box center [137, 285] width 194 height 19
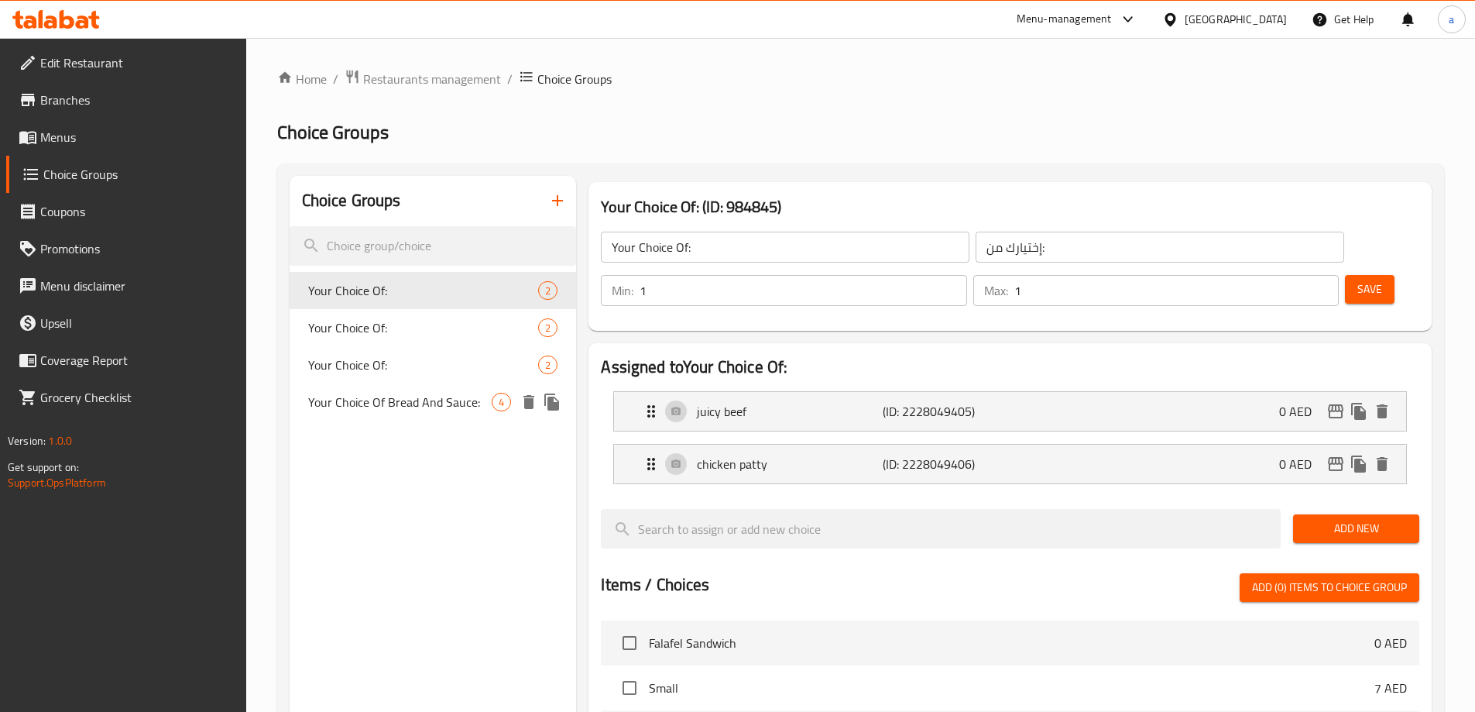
click at [413, 396] on span "Your Choice Of Bread And Sauce:" at bounding box center [400, 402] width 184 height 19
type input "Your Choice Of Bread And Sauce:"
type input "اختيارك من الخبز و الصوص:"
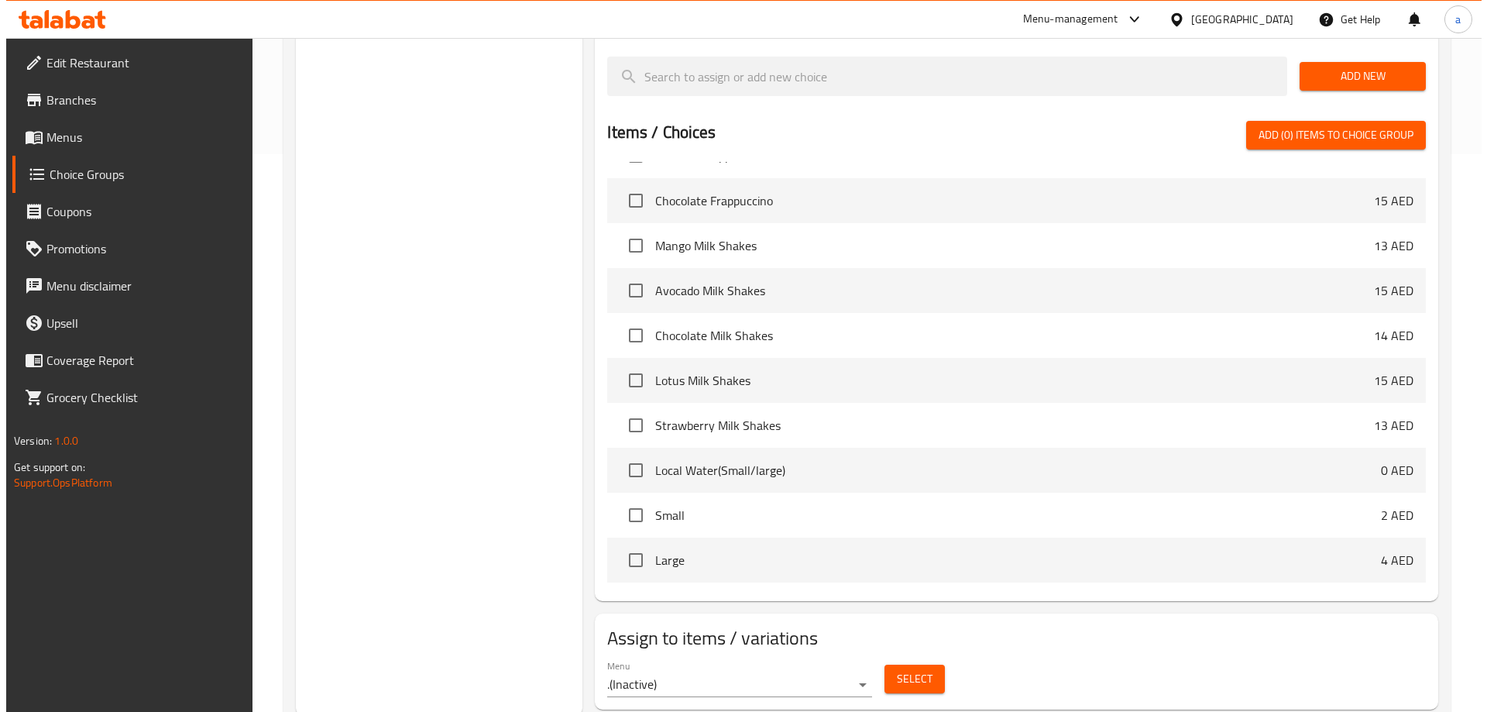
scroll to position [561, 0]
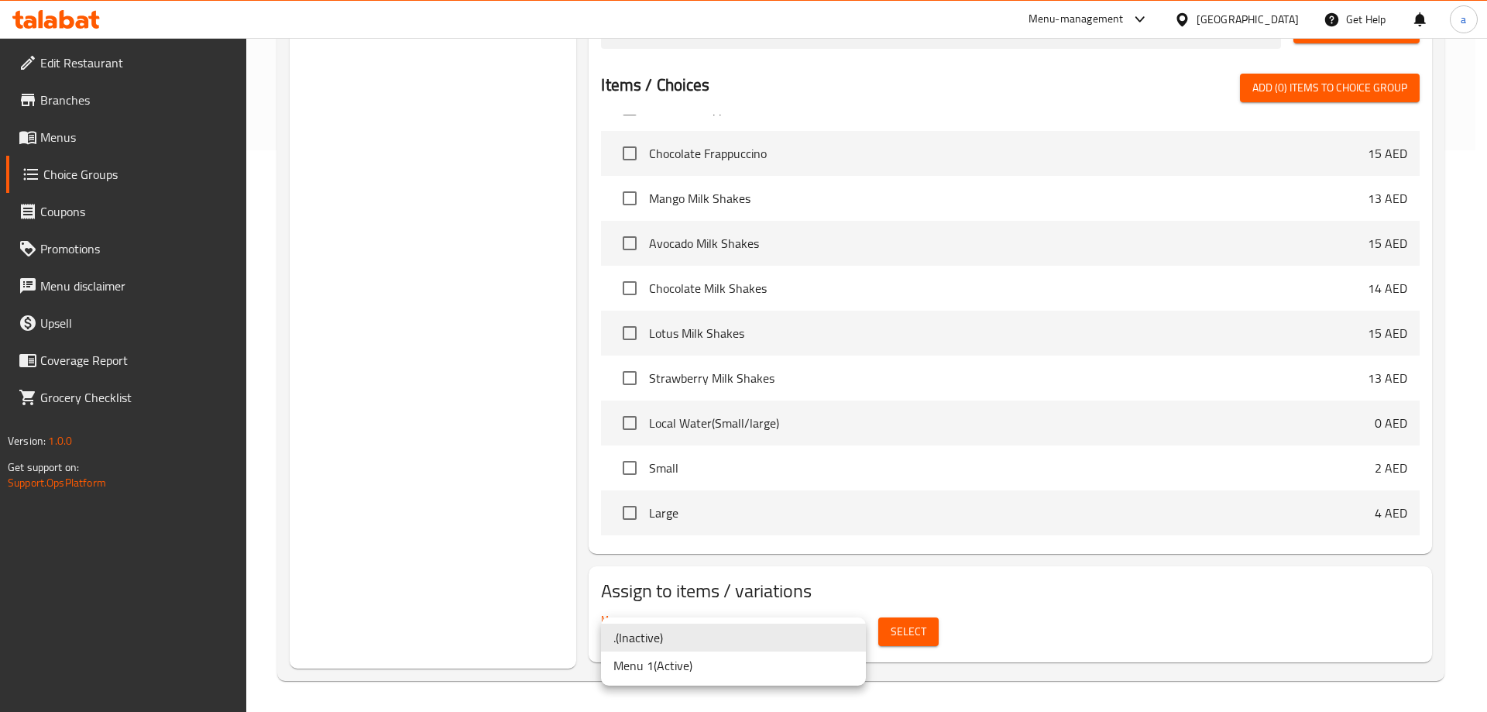
click at [671, 635] on li ". ( Inactive )" at bounding box center [733, 637] width 265 height 28
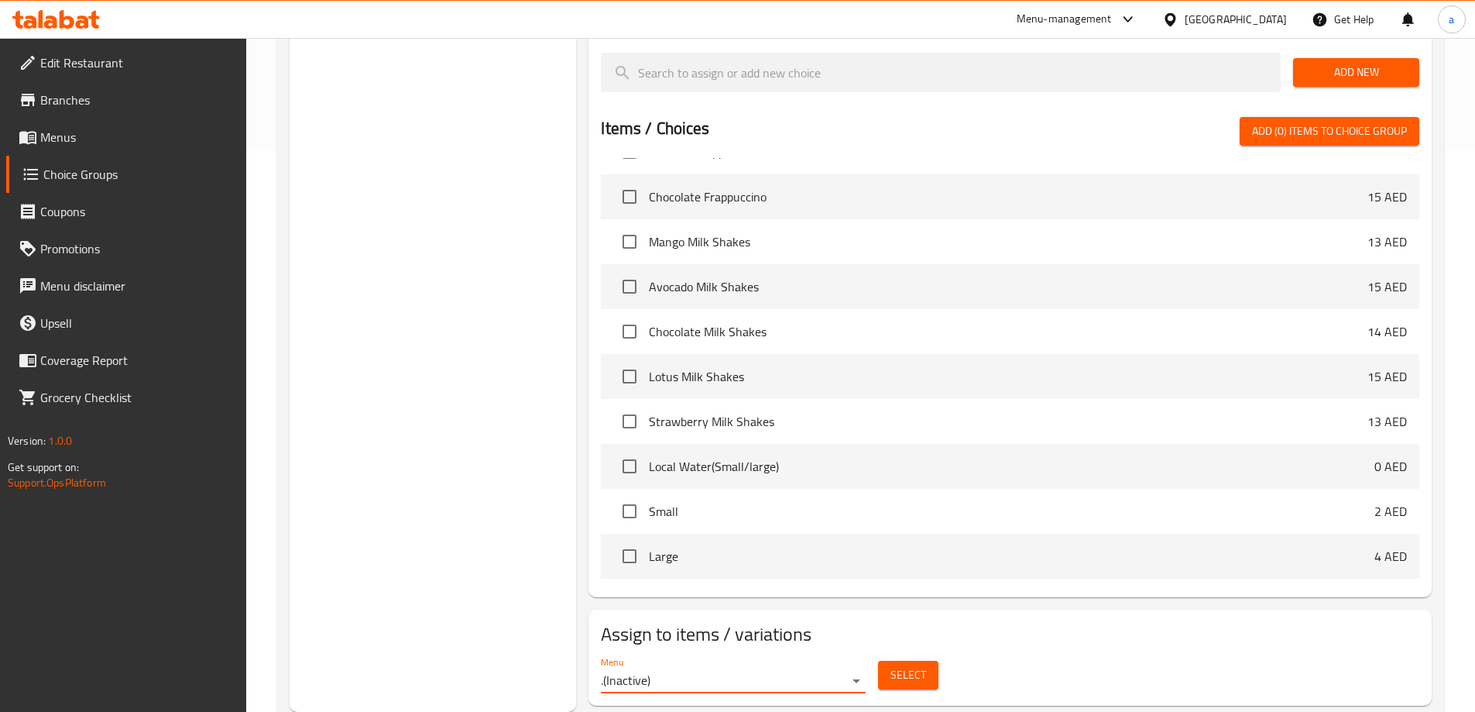
click at [922, 665] on span "Select" at bounding box center [908, 674] width 36 height 19
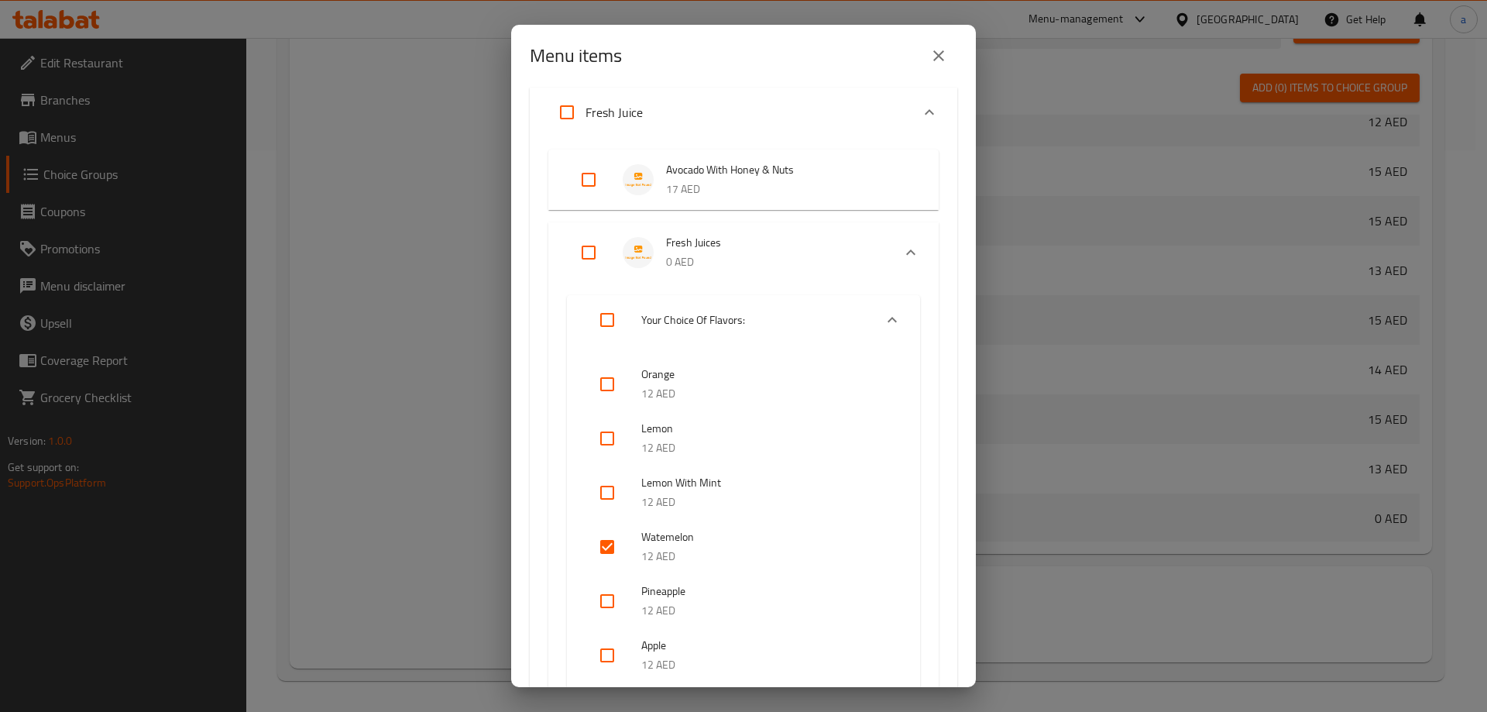
scroll to position [310, 0]
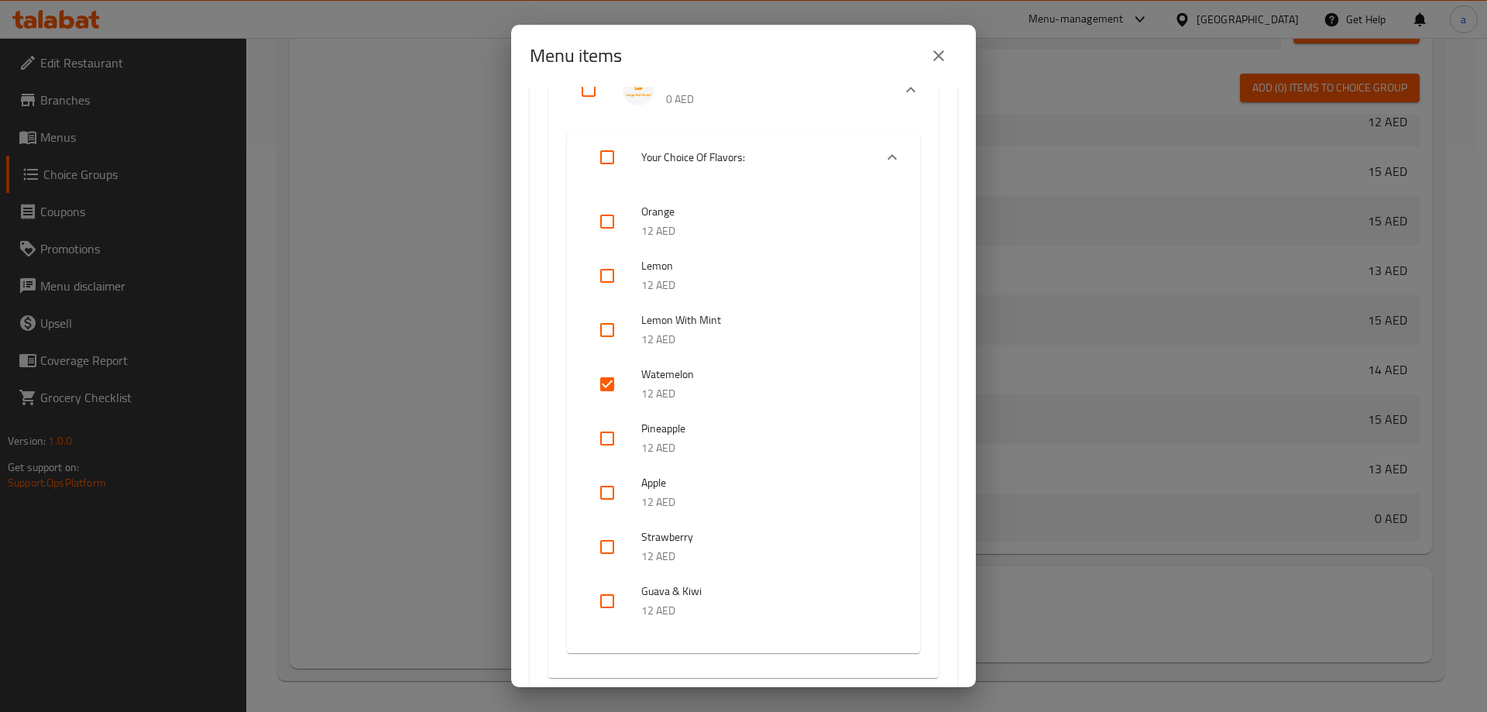
click at [611, 390] on input "checkbox" at bounding box center [606, 383] width 37 height 37
checkbox input "false"
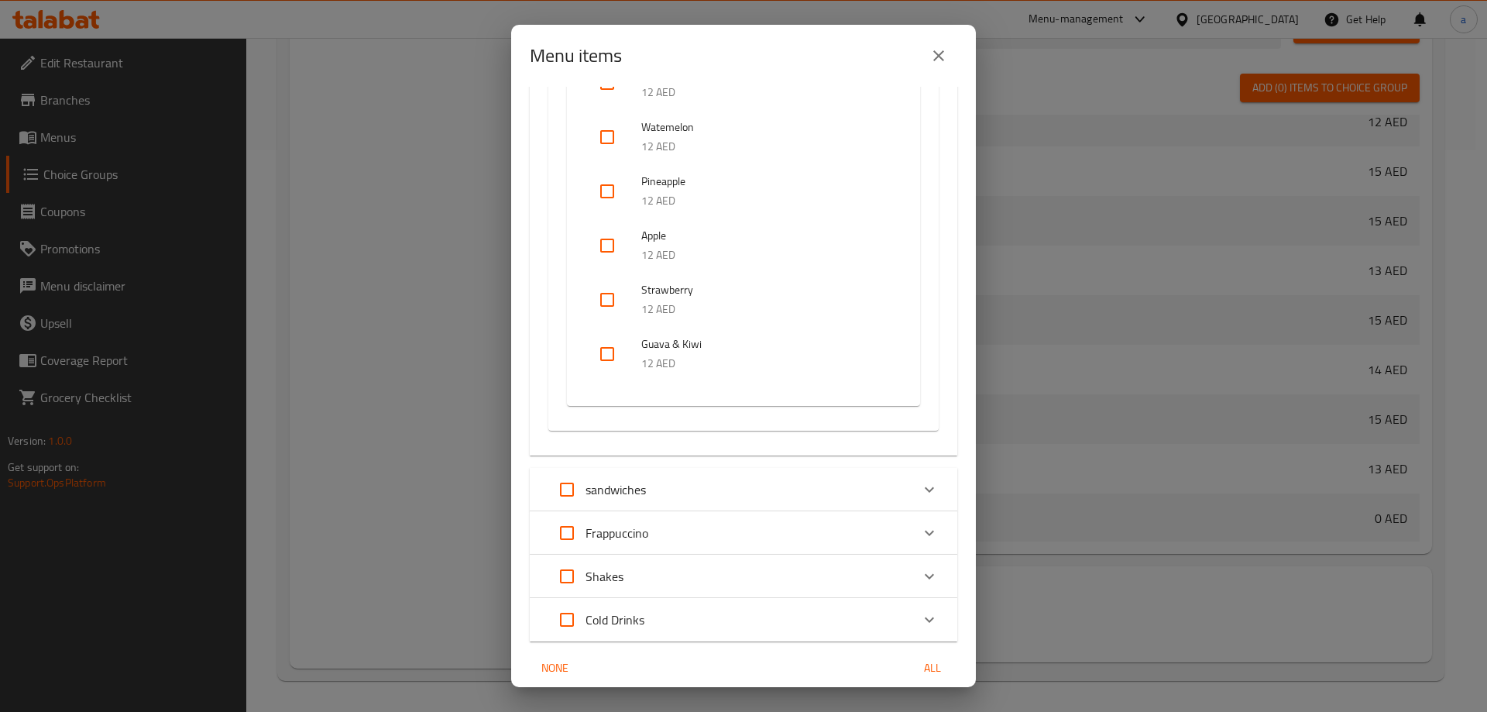
scroll to position [619, 0]
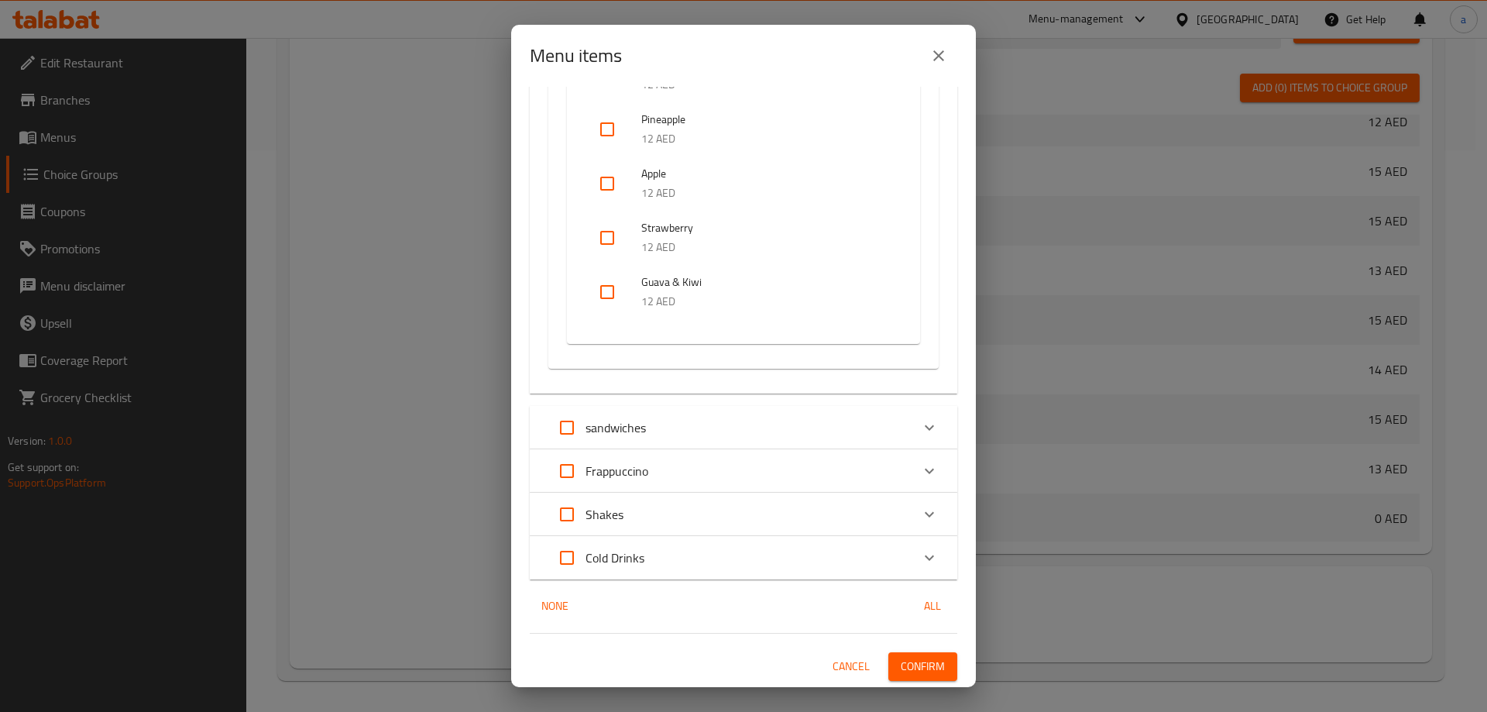
click at [648, 434] on div "sandwiches" at bounding box center [729, 427] width 362 height 37
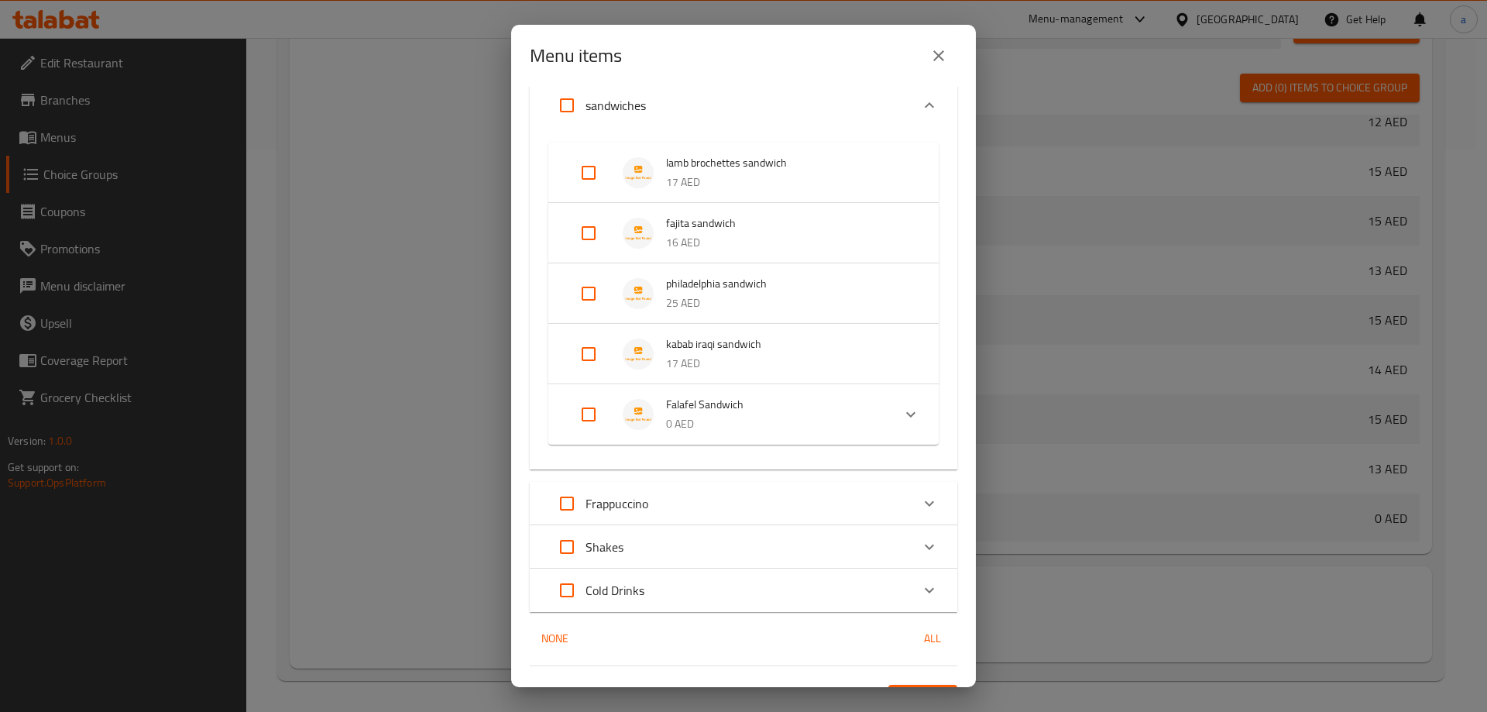
scroll to position [976, 0]
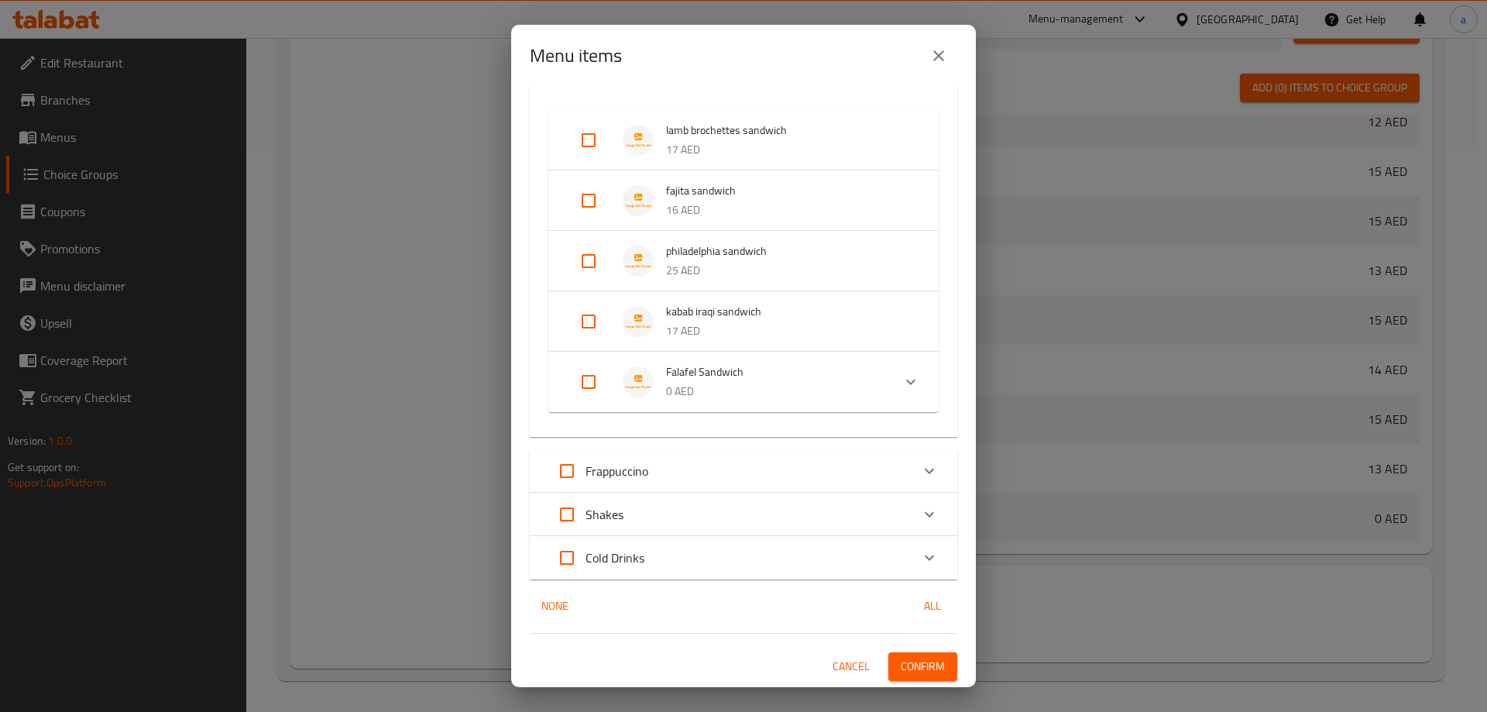
click at [586, 377] on input "Expand" at bounding box center [588, 381] width 37 height 37
checkbox input "true"
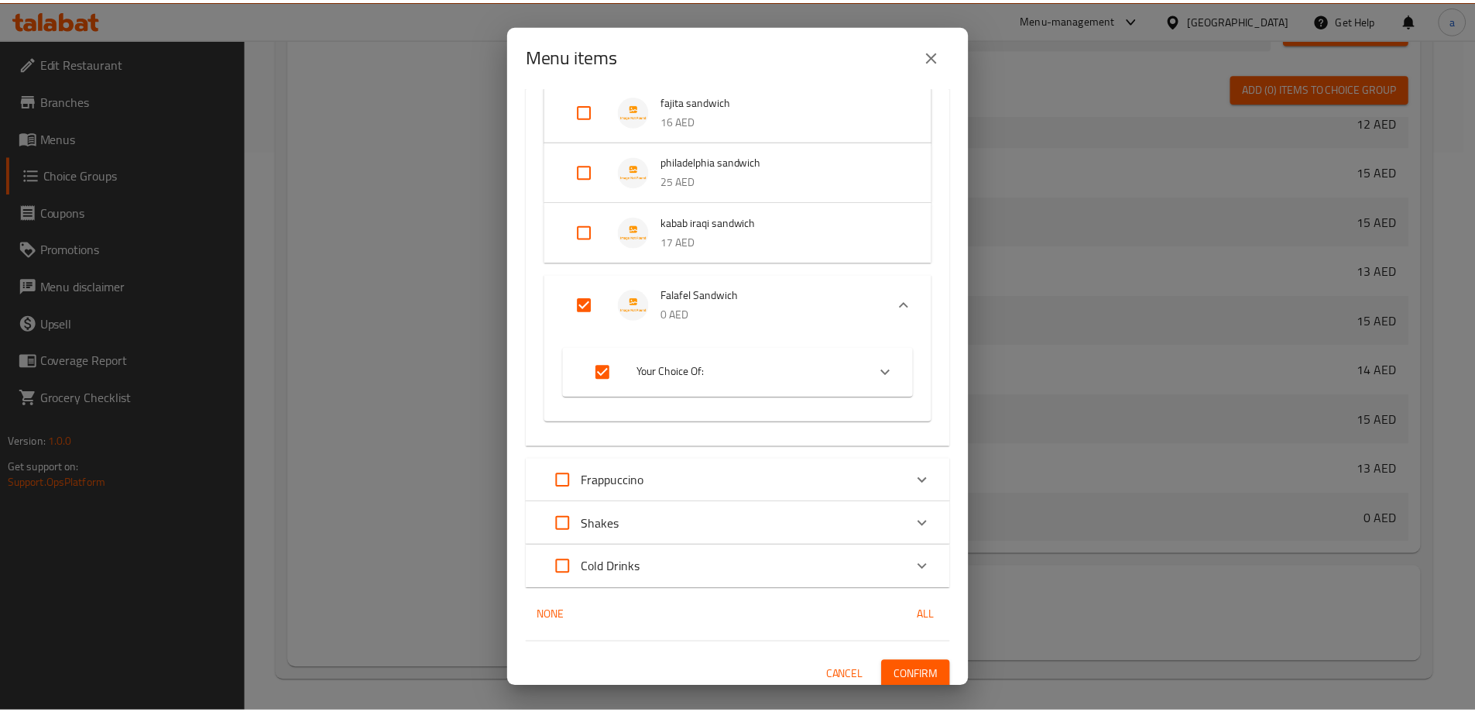
scroll to position [1075, 0]
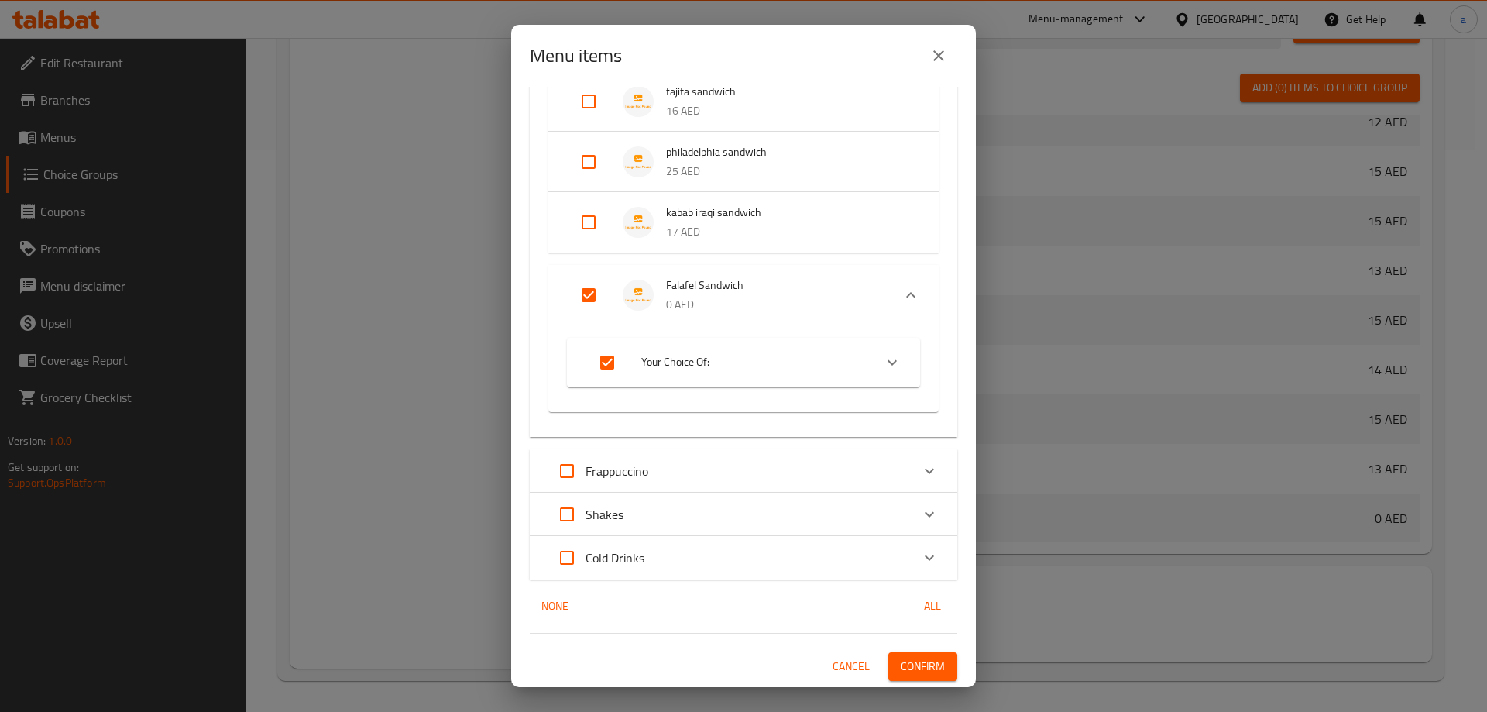
click at [922, 669] on span "Confirm" at bounding box center [922, 666] width 44 height 19
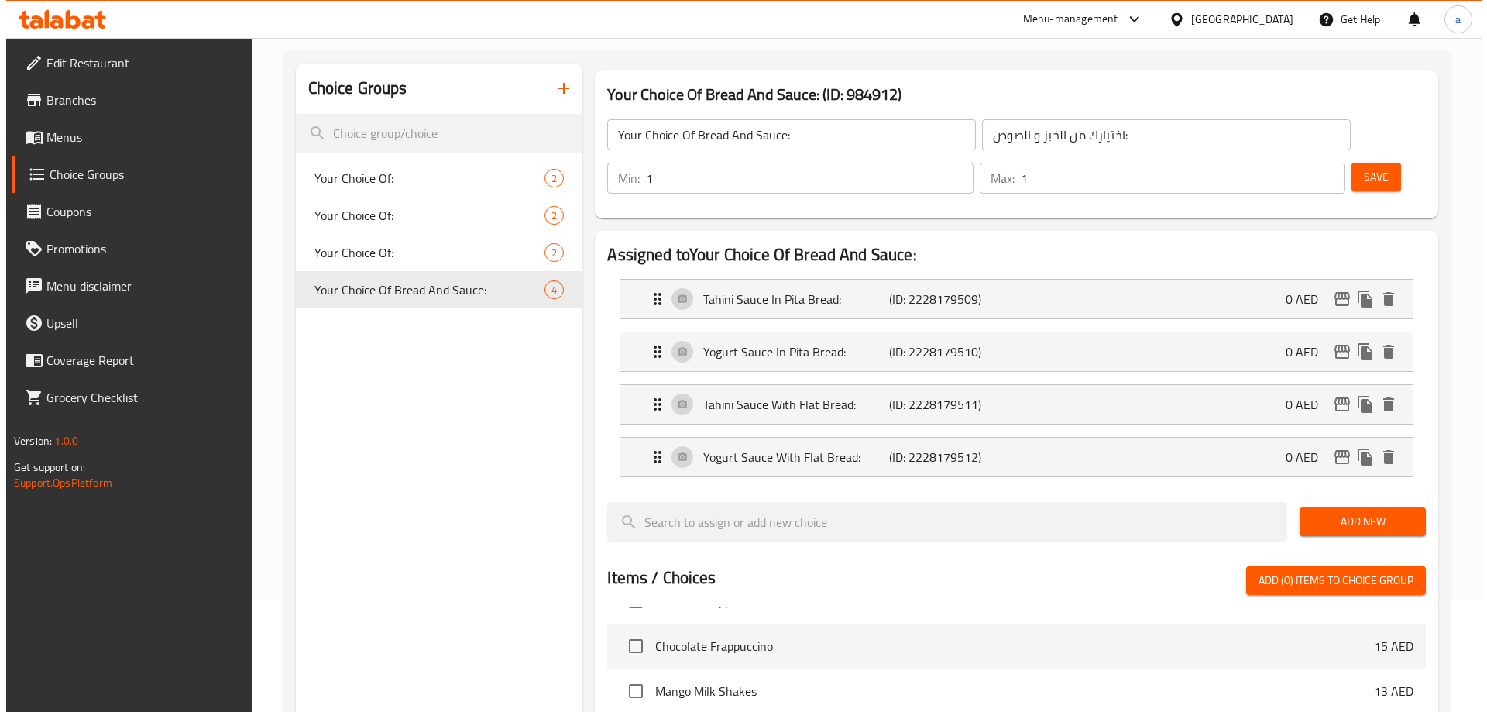
scroll to position [0, 0]
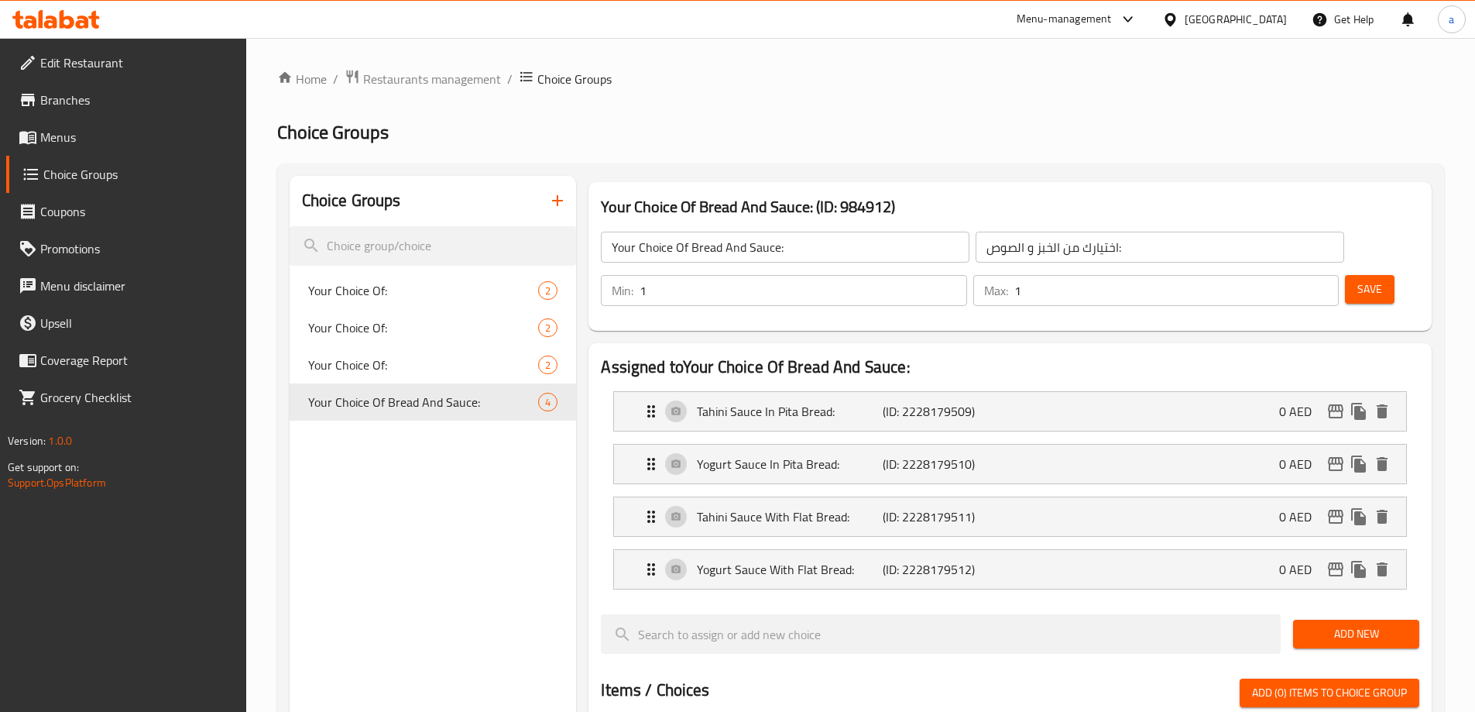
click at [99, 134] on span "Menus" at bounding box center [137, 137] width 194 height 19
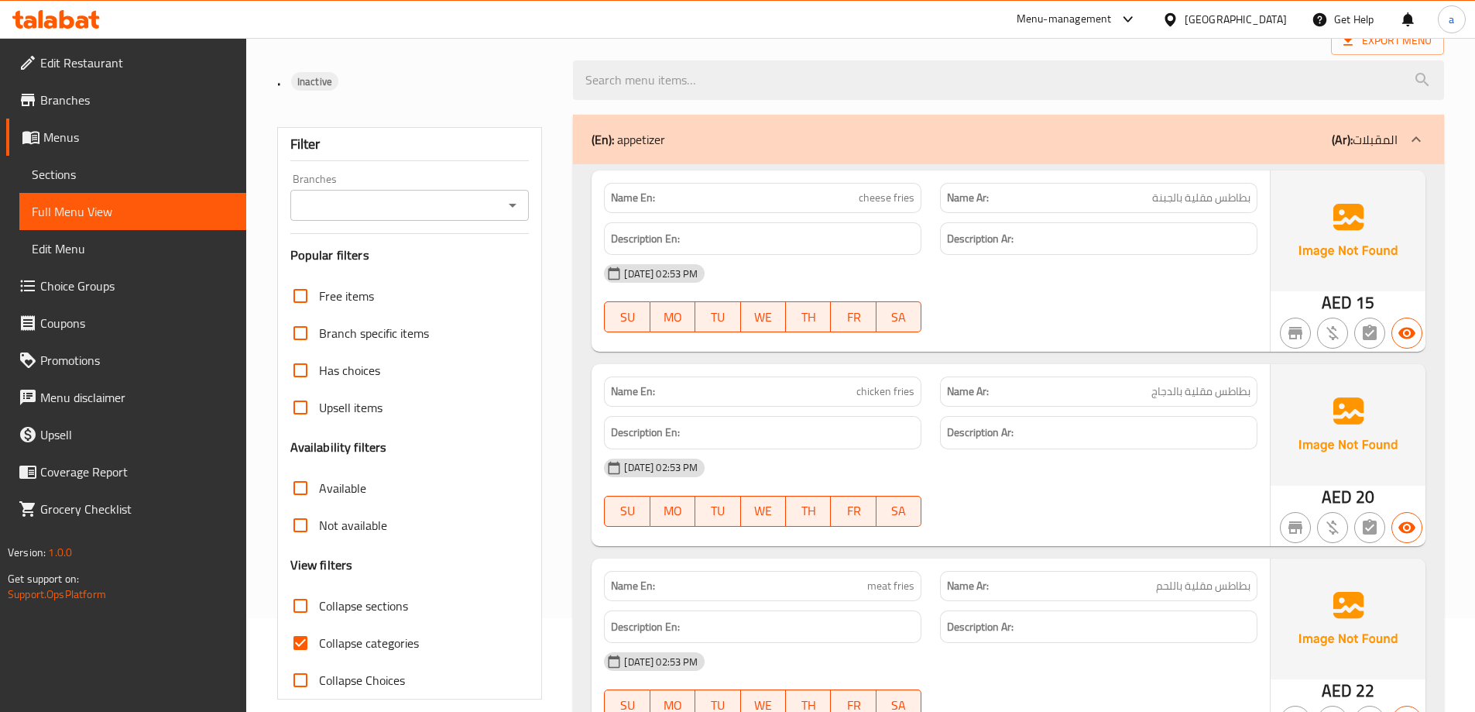
scroll to position [232, 0]
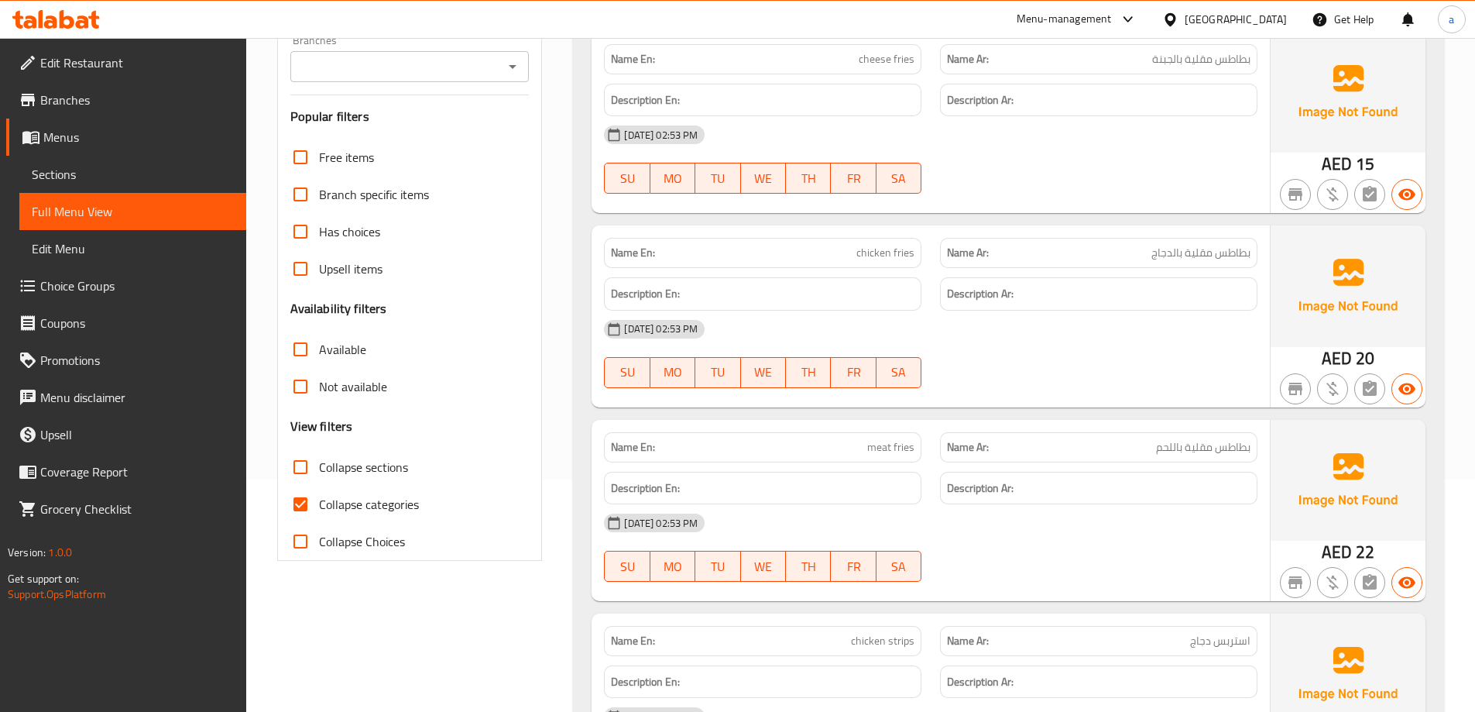
click at [350, 503] on span "Collapse categories" at bounding box center [369, 504] width 100 height 19
click at [319, 503] on input "Collapse categories" at bounding box center [300, 503] width 37 height 37
checkbox input "false"
click at [349, 464] on span "Collapse sections" at bounding box center [363, 467] width 89 height 19
click at [319, 464] on input "Collapse sections" at bounding box center [300, 466] width 37 height 37
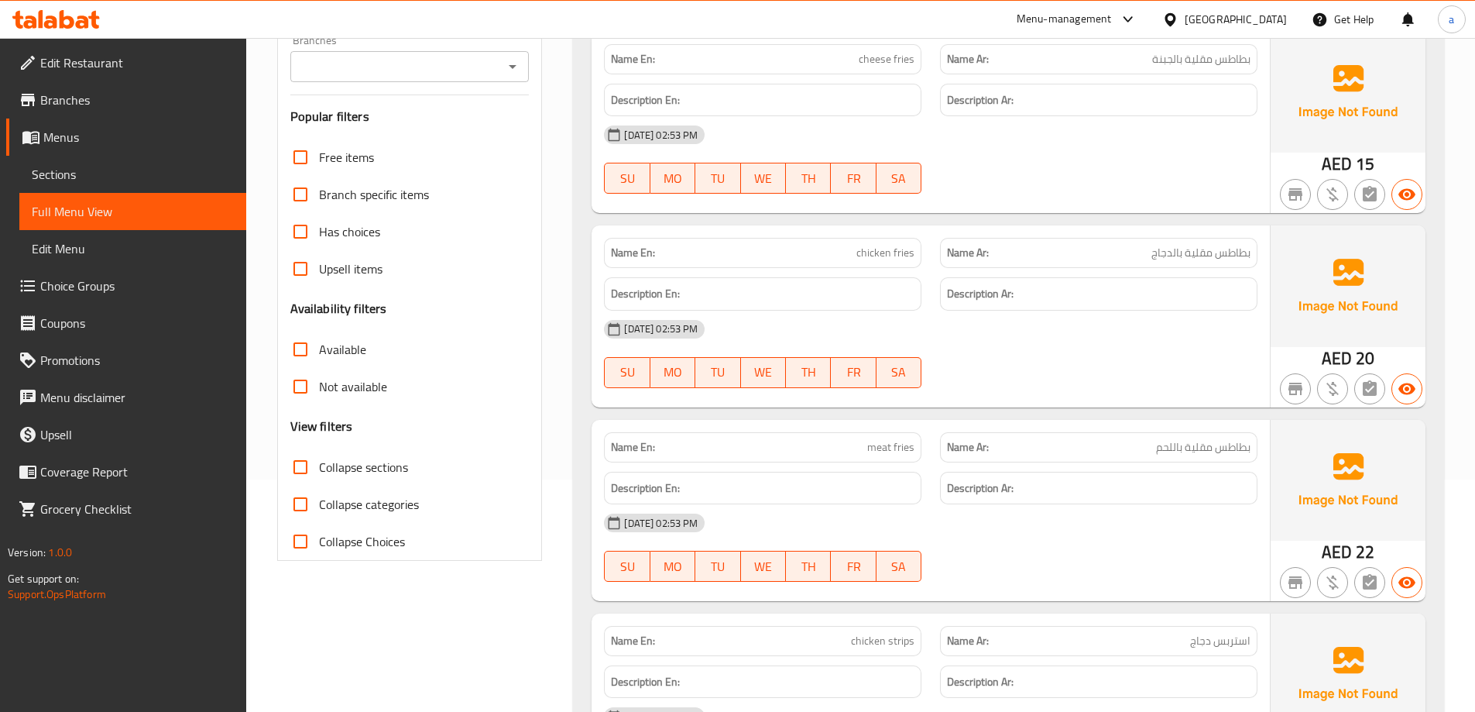
checkbox input "true"
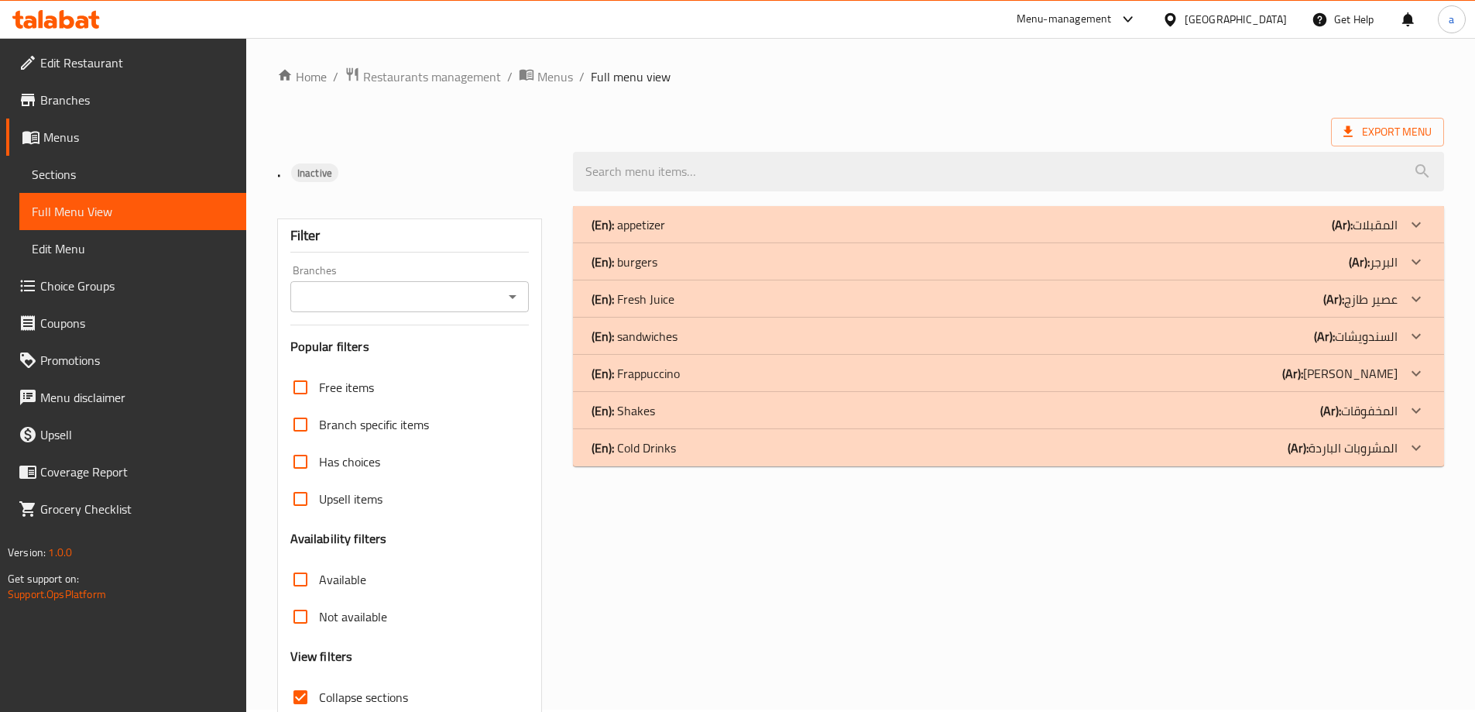
scroll to position [0, 0]
click at [702, 236] on div "(En): Fresh Juice (Ar): عصير طازج" at bounding box center [995, 227] width 806 height 19
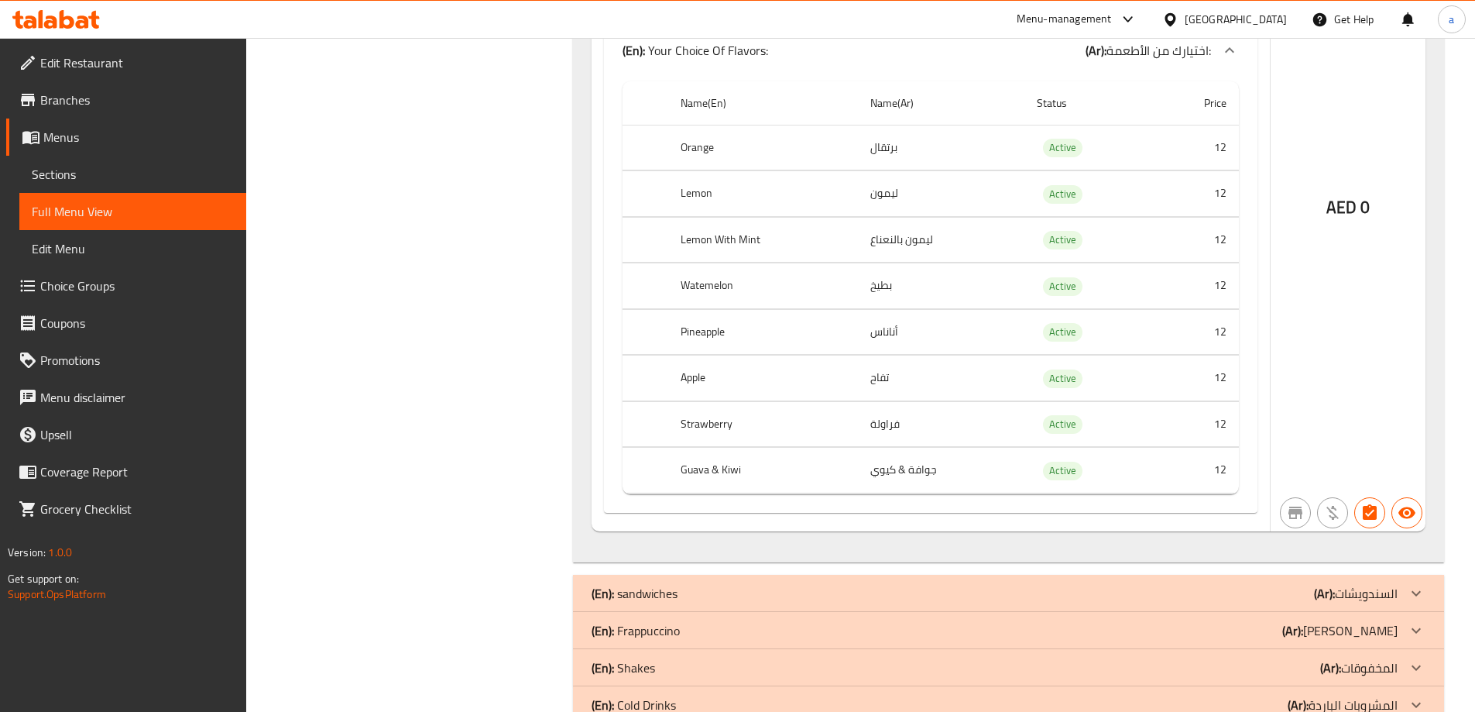
scroll to position [863, 0]
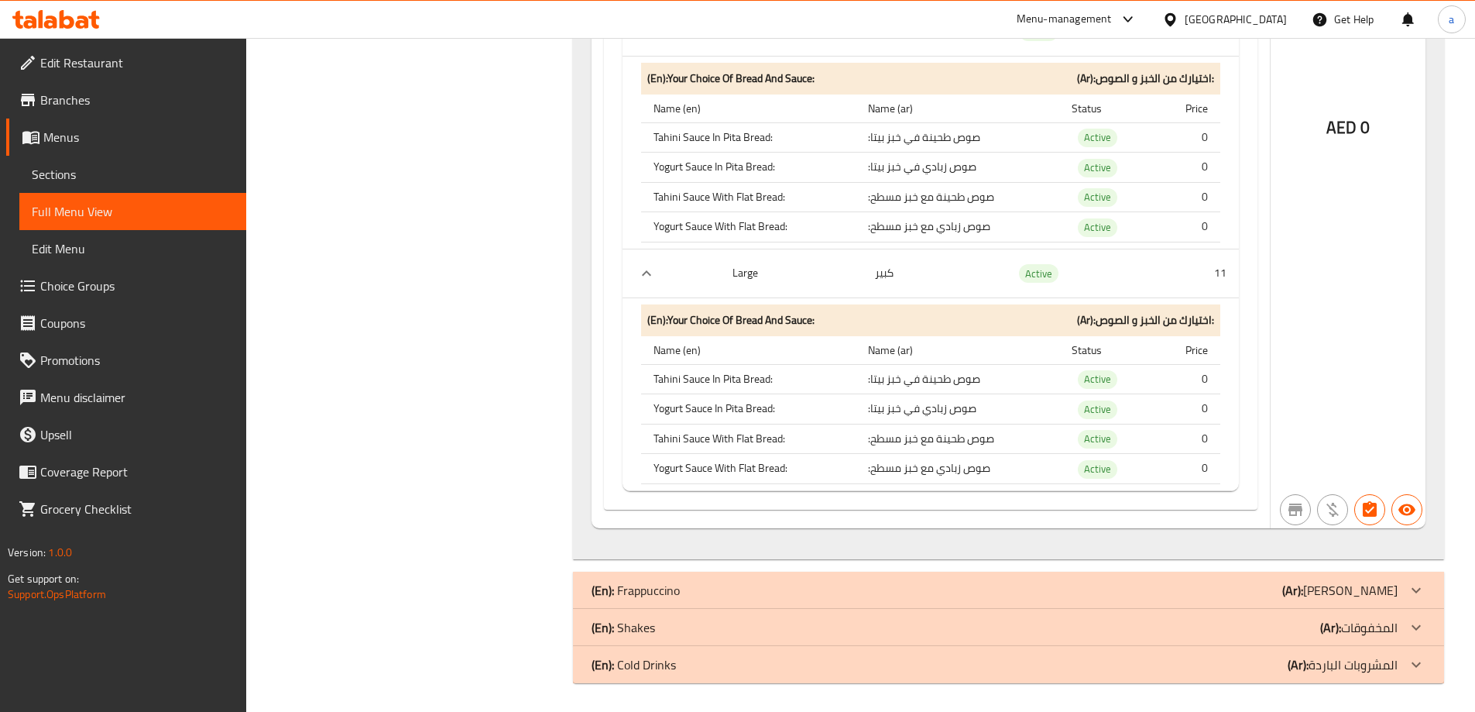
scroll to position [2931, 0]
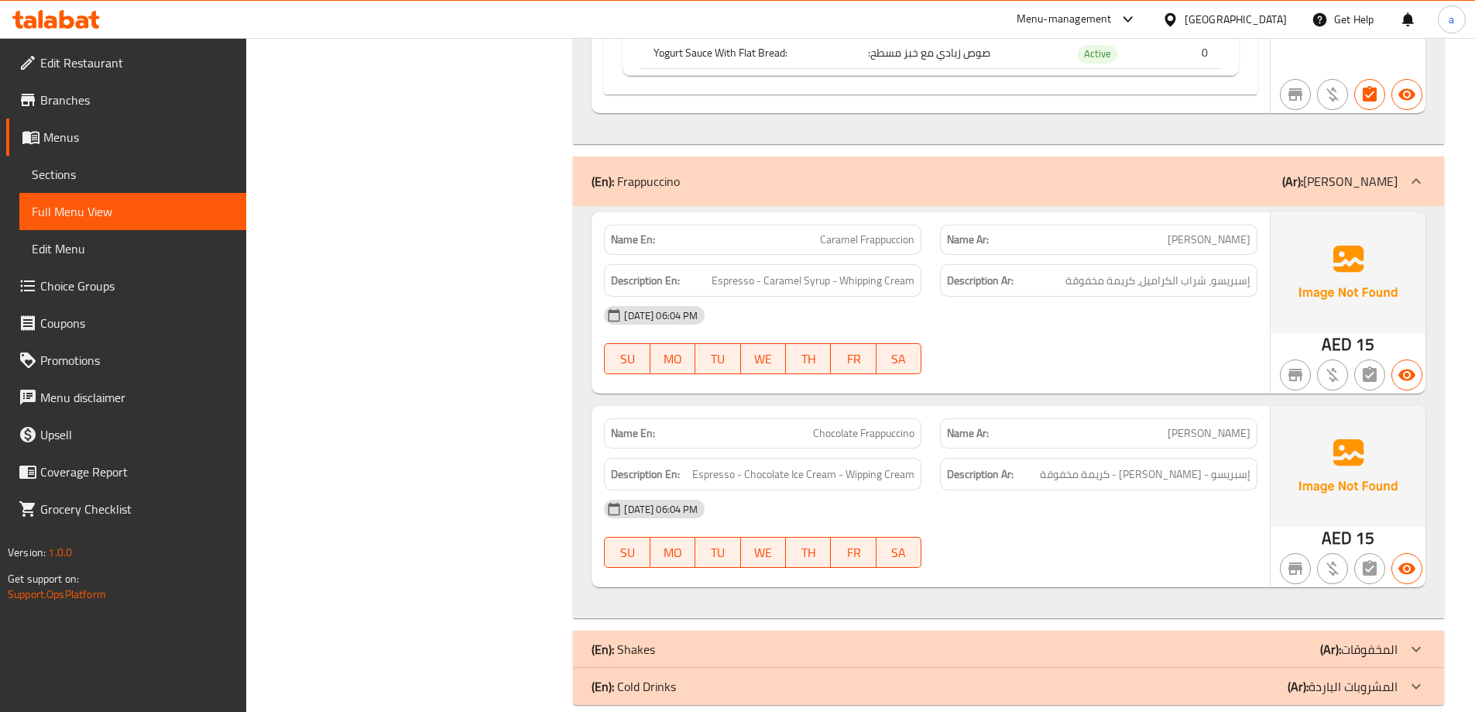
scroll to position [3367, 0]
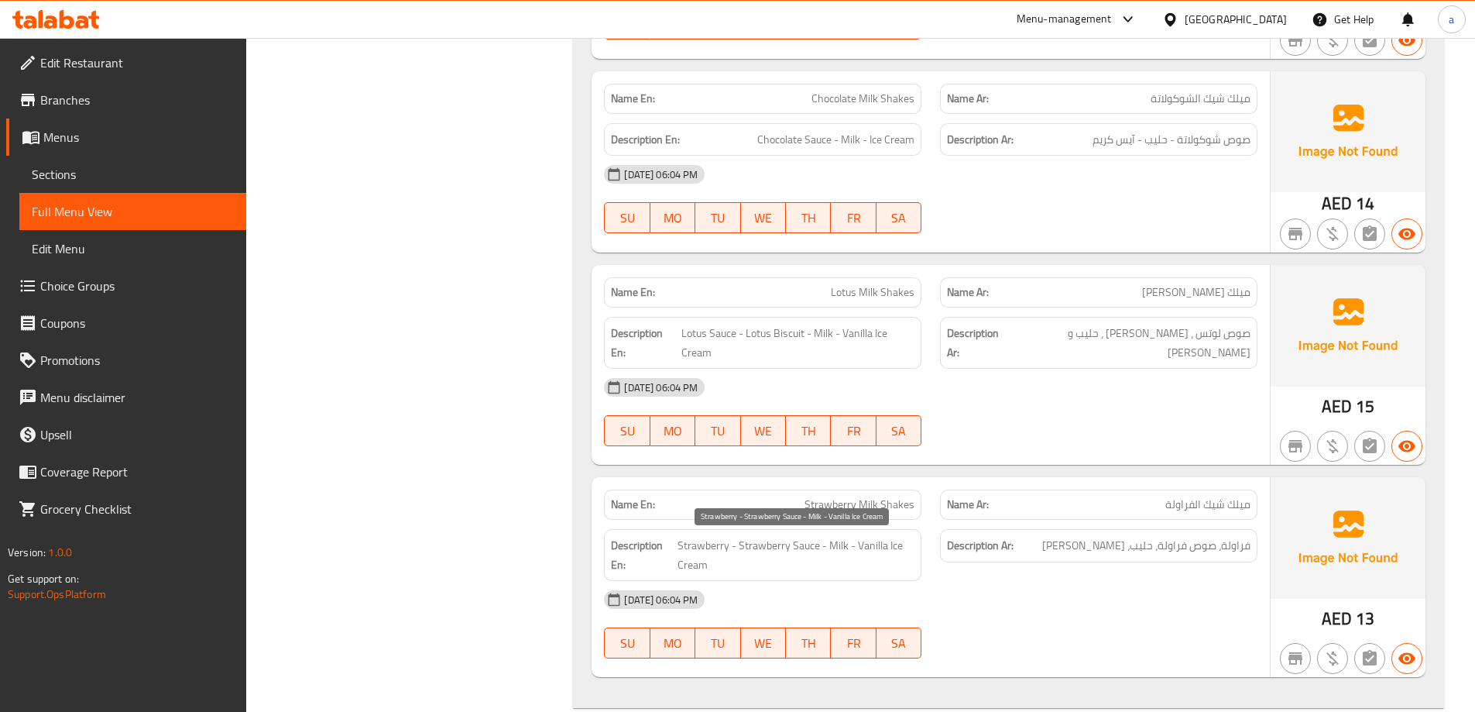
scroll to position [4423, 0]
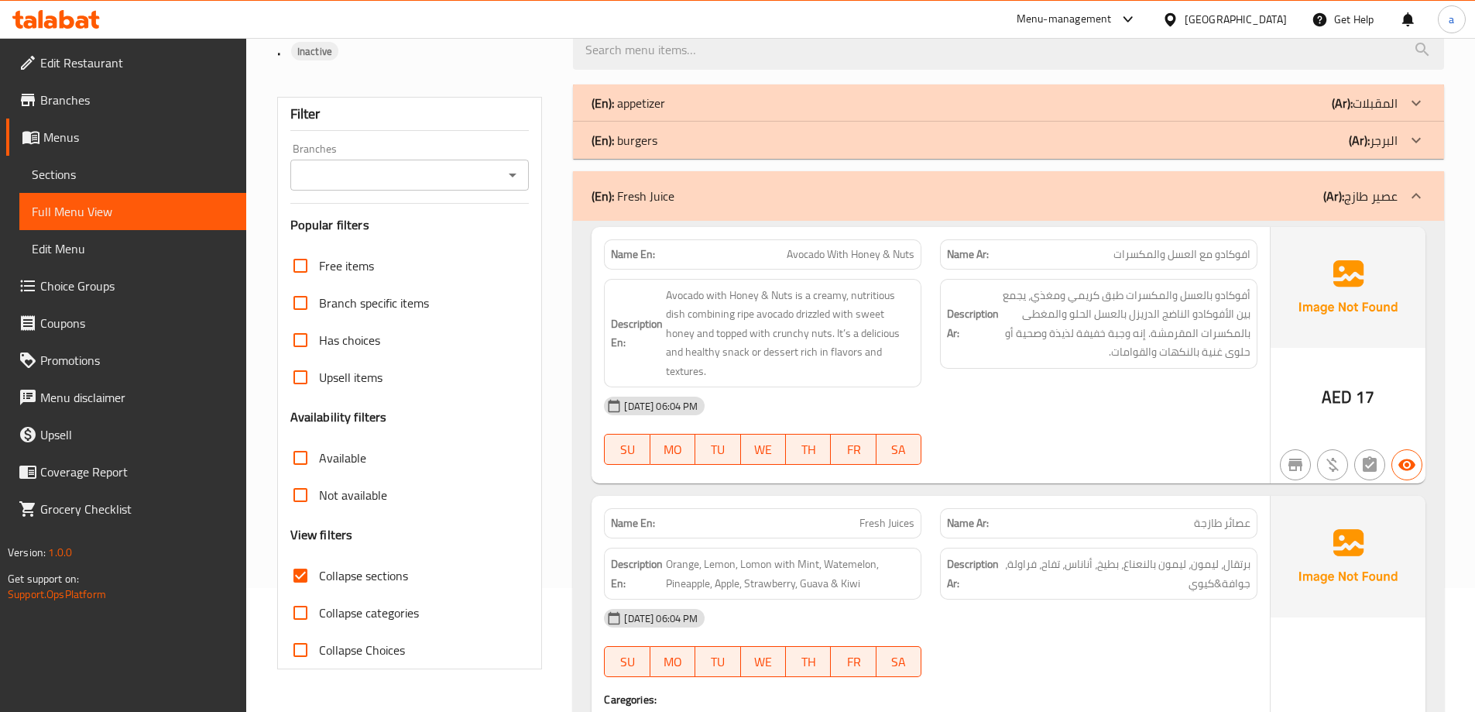
scroll to position [0, 0]
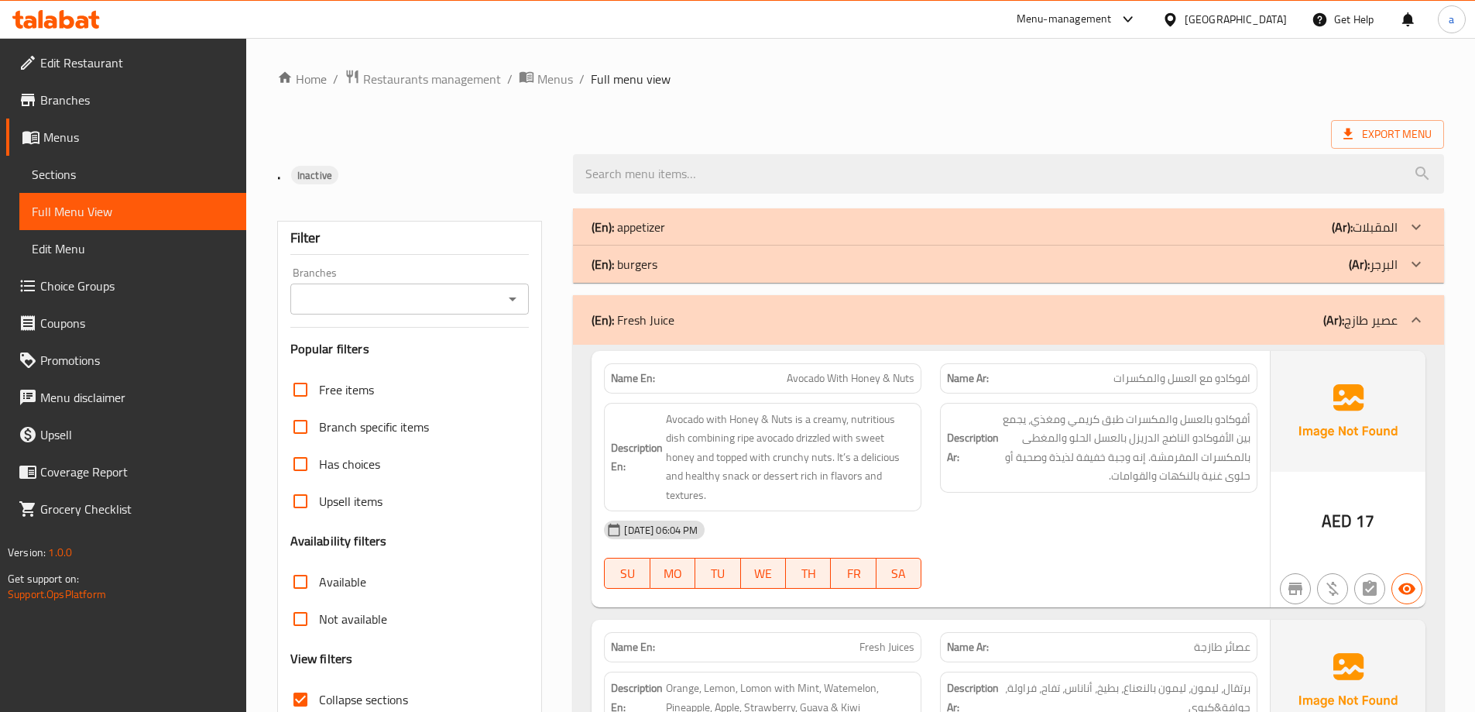
click at [77, 139] on span "Menus" at bounding box center [138, 137] width 190 height 19
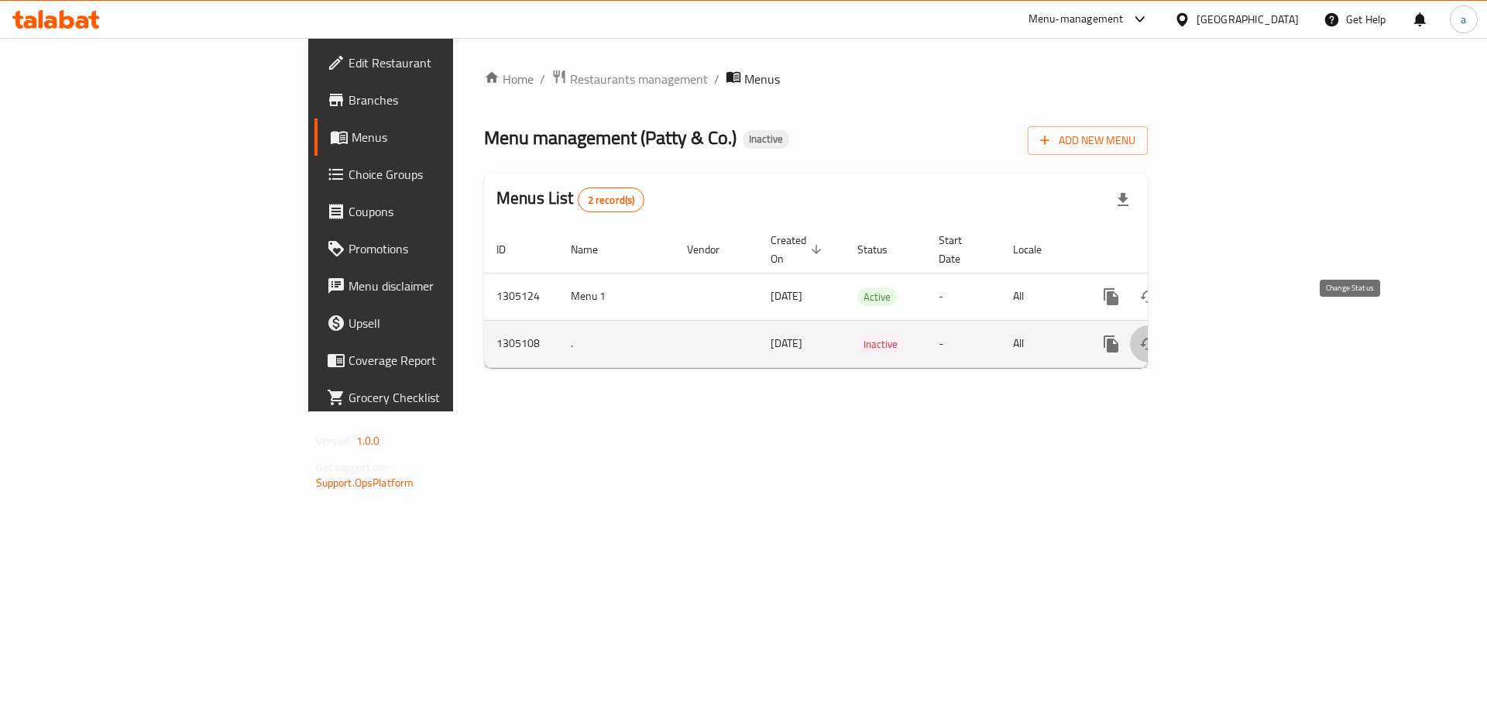
click at [1167, 328] on button "enhanced table" at bounding box center [1148, 343] width 37 height 37
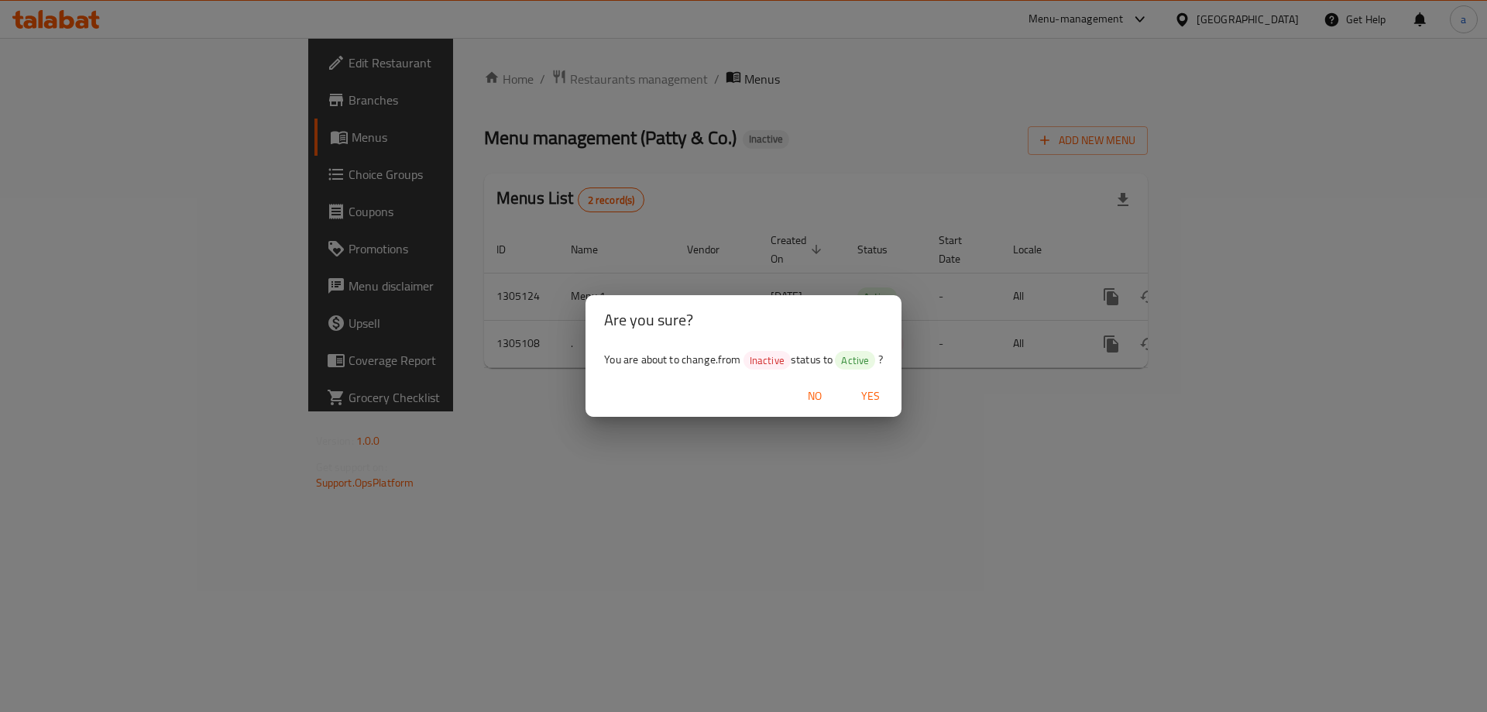
click at [863, 393] on span "Yes" at bounding box center [870, 395] width 37 height 19
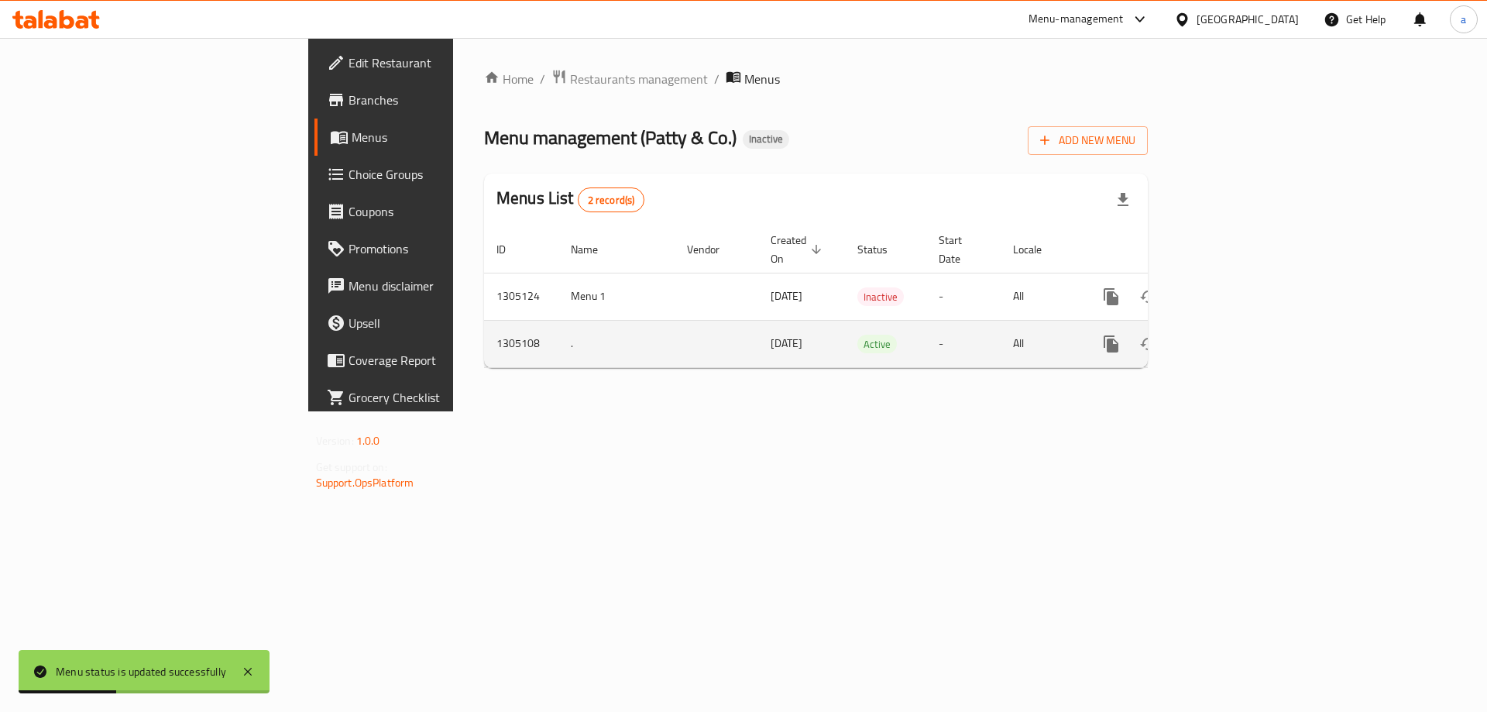
click at [1232, 334] on icon "enhanced table" at bounding box center [1222, 343] width 19 height 19
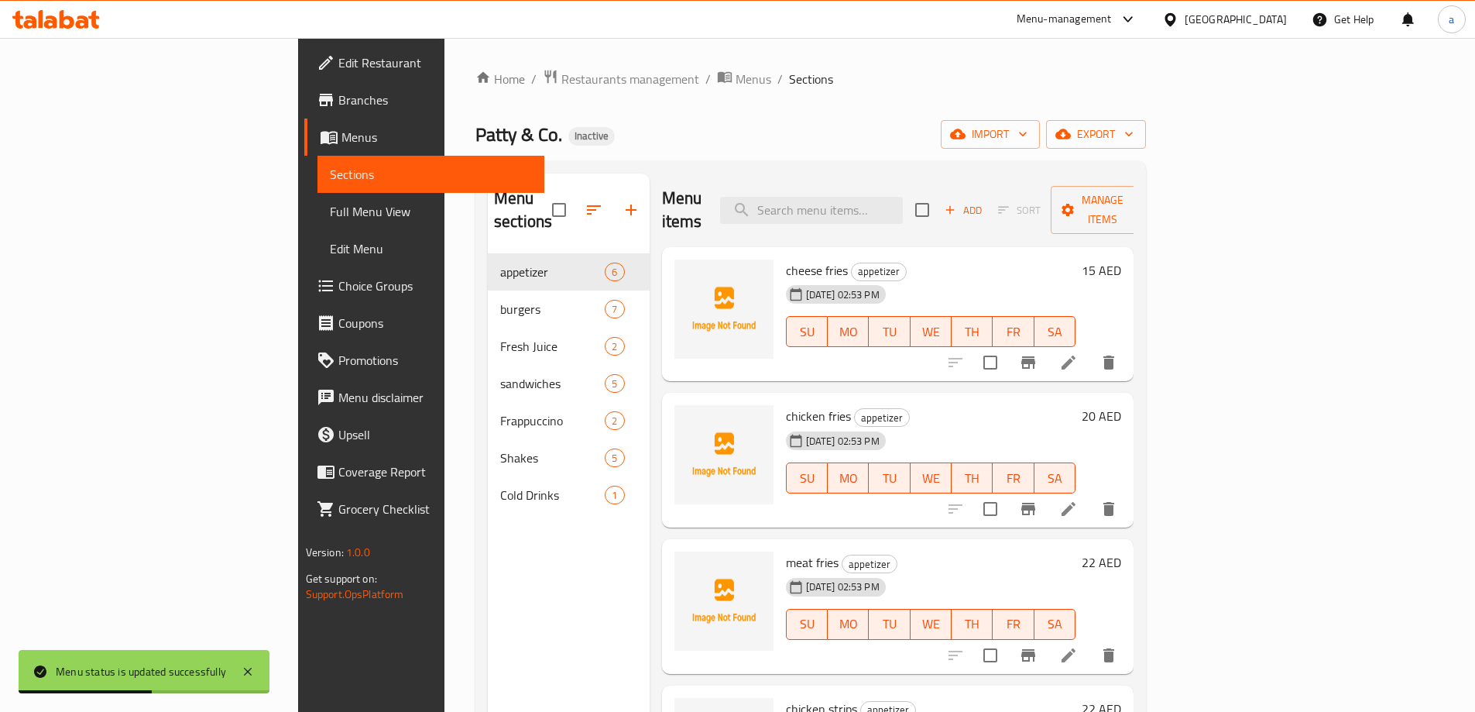
click at [706, 117] on div "Home / Restaurants management / Menus / Sections Patty & Co. Inactive import ex…" at bounding box center [810, 483] width 671 height 828
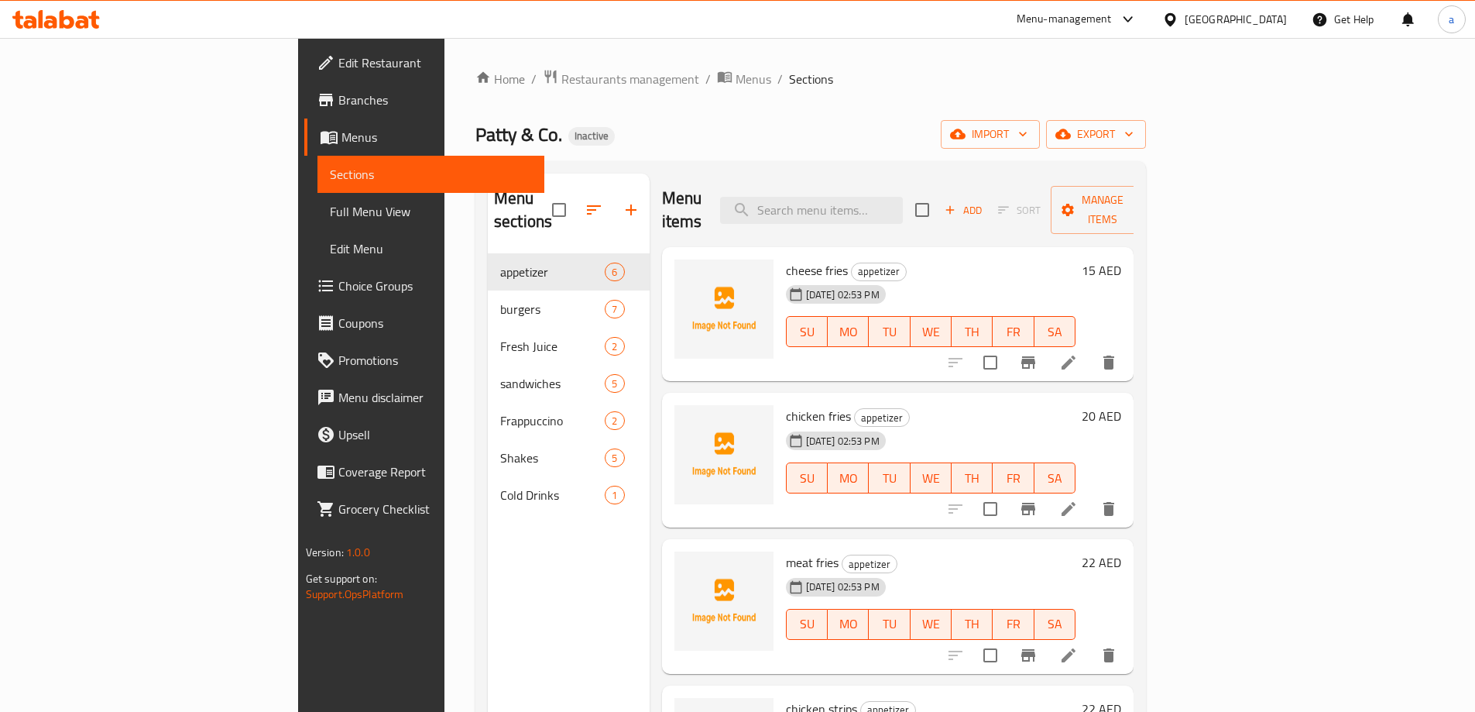
click at [341, 133] on span "Menus" at bounding box center [436, 137] width 190 height 19
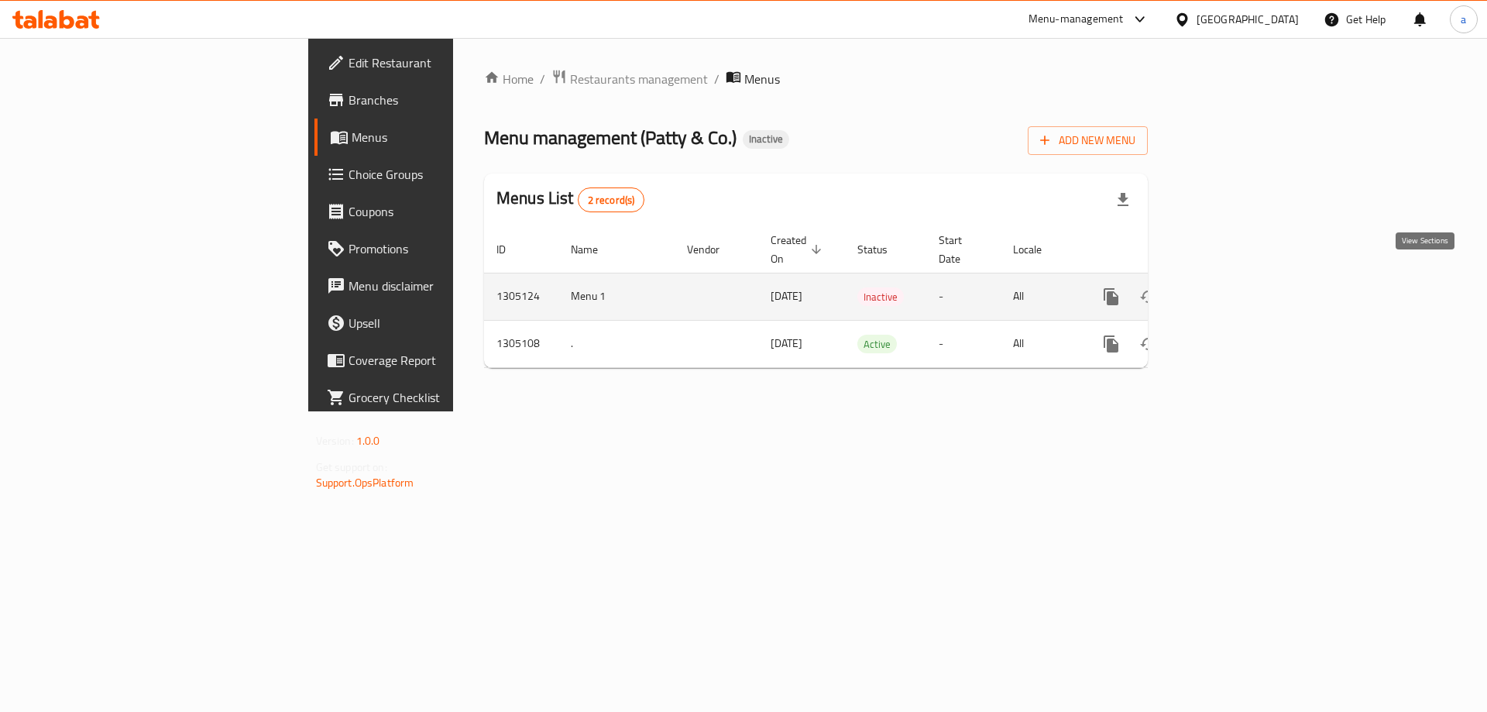
click at [1232, 287] on icon "enhanced table" at bounding box center [1222, 296] width 19 height 19
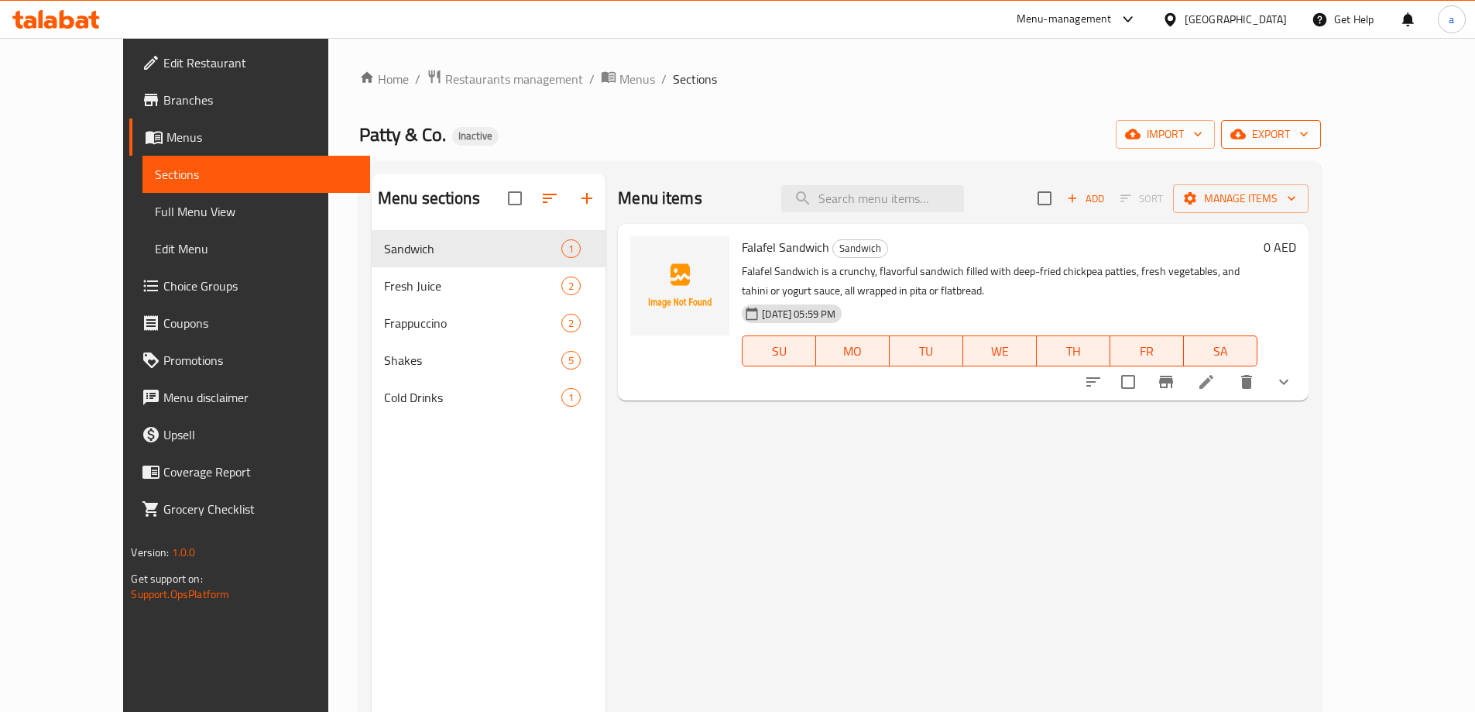
click at [1308, 132] on span "export" at bounding box center [1270, 134] width 75 height 19
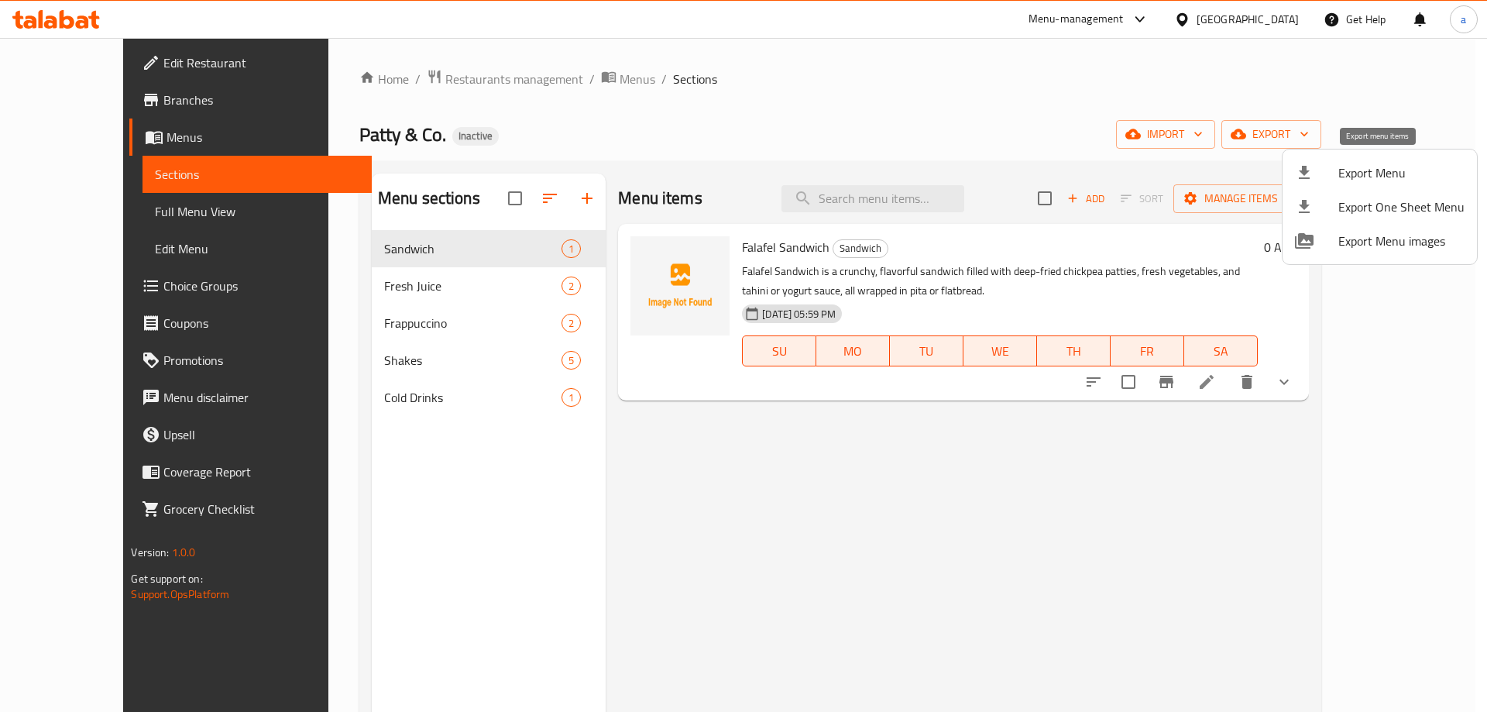
click at [1343, 181] on span "Export Menu" at bounding box center [1401, 172] width 126 height 19
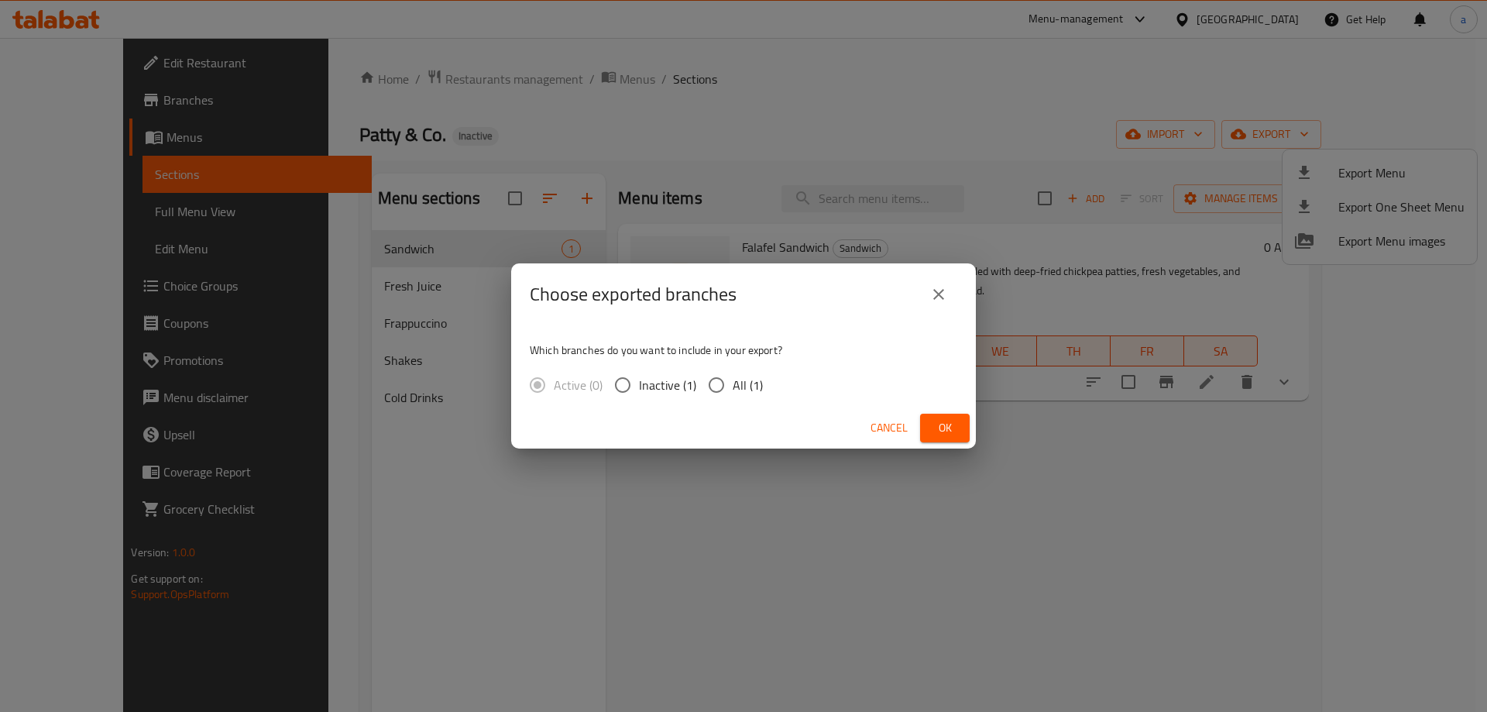
click at [734, 379] on span "All (1)" at bounding box center [747, 385] width 30 height 19
click at [732, 379] on input "All (1)" at bounding box center [716, 385] width 33 height 33
radio input "true"
click at [945, 432] on span "Ok" at bounding box center [944, 427] width 25 height 19
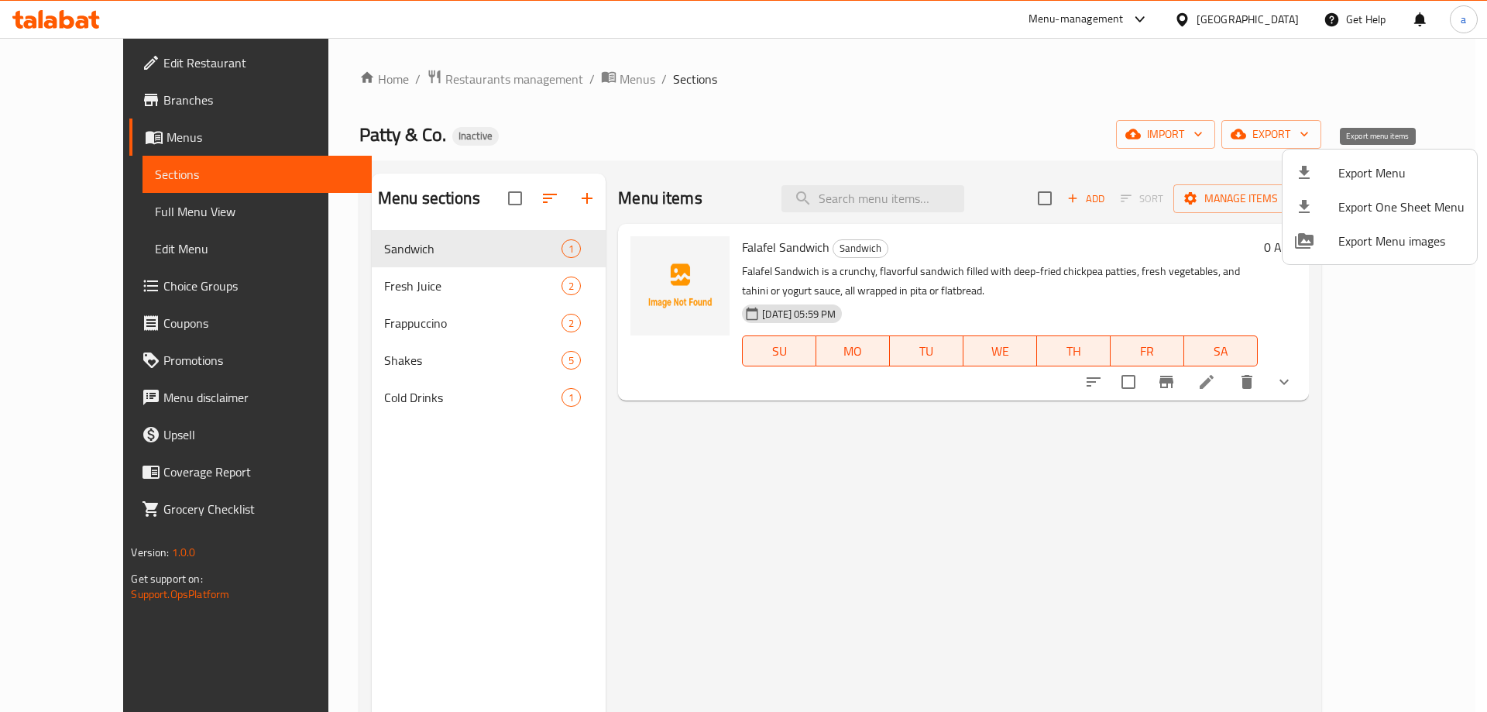
click at [1387, 180] on span "Export Menu" at bounding box center [1401, 172] width 126 height 19
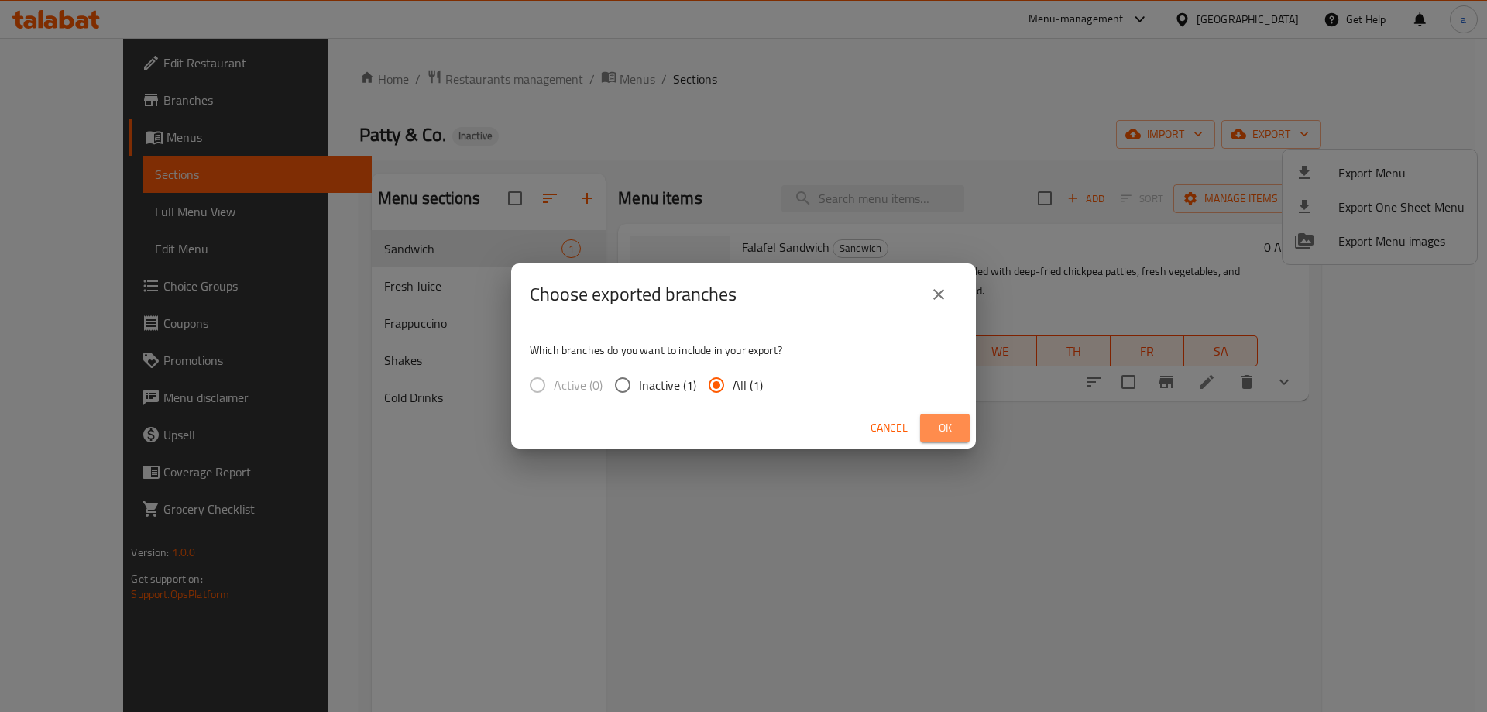
click at [933, 427] on span "Ok" at bounding box center [944, 427] width 25 height 19
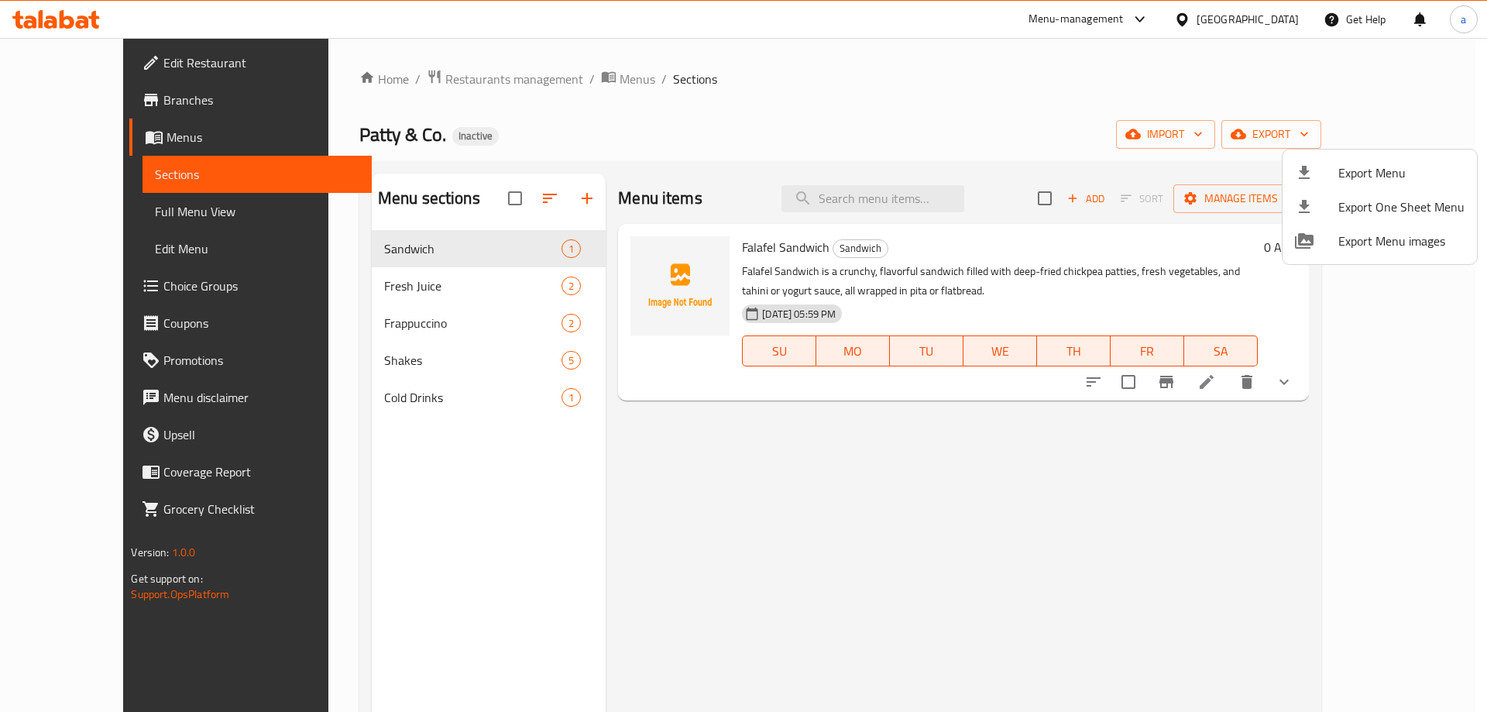
drag, startPoint x: 1035, startPoint y: 496, endPoint x: 1057, endPoint y: 483, distance: 25.4
click at [1035, 496] on div at bounding box center [743, 356] width 1487 height 712
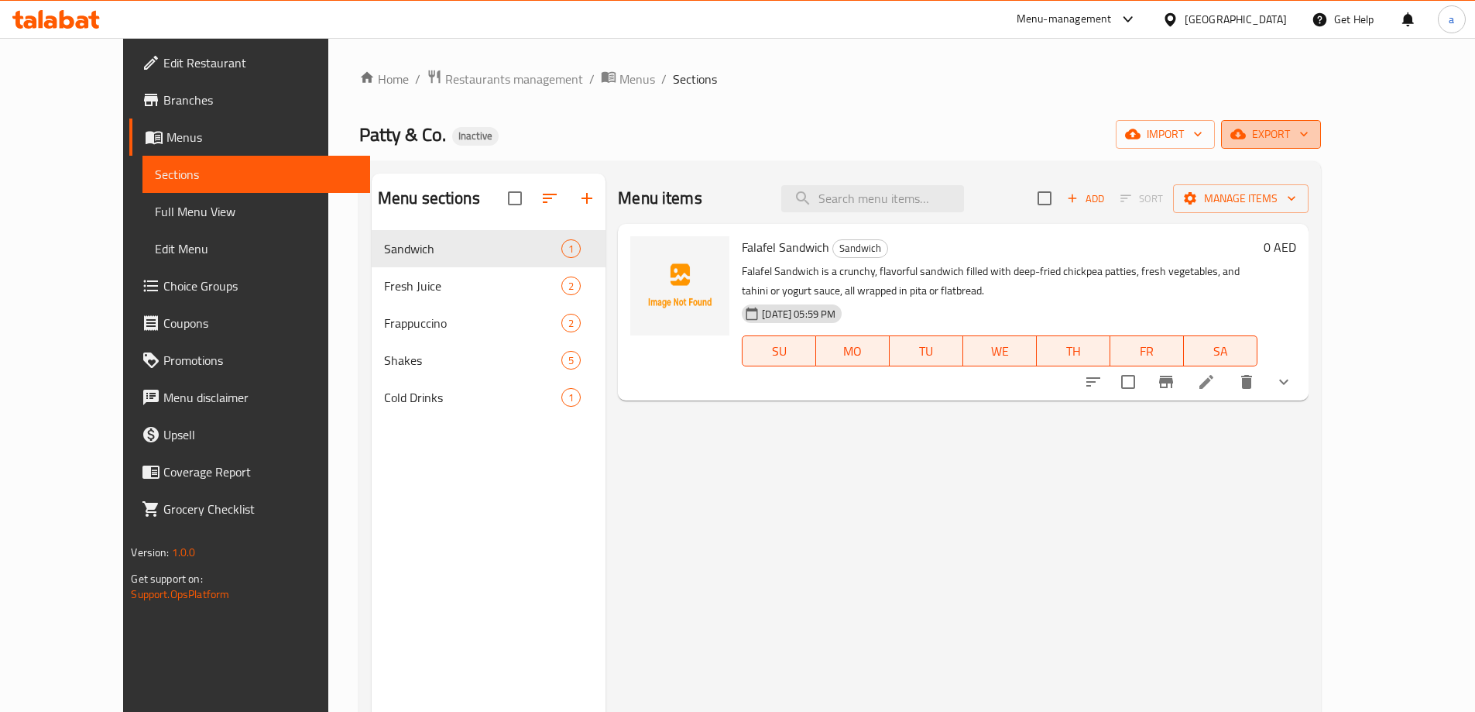
click at [1308, 132] on span "export" at bounding box center [1270, 134] width 75 height 19
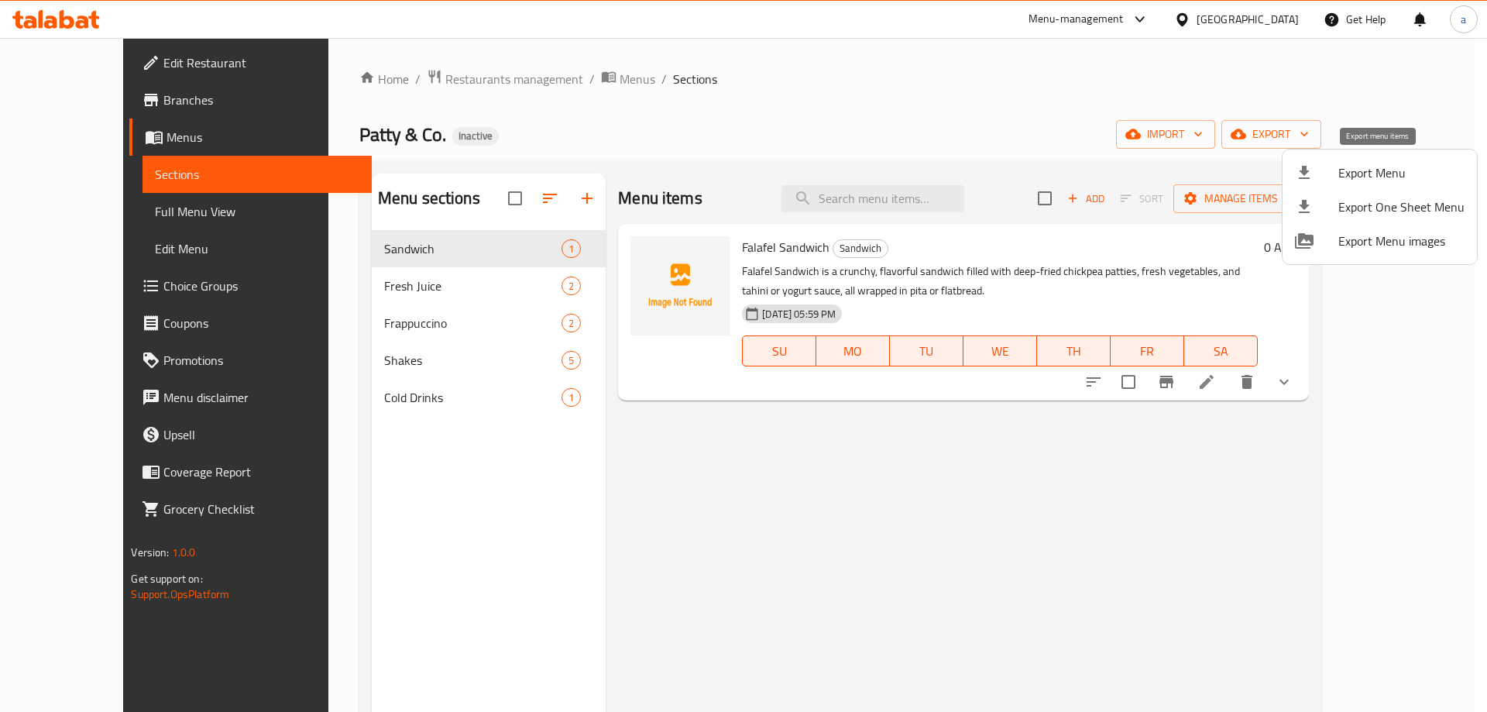
click at [1305, 170] on icon at bounding box center [1303, 172] width 11 height 13
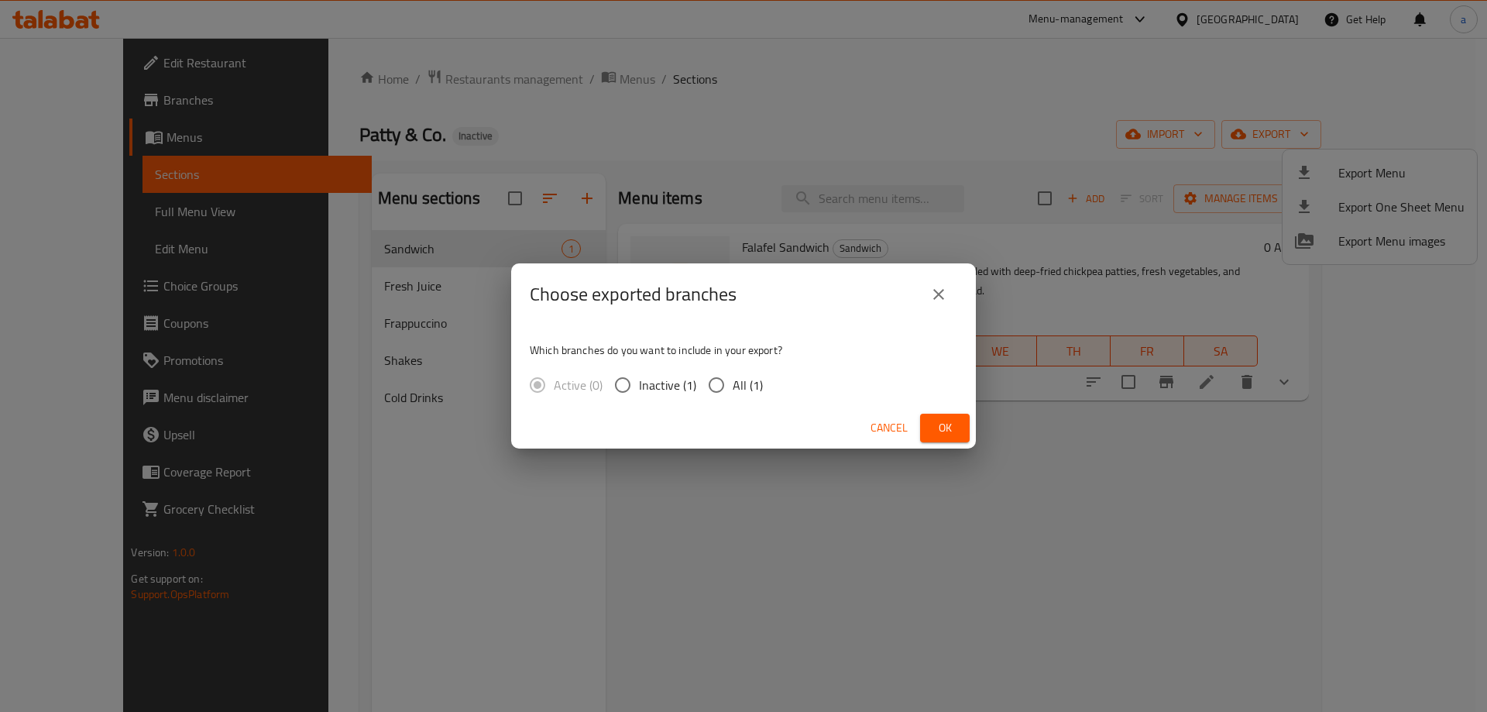
click at [736, 389] on span "All (1)" at bounding box center [747, 385] width 30 height 19
click at [732, 389] on input "All (1)" at bounding box center [716, 385] width 33 height 33
radio input "true"
click at [928, 426] on button "Ok" at bounding box center [945, 427] width 50 height 29
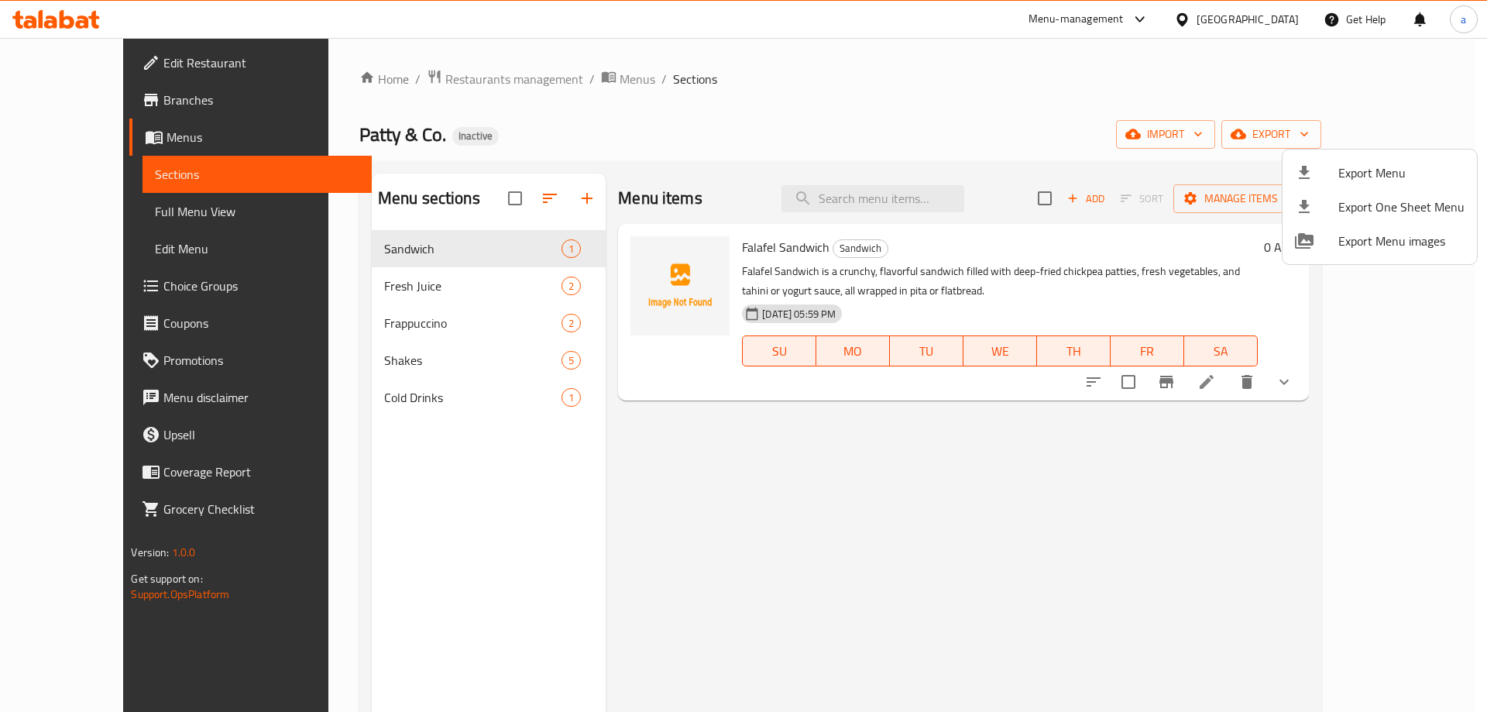
click at [1337, 504] on div at bounding box center [743, 356] width 1487 height 712
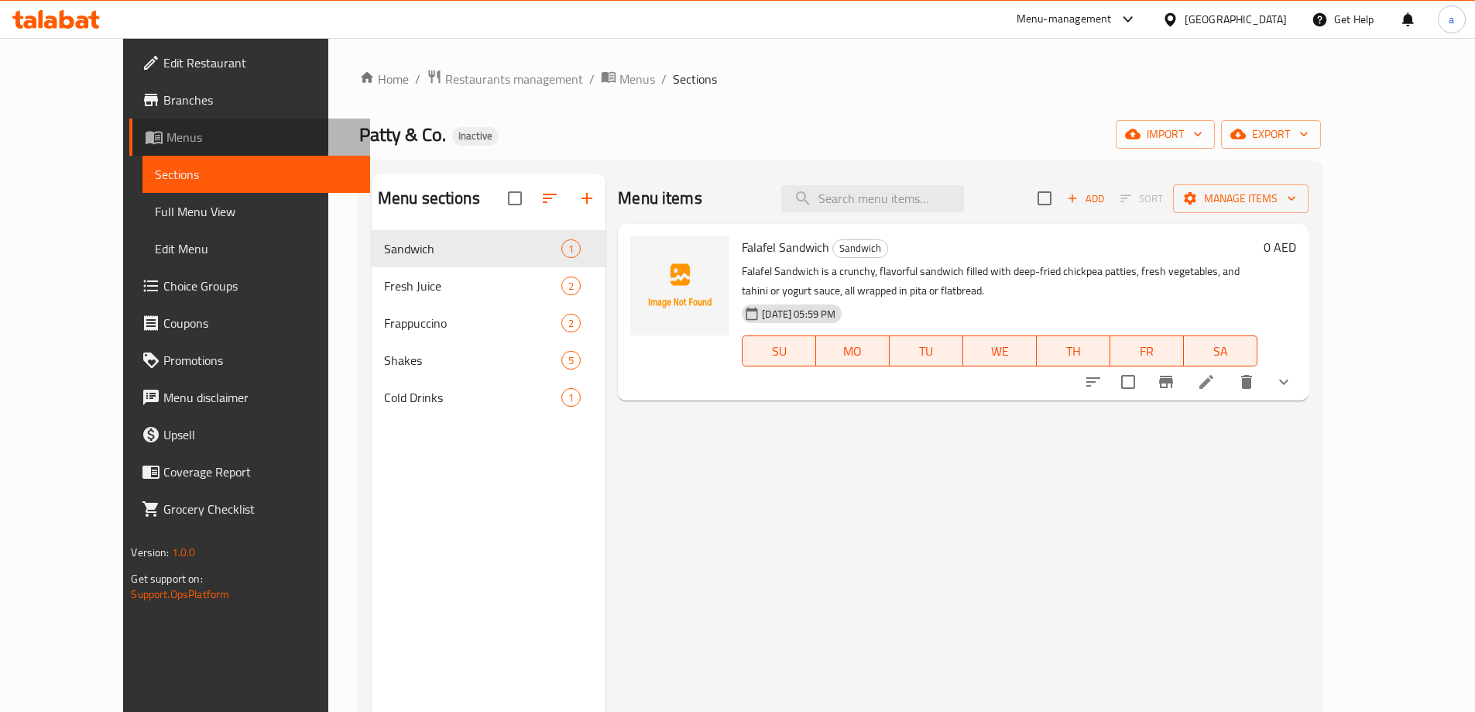
click at [166, 135] on span "Menus" at bounding box center [261, 137] width 190 height 19
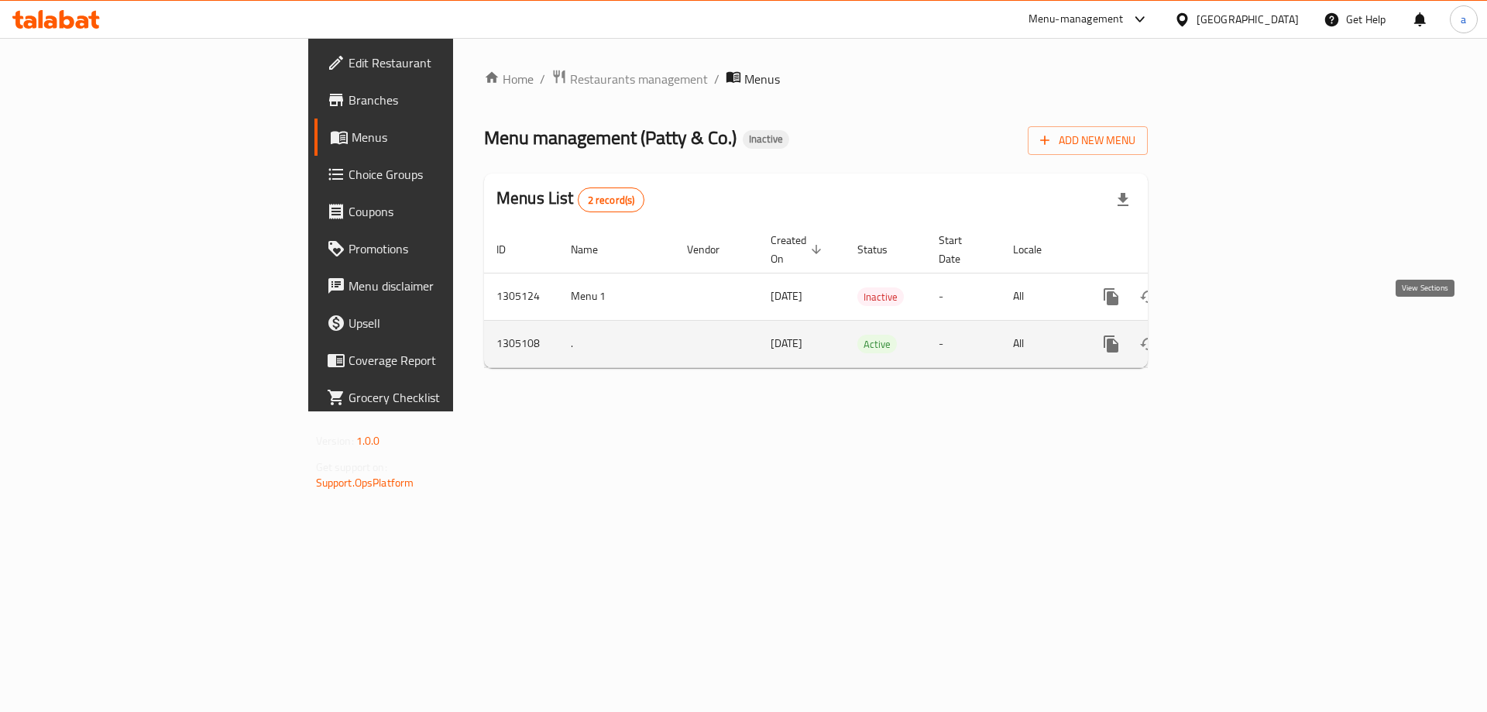
click at [1241, 325] on link "enhanced table" at bounding box center [1222, 343] width 37 height 37
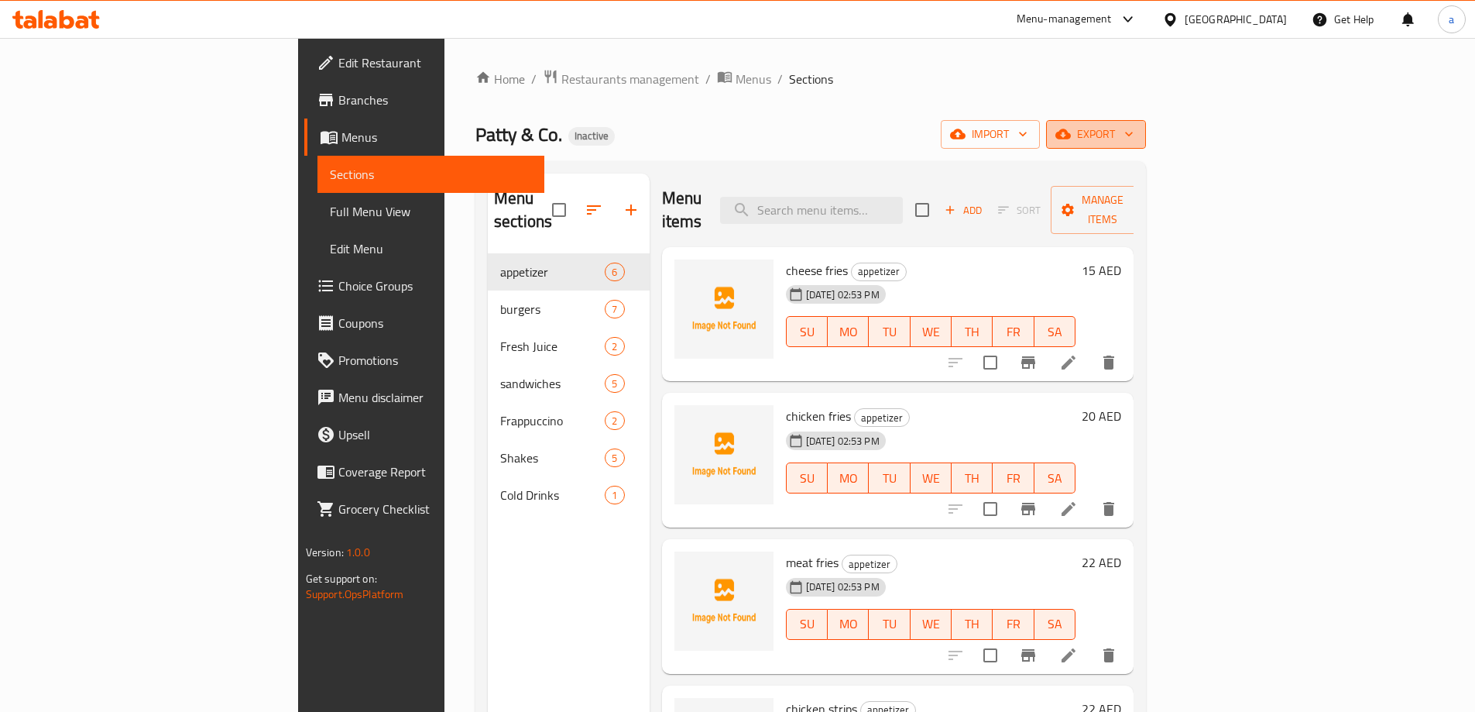
click at [1134, 128] on span "export" at bounding box center [1095, 134] width 75 height 19
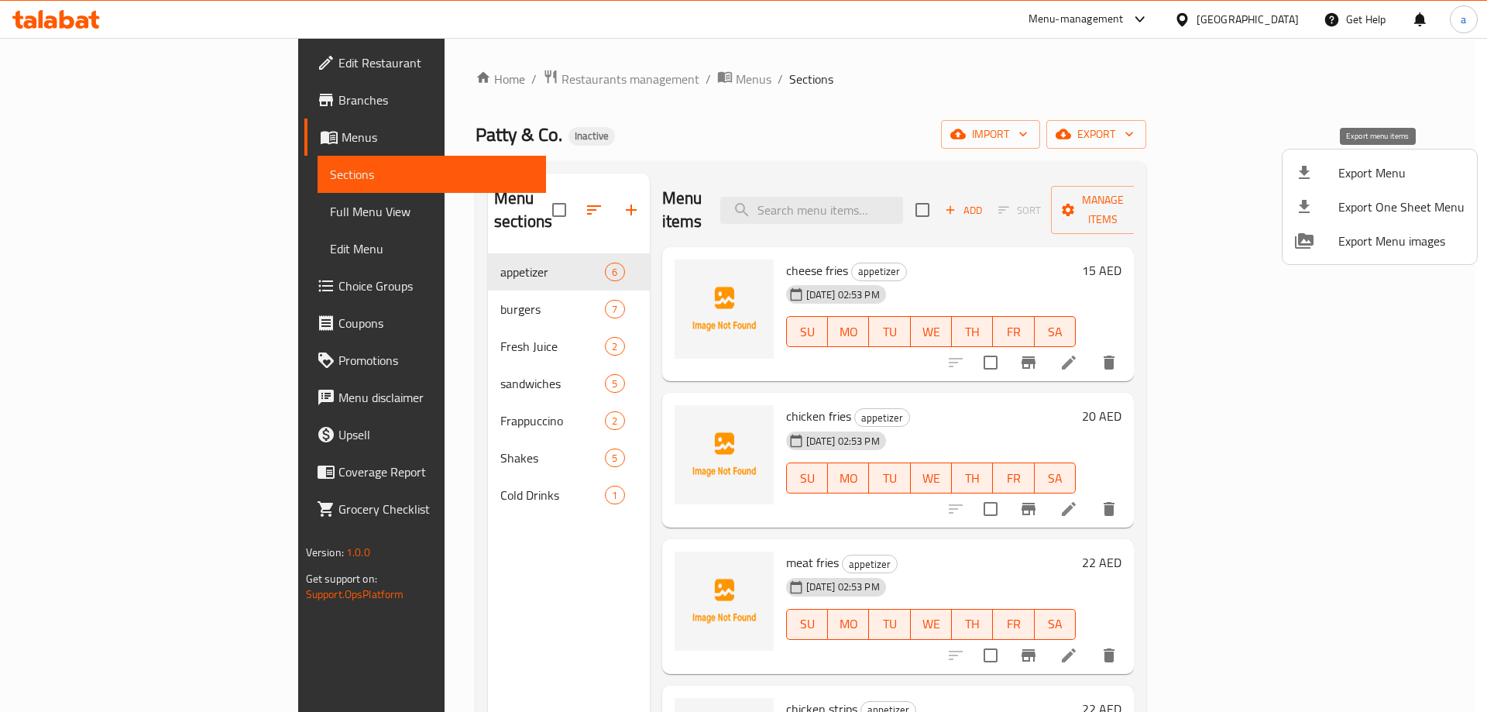
click at [1327, 178] on div at bounding box center [1316, 172] width 43 height 19
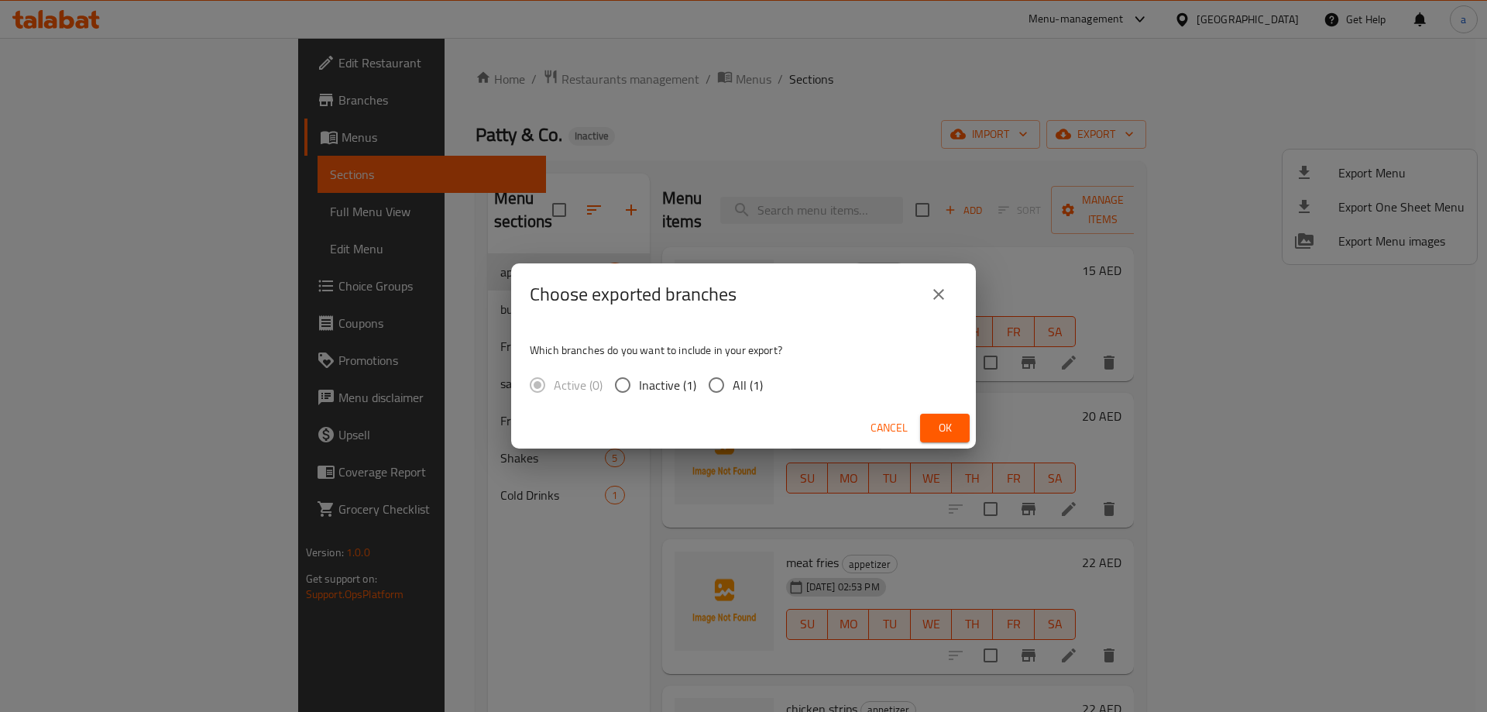
click at [727, 392] on input "All (1)" at bounding box center [716, 385] width 33 height 33
radio input "true"
click at [955, 424] on span "Ok" at bounding box center [944, 427] width 25 height 19
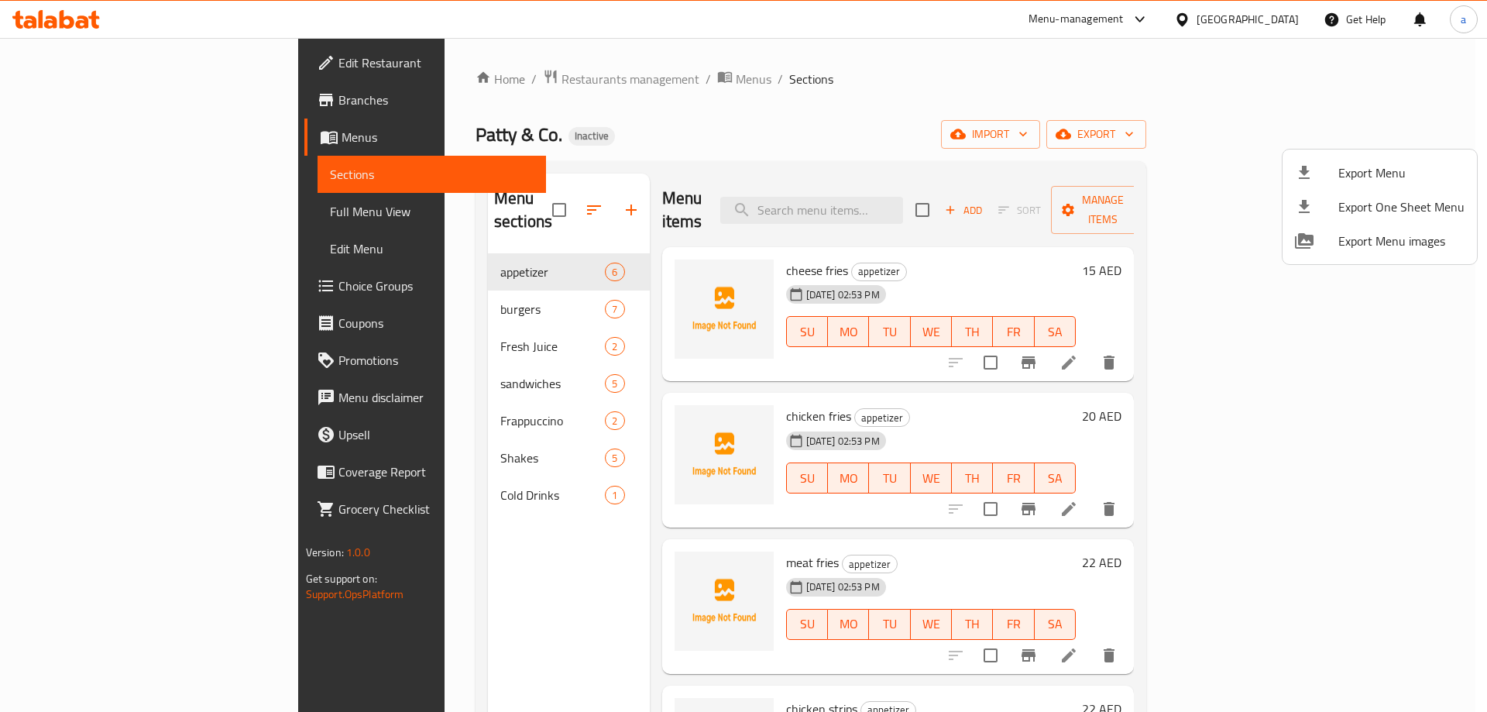
click at [1089, 118] on div at bounding box center [743, 356] width 1487 height 712
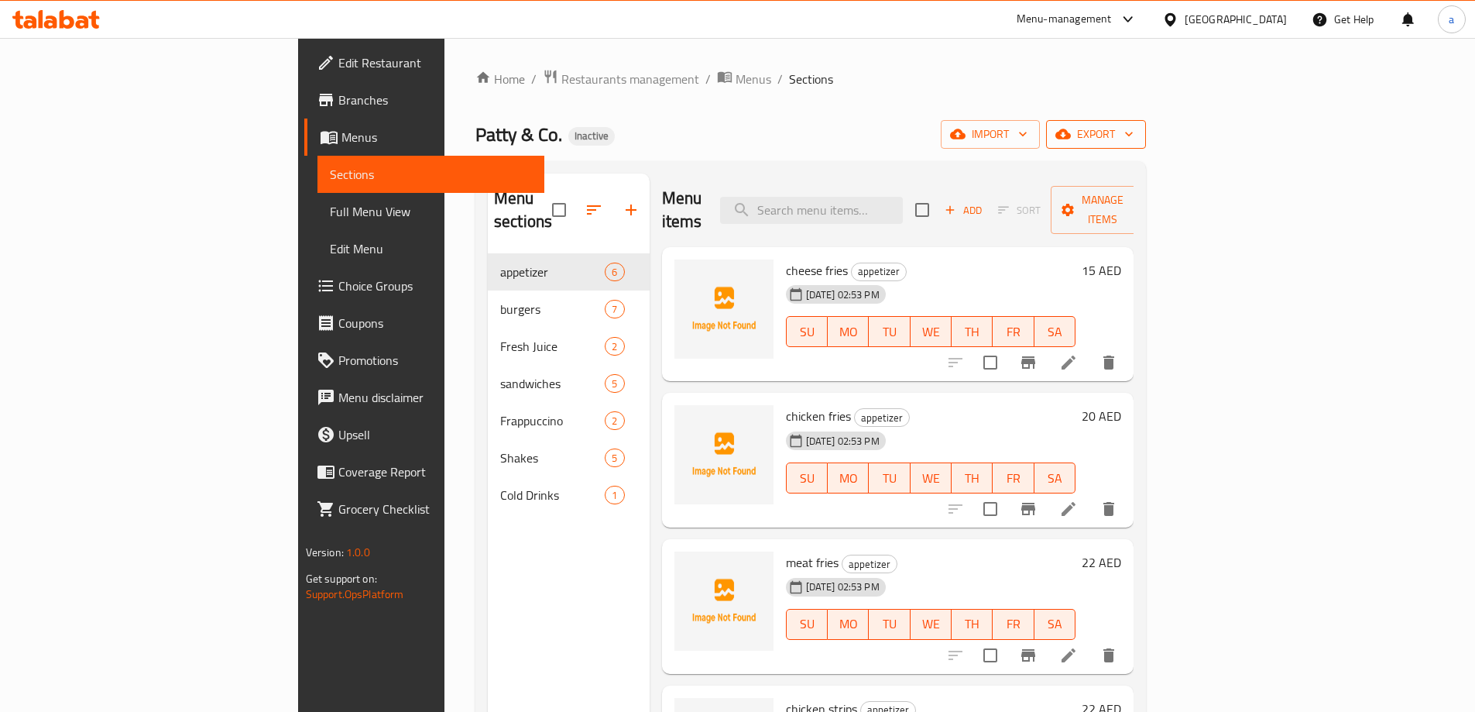
click at [1134, 140] on span "export" at bounding box center [1095, 134] width 75 height 19
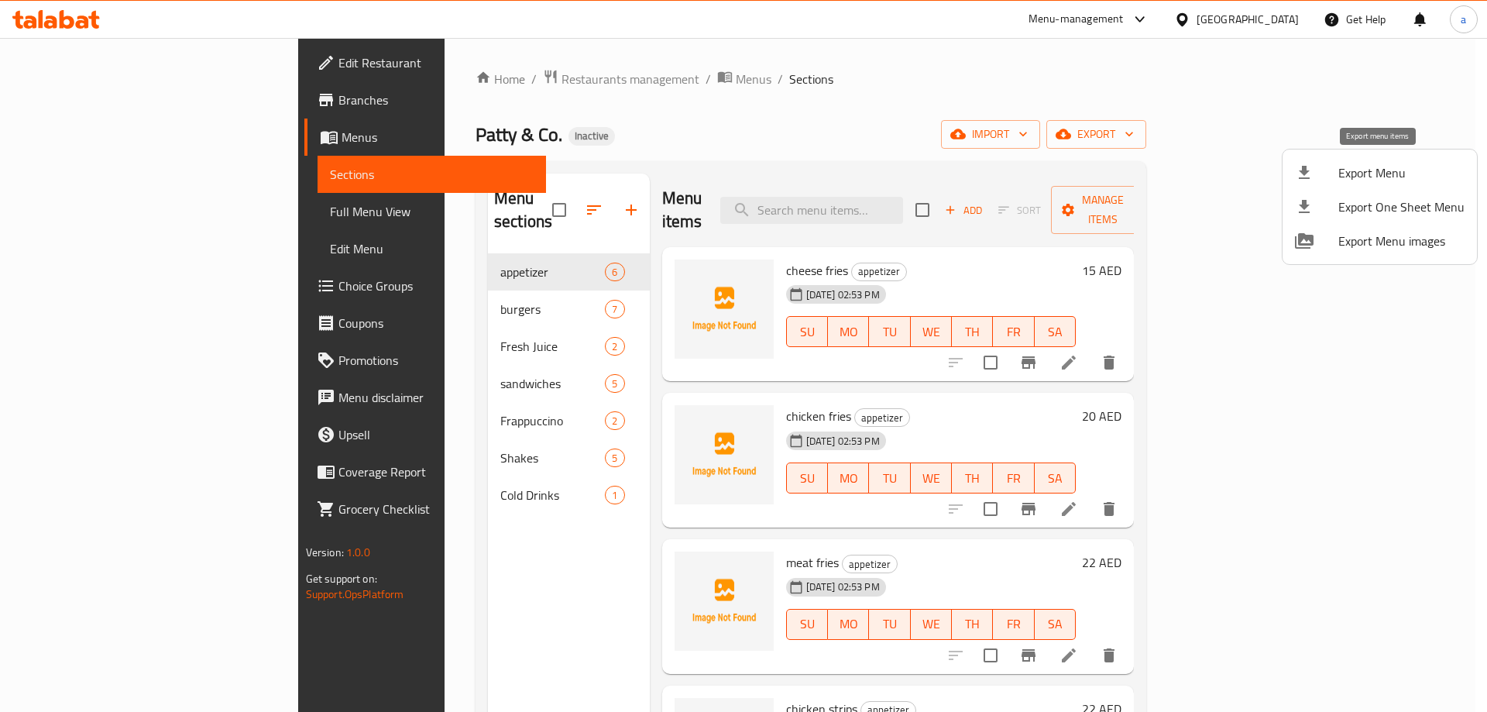
click at [1342, 176] on span "Export Menu" at bounding box center [1401, 172] width 126 height 19
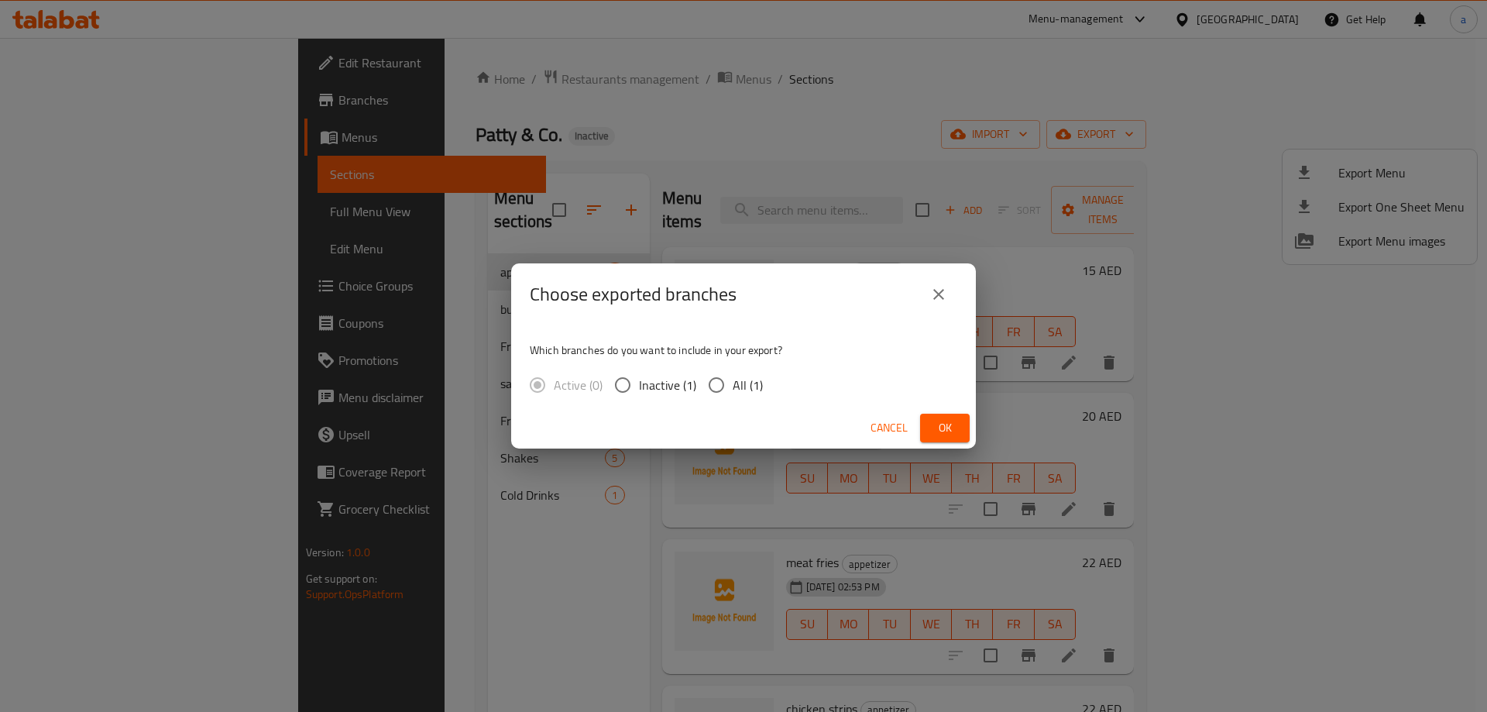
click at [722, 387] on input "All (1)" at bounding box center [716, 385] width 33 height 33
radio input "true"
click at [932, 425] on span "Ok" at bounding box center [944, 427] width 25 height 19
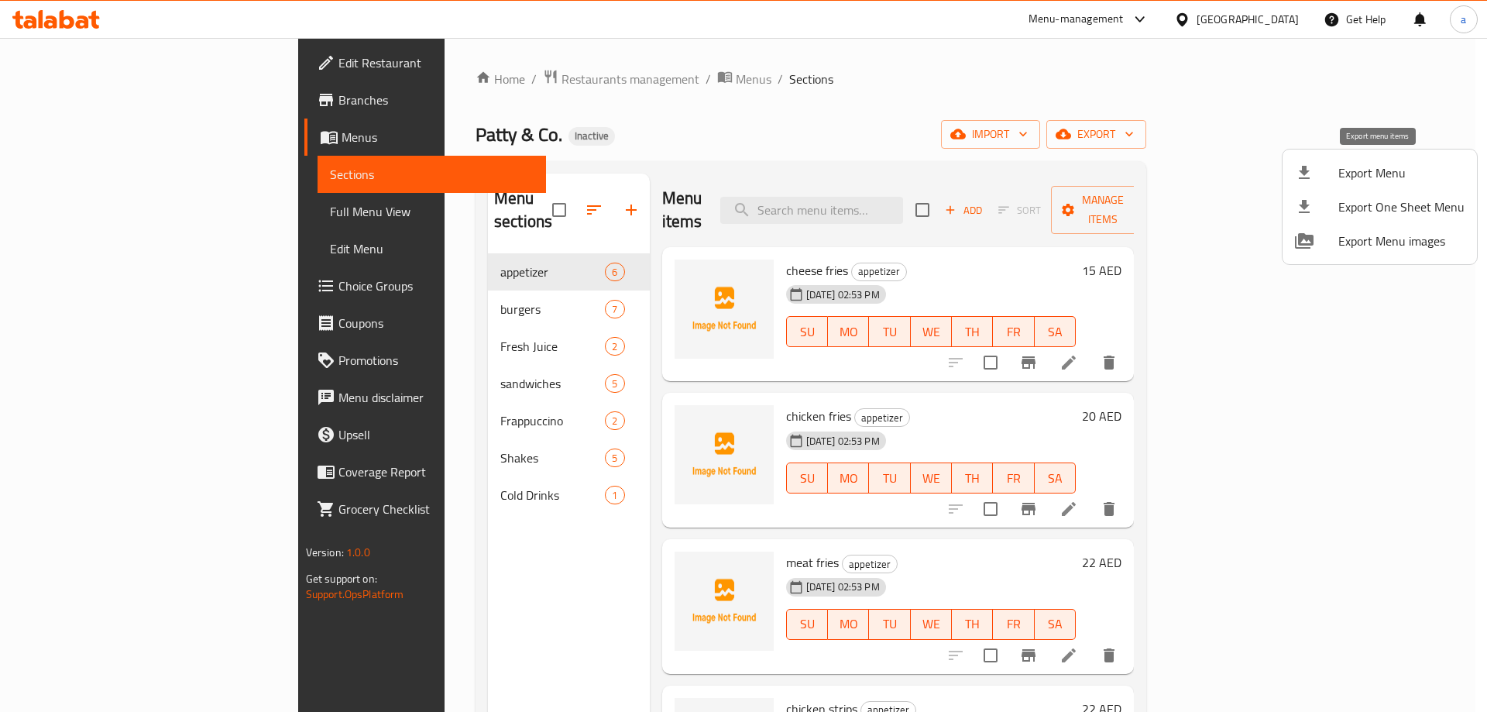
click at [1359, 166] on span "Export Menu" at bounding box center [1401, 172] width 126 height 19
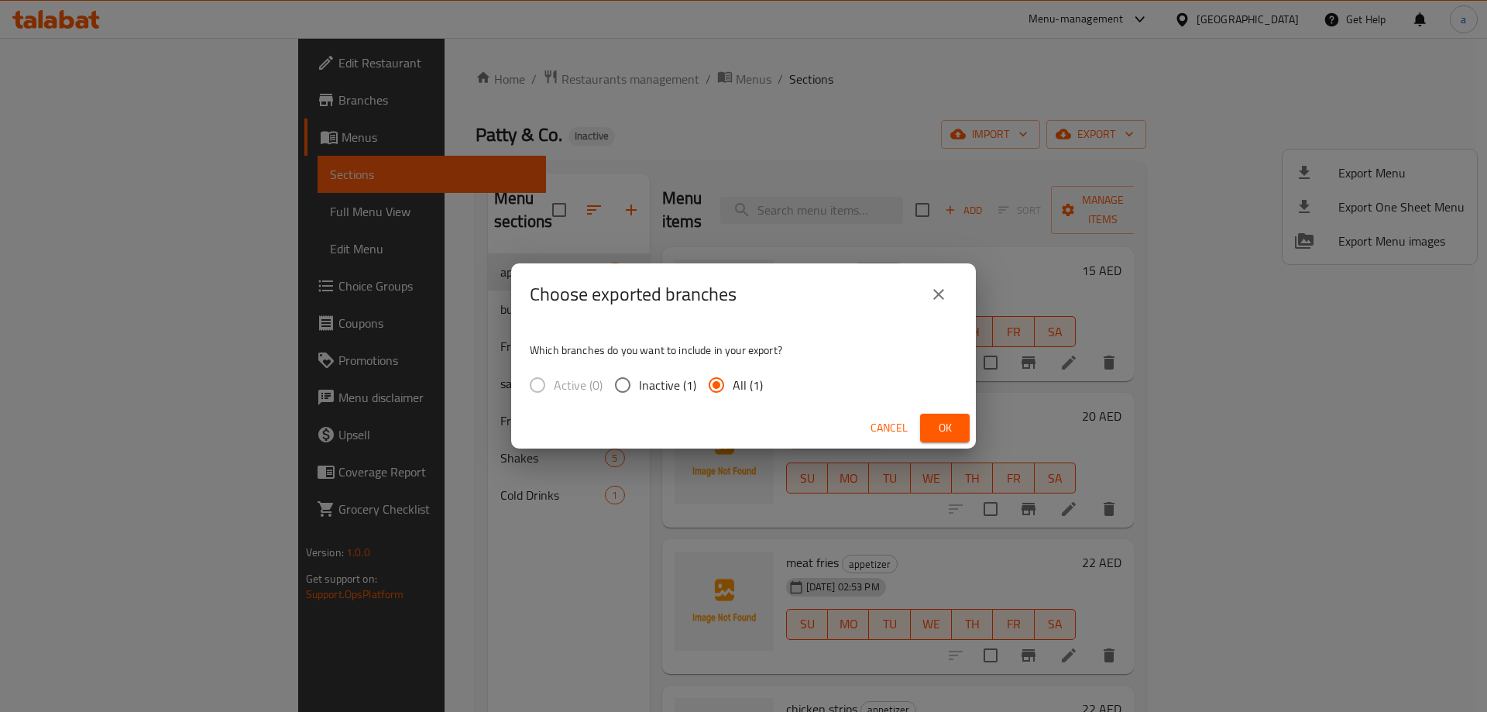
click at [918, 417] on div "Cancel Ok" at bounding box center [743, 427] width 465 height 41
click at [945, 432] on span "Ok" at bounding box center [944, 427] width 25 height 19
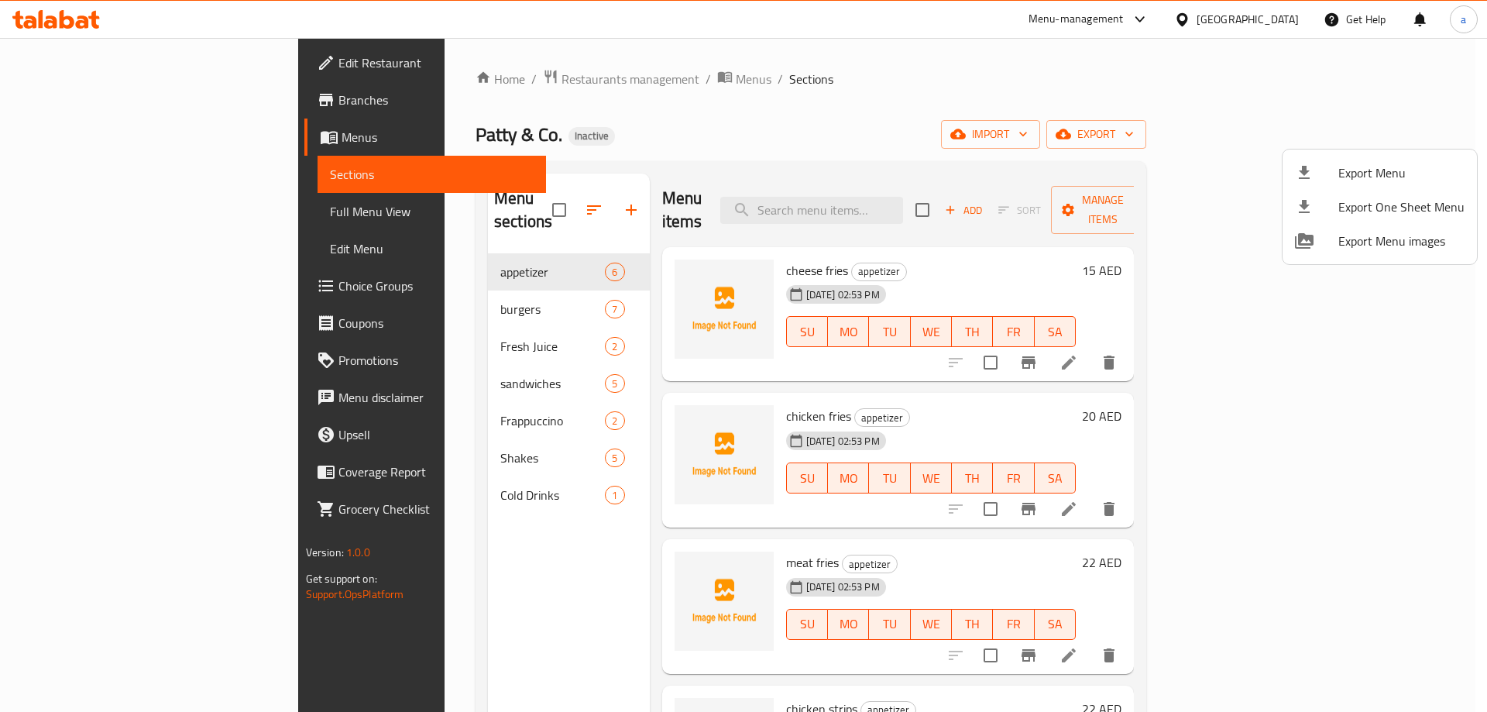
click at [94, 138] on div at bounding box center [743, 356] width 1487 height 712
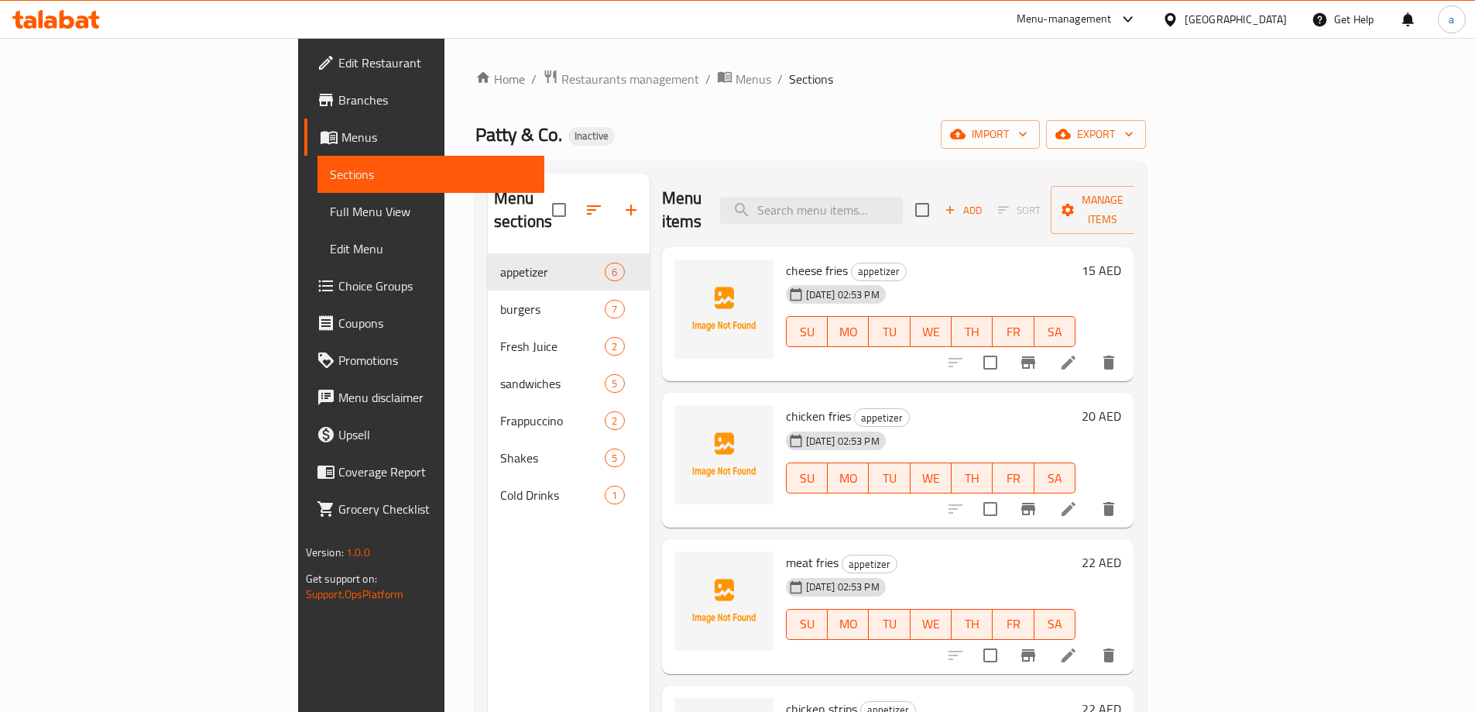
click at [341, 138] on span "Menus" at bounding box center [436, 137] width 190 height 19
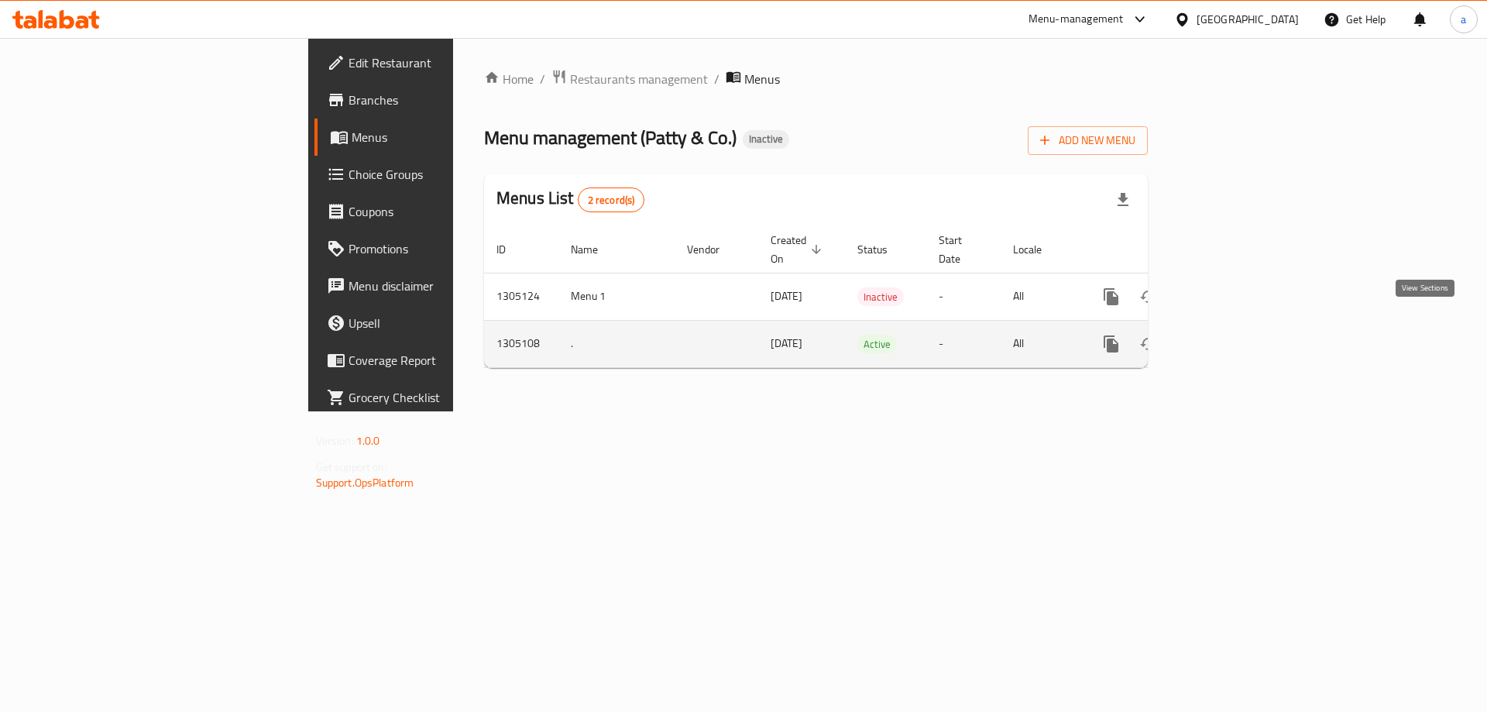
click at [1232, 334] on icon "enhanced table" at bounding box center [1222, 343] width 19 height 19
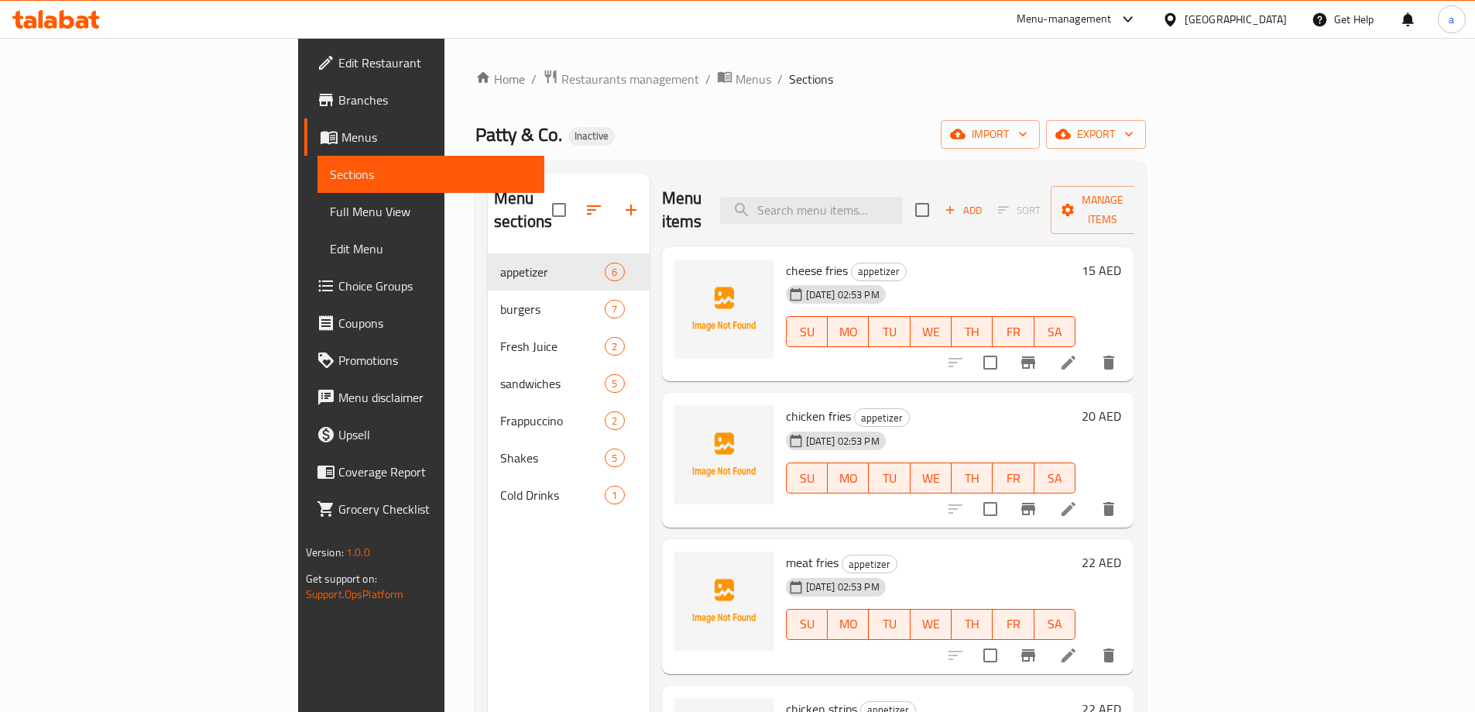
click at [919, 136] on div "Patty & Co. Inactive import export" at bounding box center [810, 134] width 671 height 29
click at [91, 20] on icon at bounding box center [55, 19] width 87 height 19
